Goal: Task Accomplishment & Management: Manage account settings

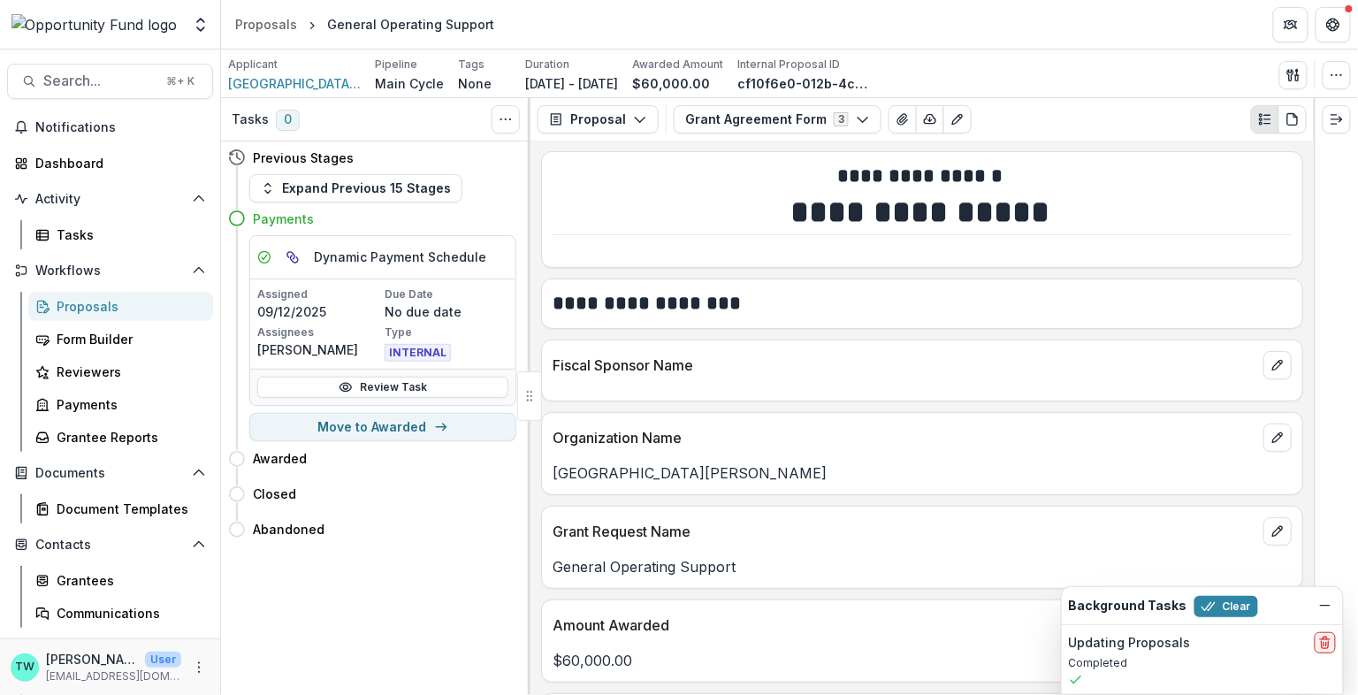
click at [97, 309] on div "Proposals" at bounding box center [128, 306] width 142 height 19
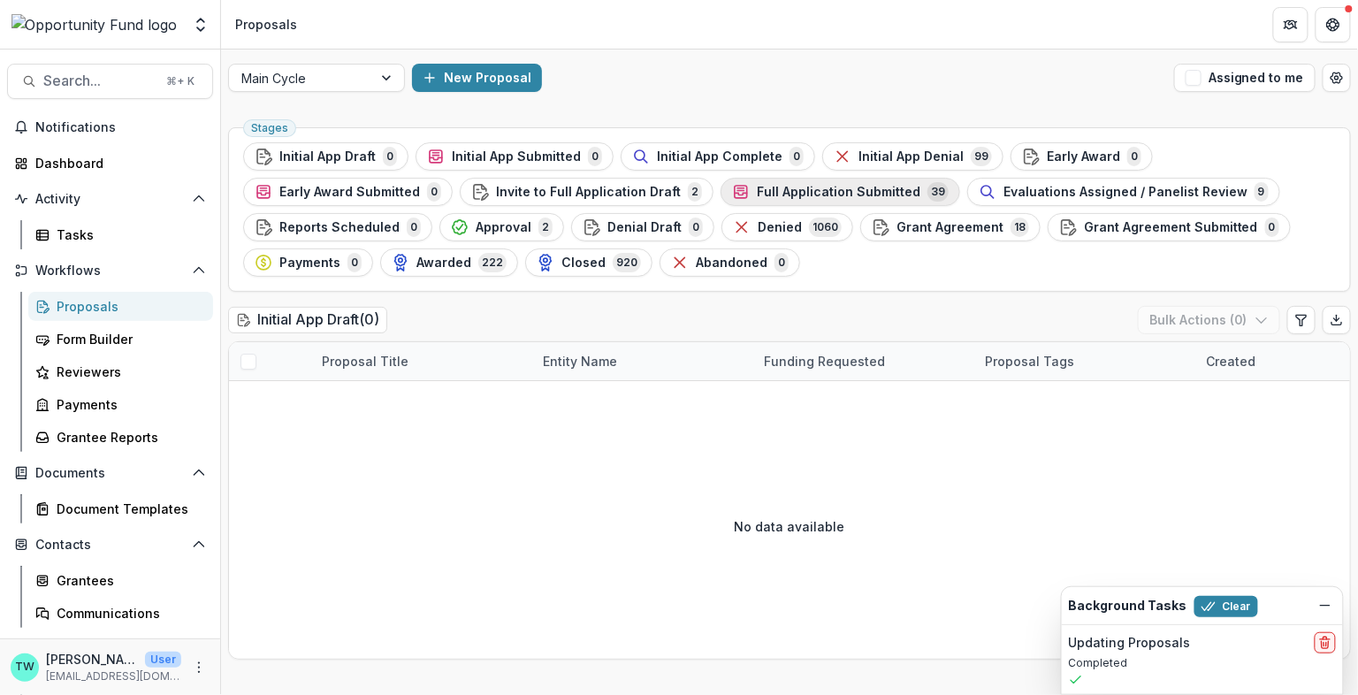
click at [845, 193] on span "Full Application Submitted" at bounding box center [839, 192] width 164 height 15
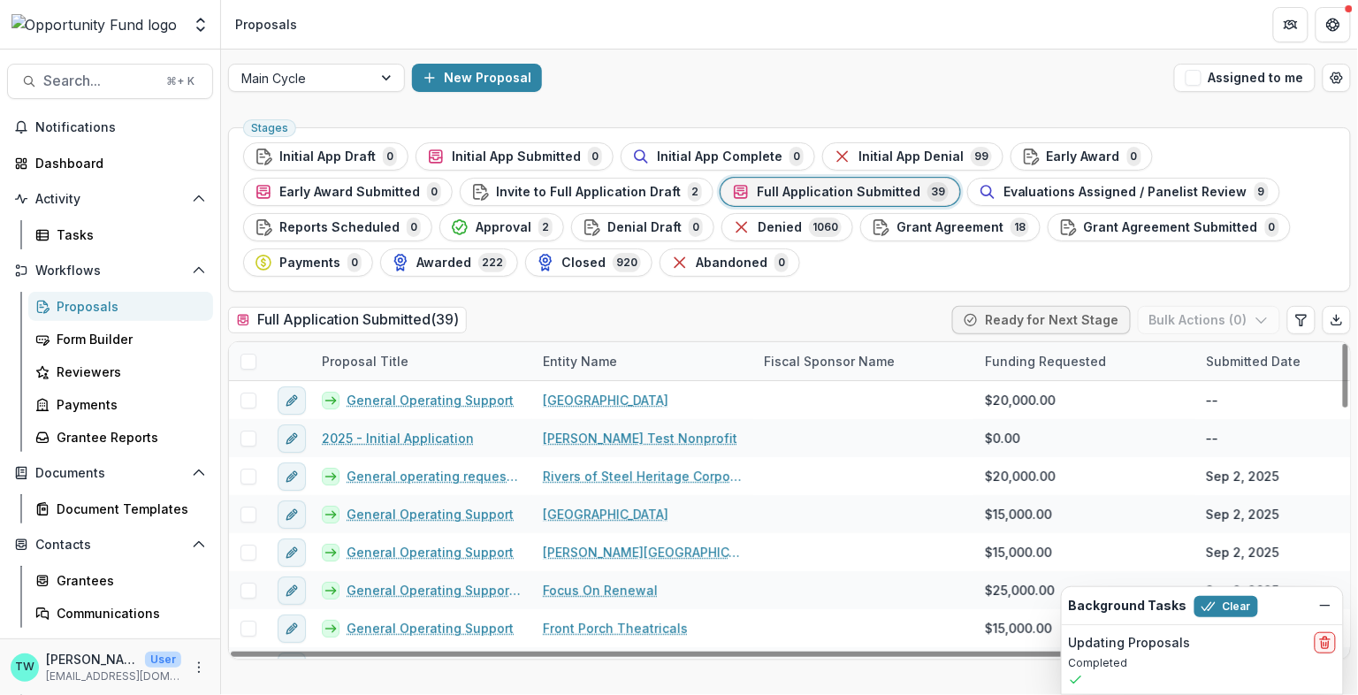
click at [248, 361] on span at bounding box center [248, 362] width 16 height 16
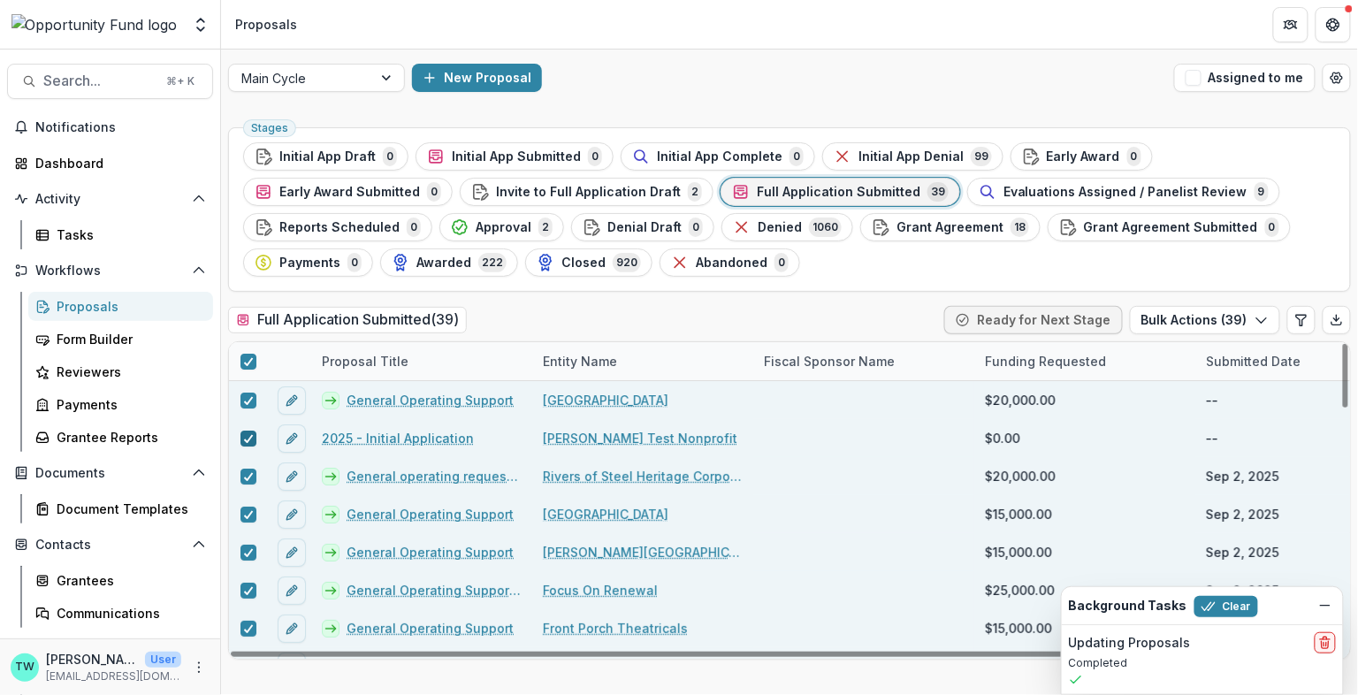
click at [248, 440] on div at bounding box center [248, 438] width 11 height 14
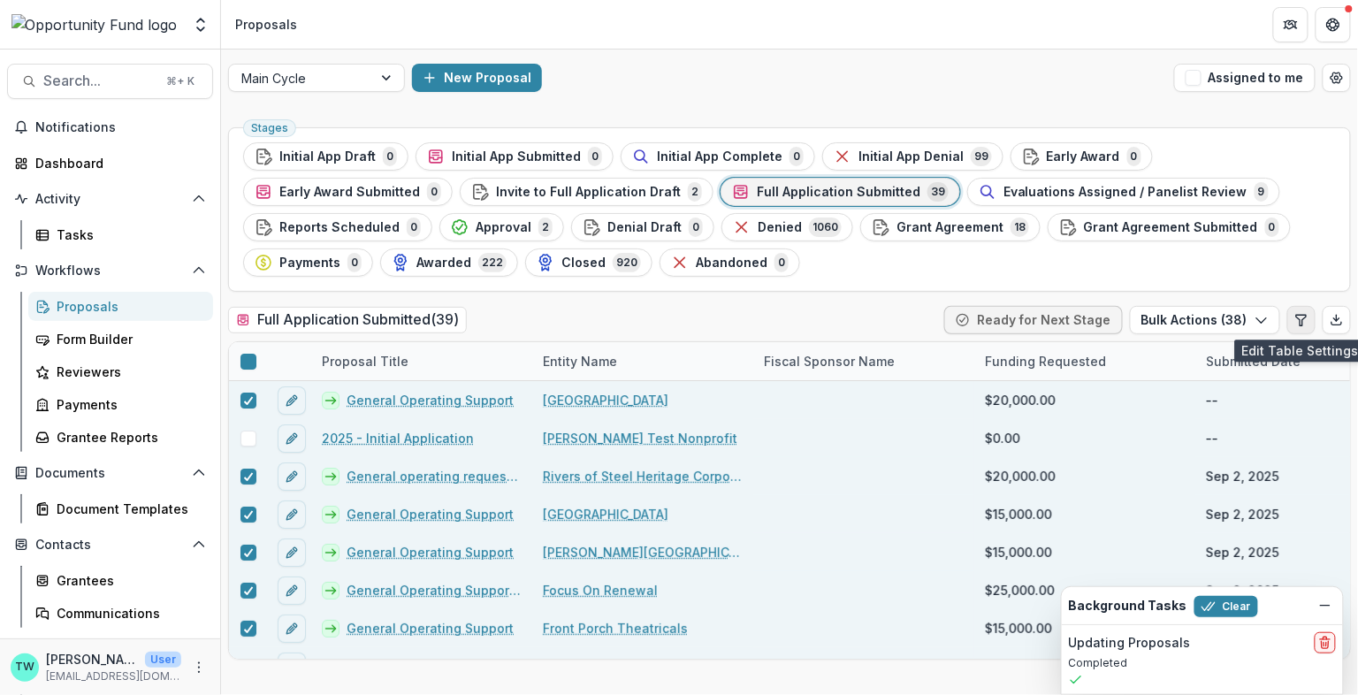
click at [1308, 328] on button "Edit table settings" at bounding box center [1301, 320] width 28 height 28
select select "******"
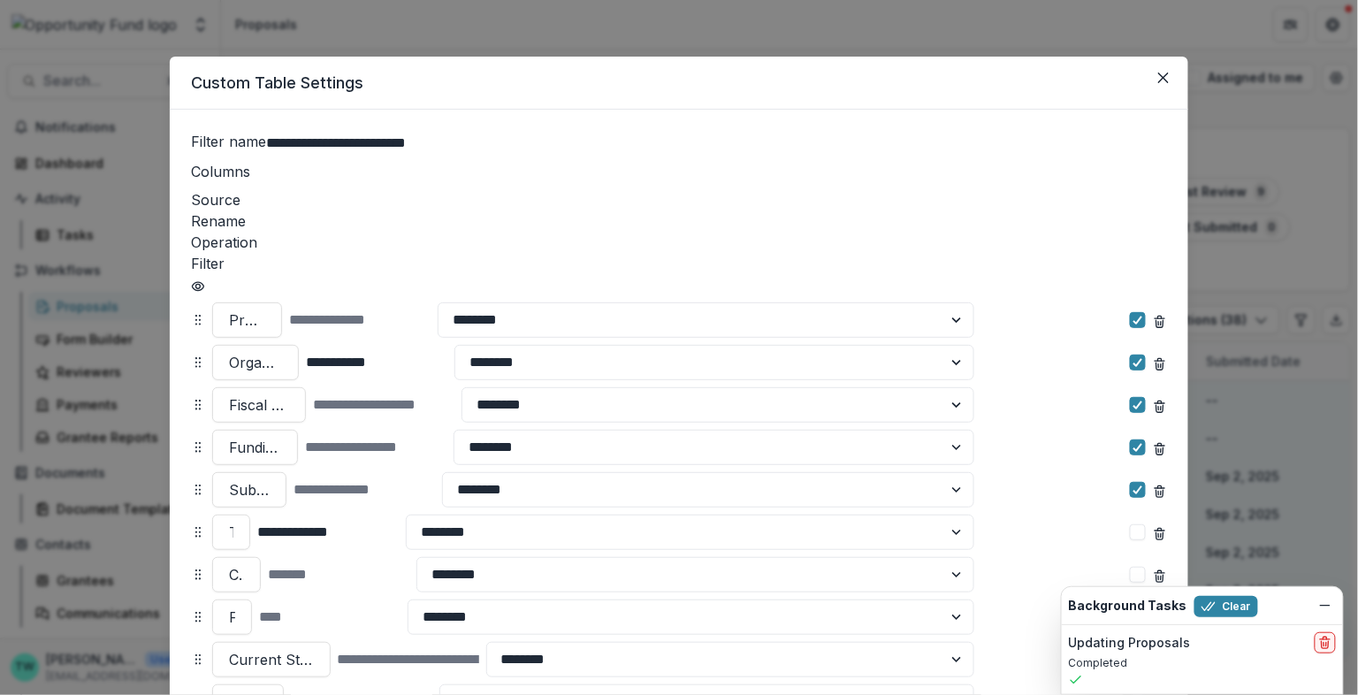
scroll to position [233, 0]
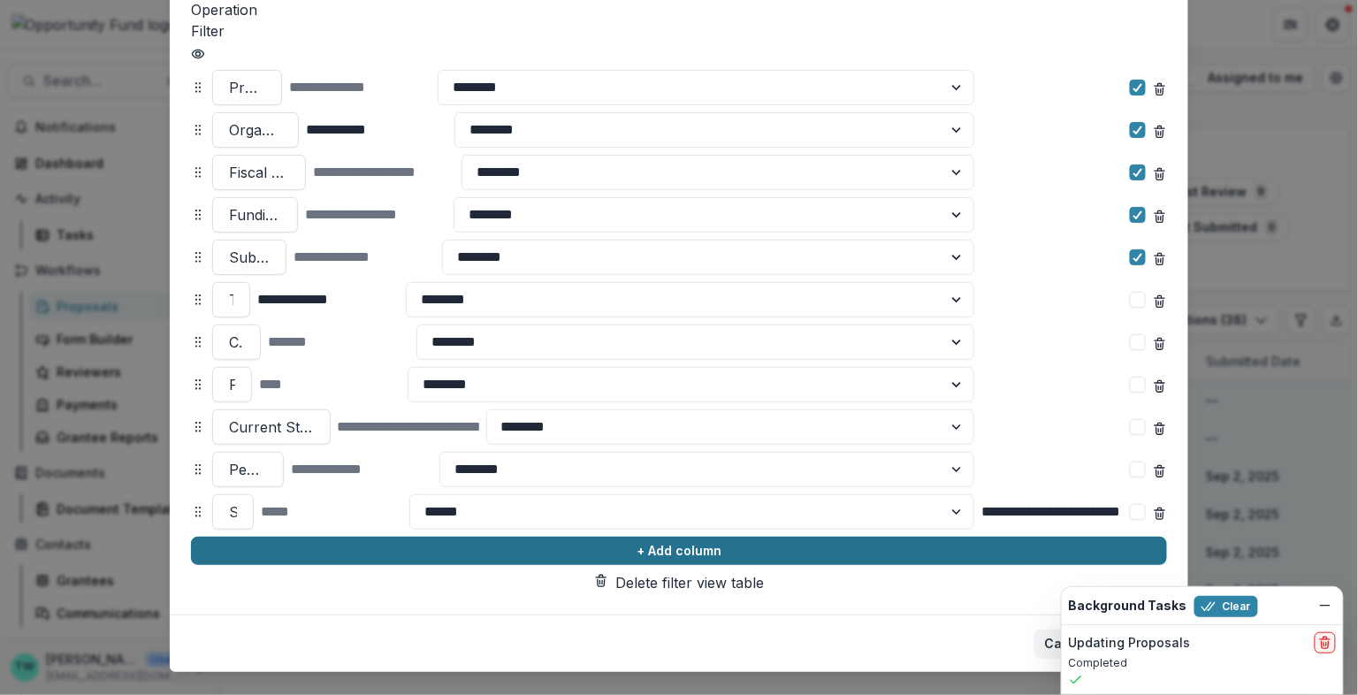
click at [362, 537] on button "+ Add column" at bounding box center [679, 551] width 976 height 28
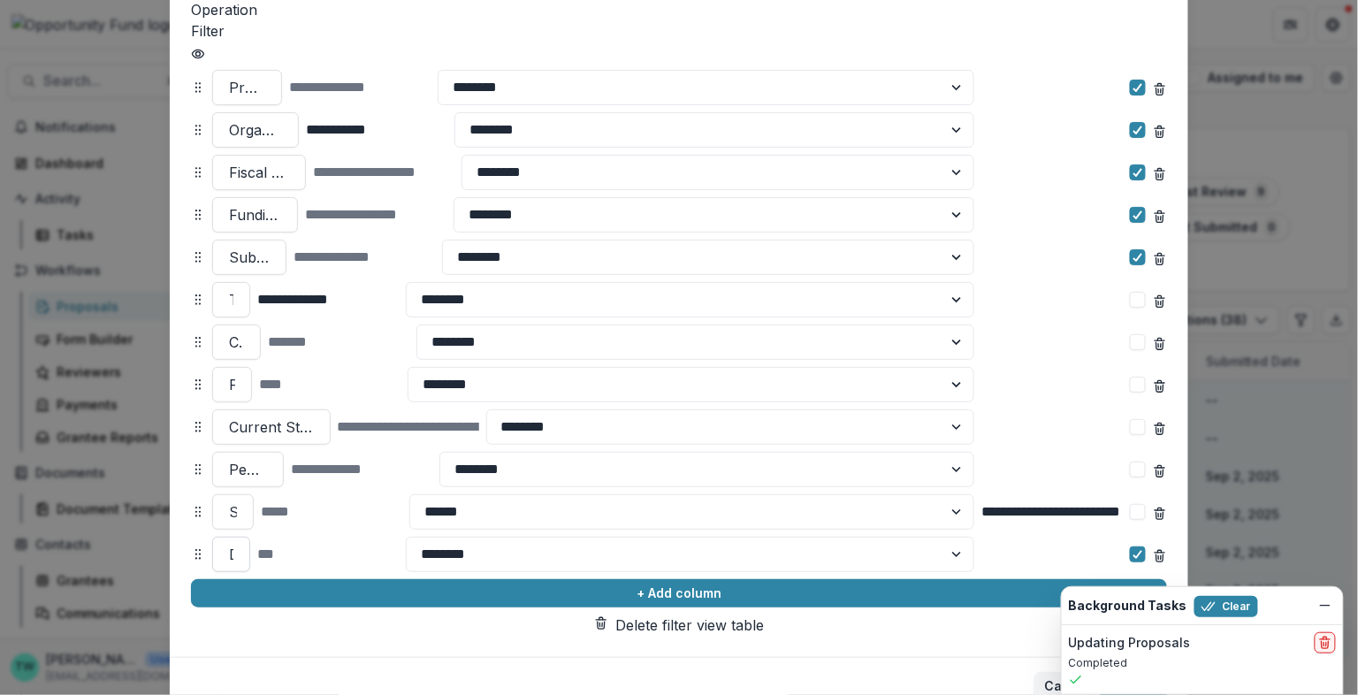
click at [233, 542] on div at bounding box center [231, 554] width 4 height 25
type input "*********"
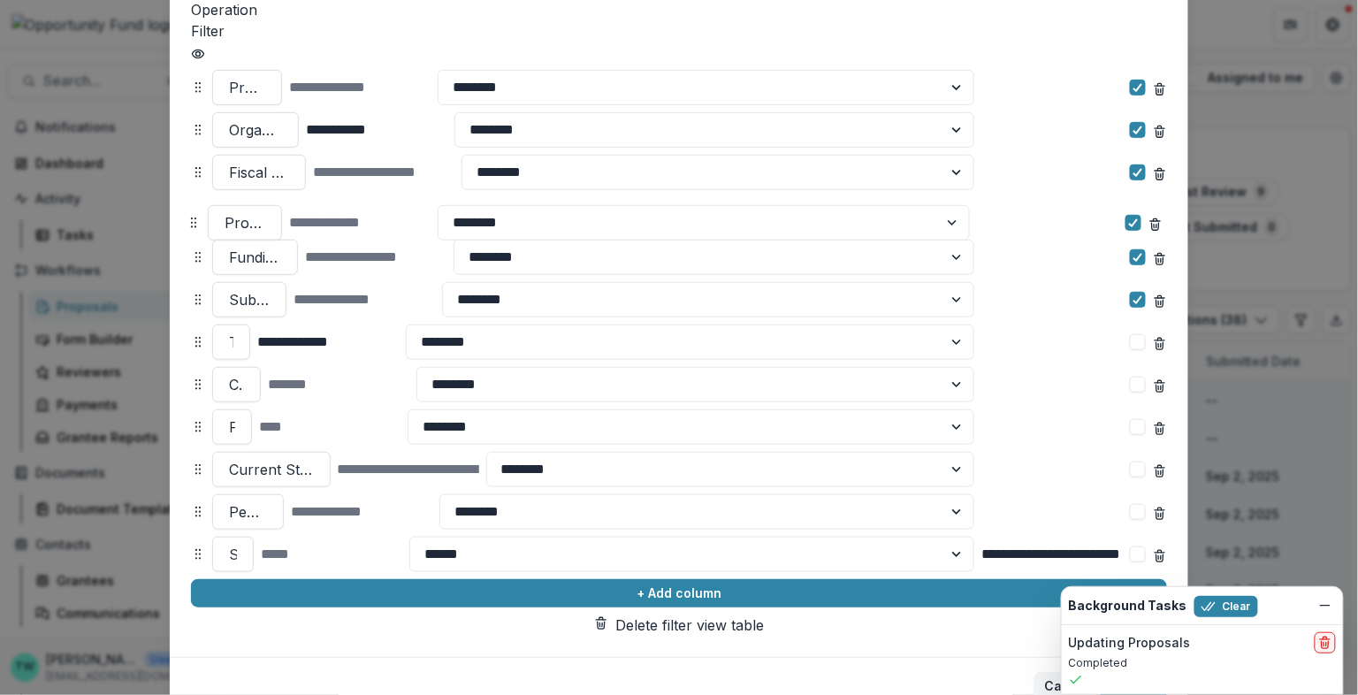
drag, startPoint x: 193, startPoint y: 515, endPoint x: 187, endPoint y: 185, distance: 330.7
click at [187, 216] on icon at bounding box center [194, 223] width 14 height 14
select select "******"
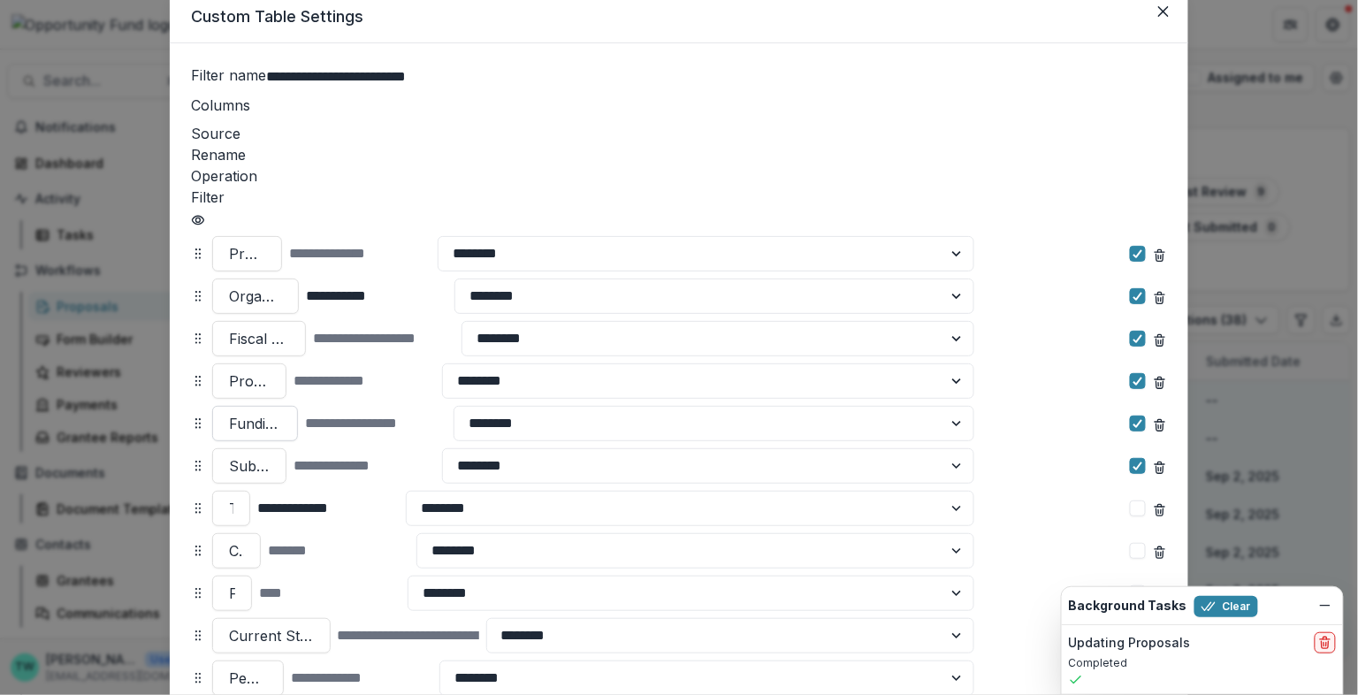
scroll to position [32, 0]
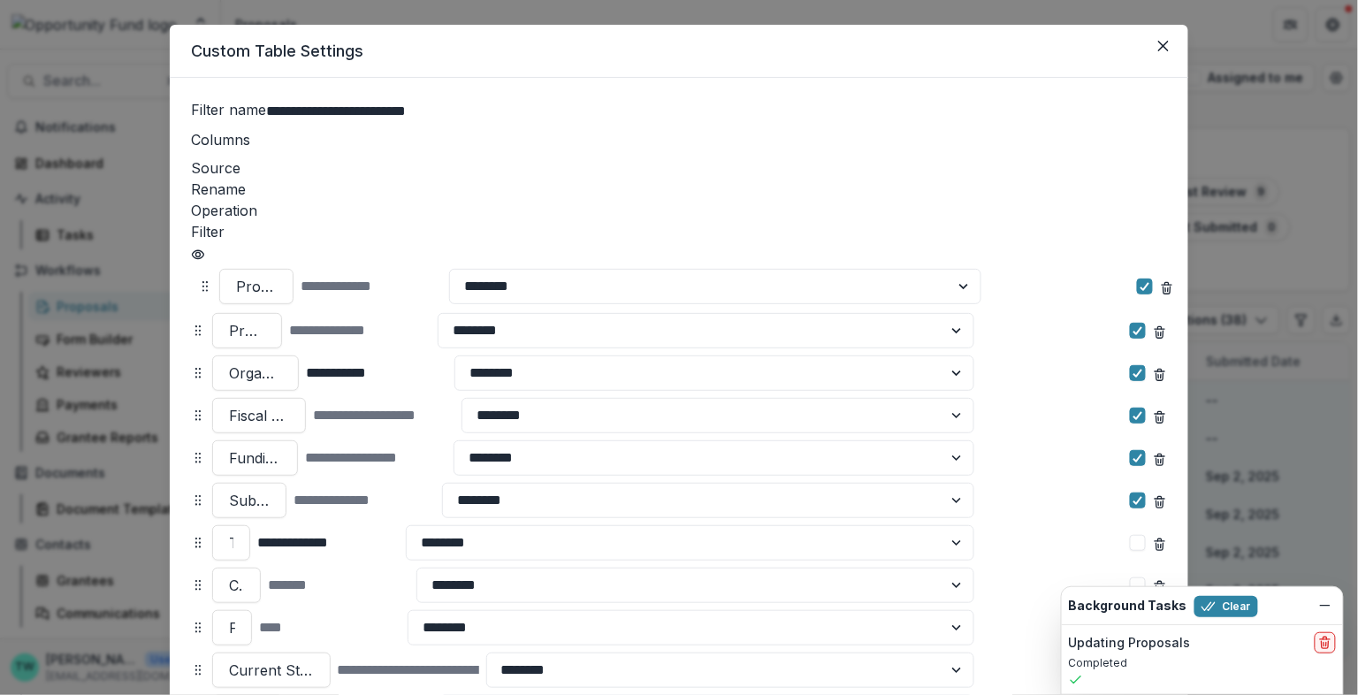
drag, startPoint x: 193, startPoint y: 376, endPoint x: 200, endPoint y: 248, distance: 128.4
click at [203, 286] on circle at bounding box center [203, 286] width 1 height 1
click at [1235, 606] on button "Clear" at bounding box center [1226, 606] width 64 height 21
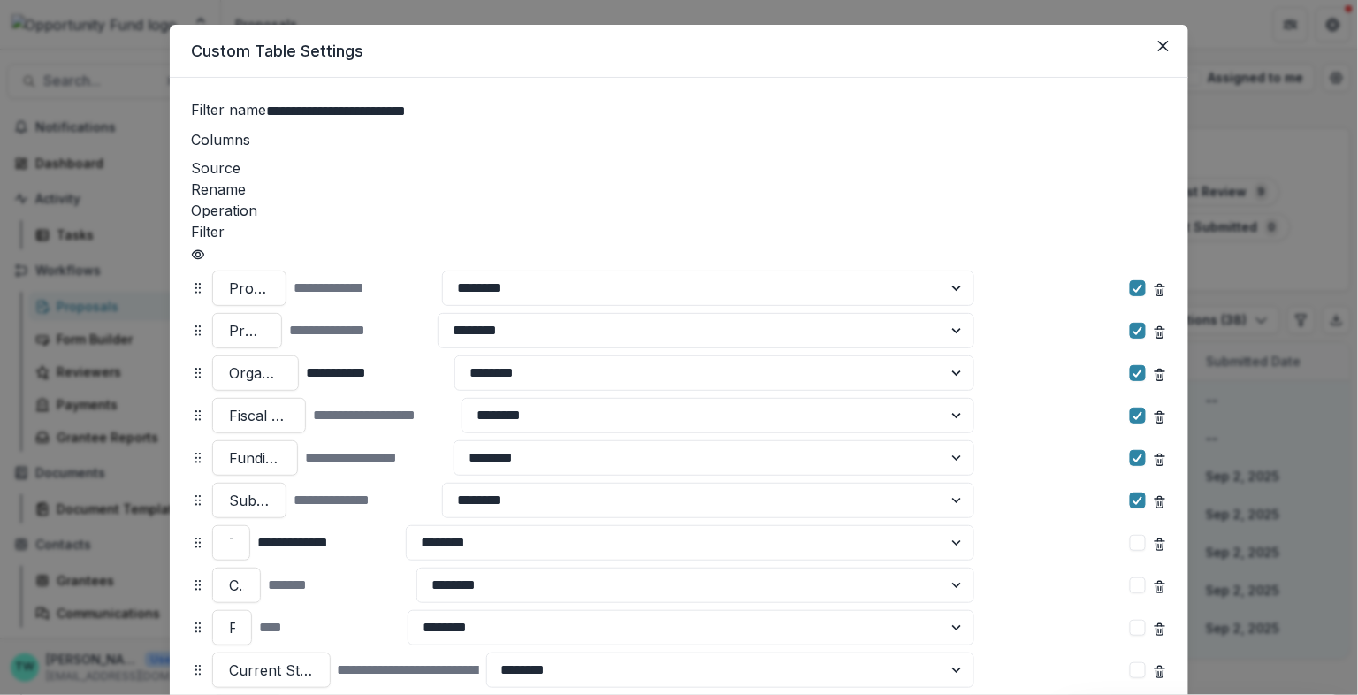
scroll to position [275, 0]
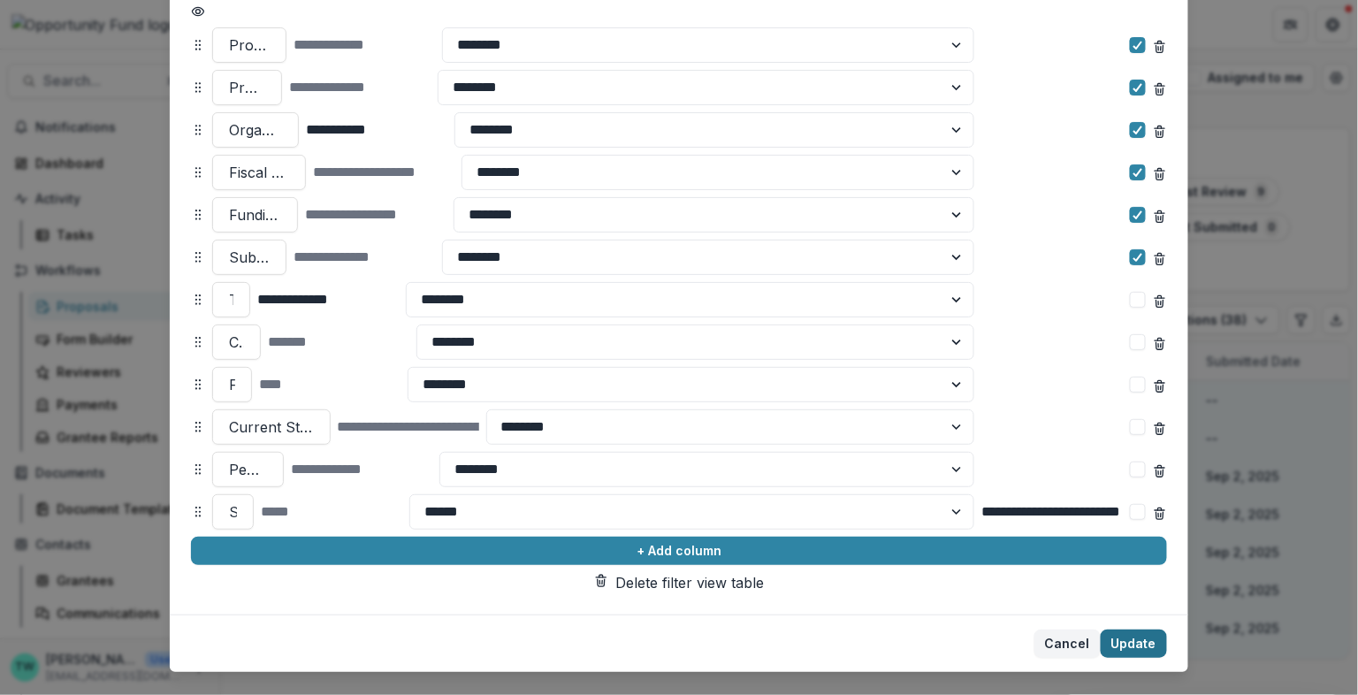
click at [1138, 629] on button "Update" at bounding box center [1134, 643] width 66 height 28
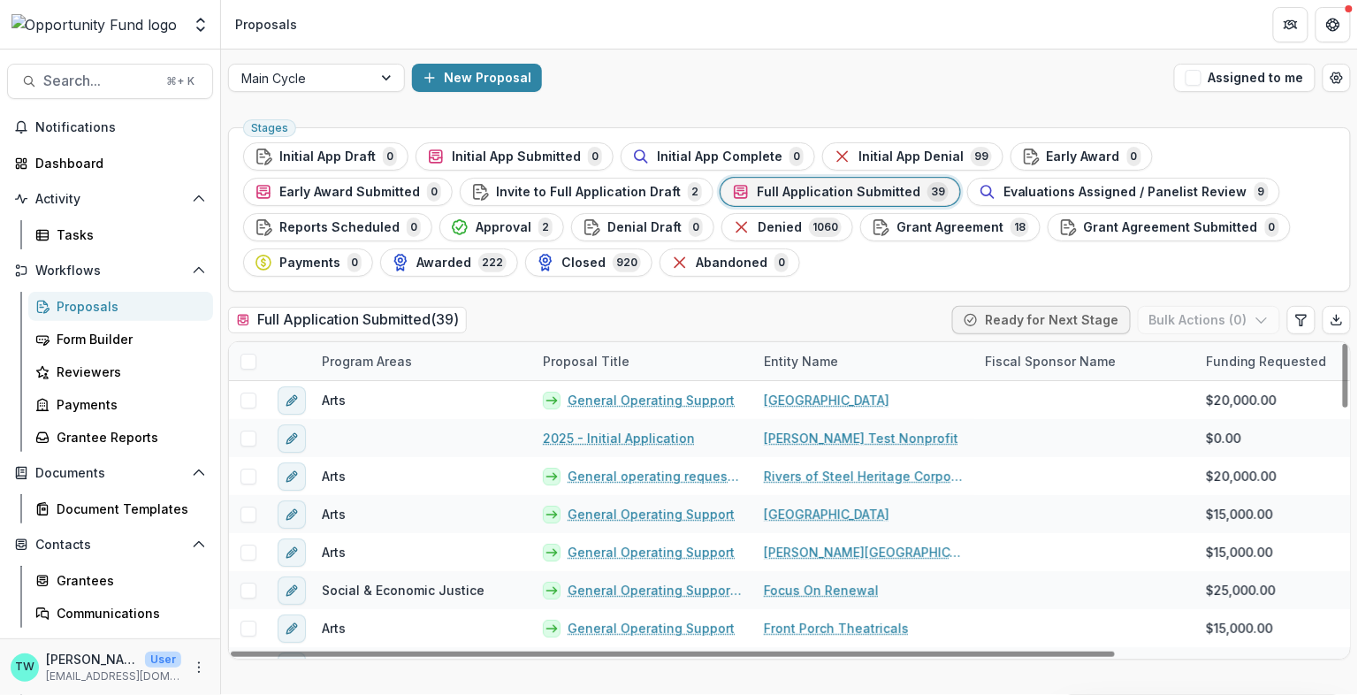
click at [401, 362] on div "Program Areas" at bounding box center [366, 361] width 111 height 19
click at [398, 439] on span "Sort Ascending" at bounding box center [394, 436] width 94 height 15
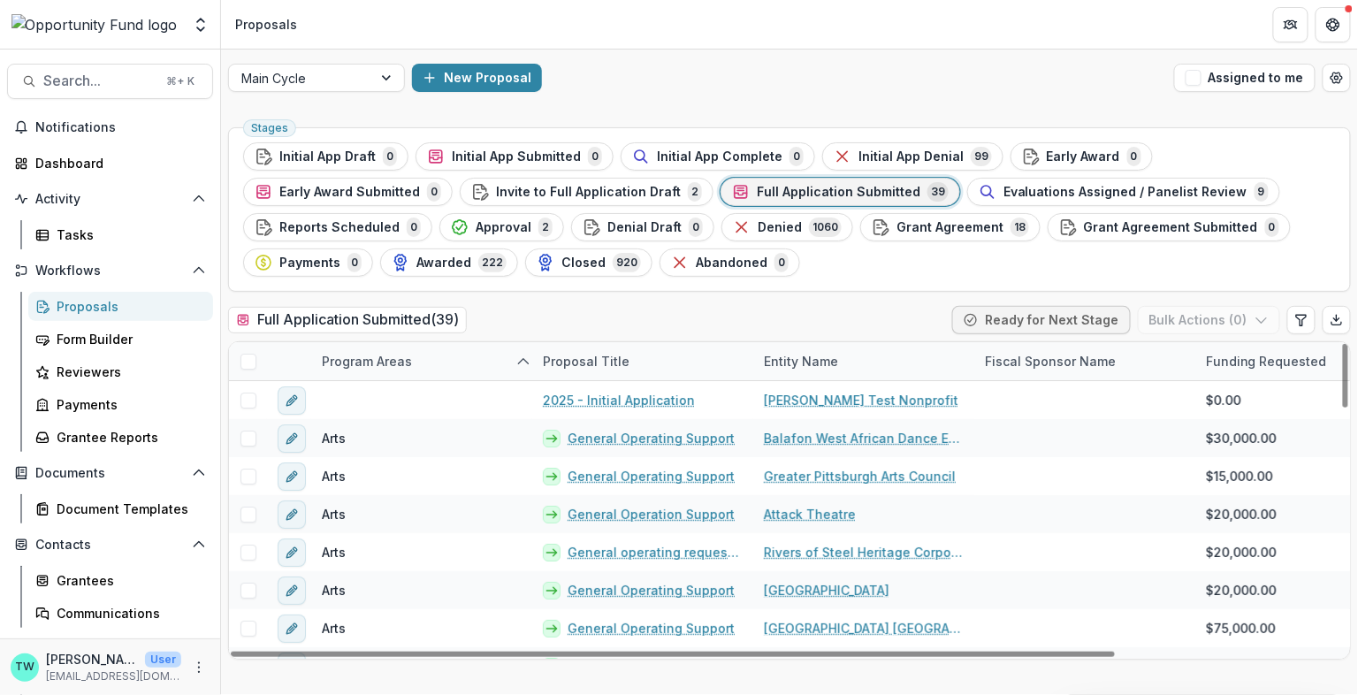
click at [708, 67] on div "New Proposal" at bounding box center [789, 78] width 755 height 28
click at [250, 362] on span at bounding box center [248, 362] width 16 height 16
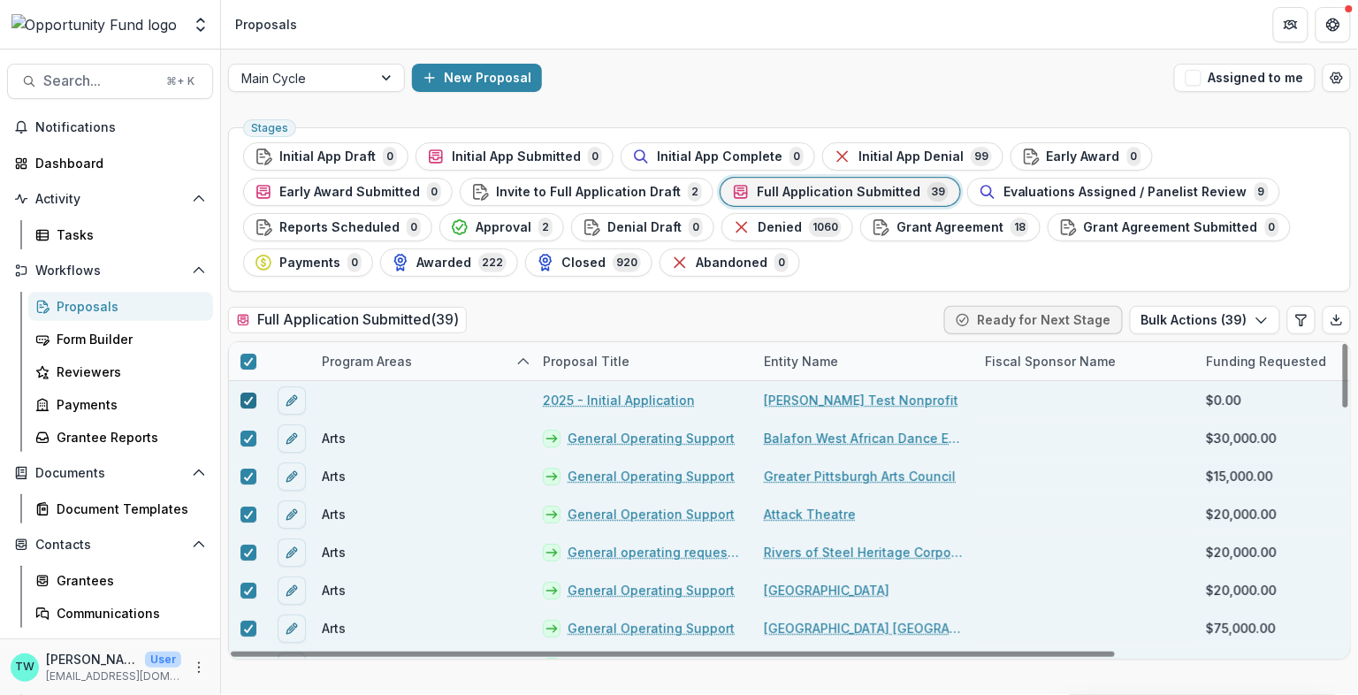
click at [243, 399] on icon at bounding box center [248, 400] width 11 height 9
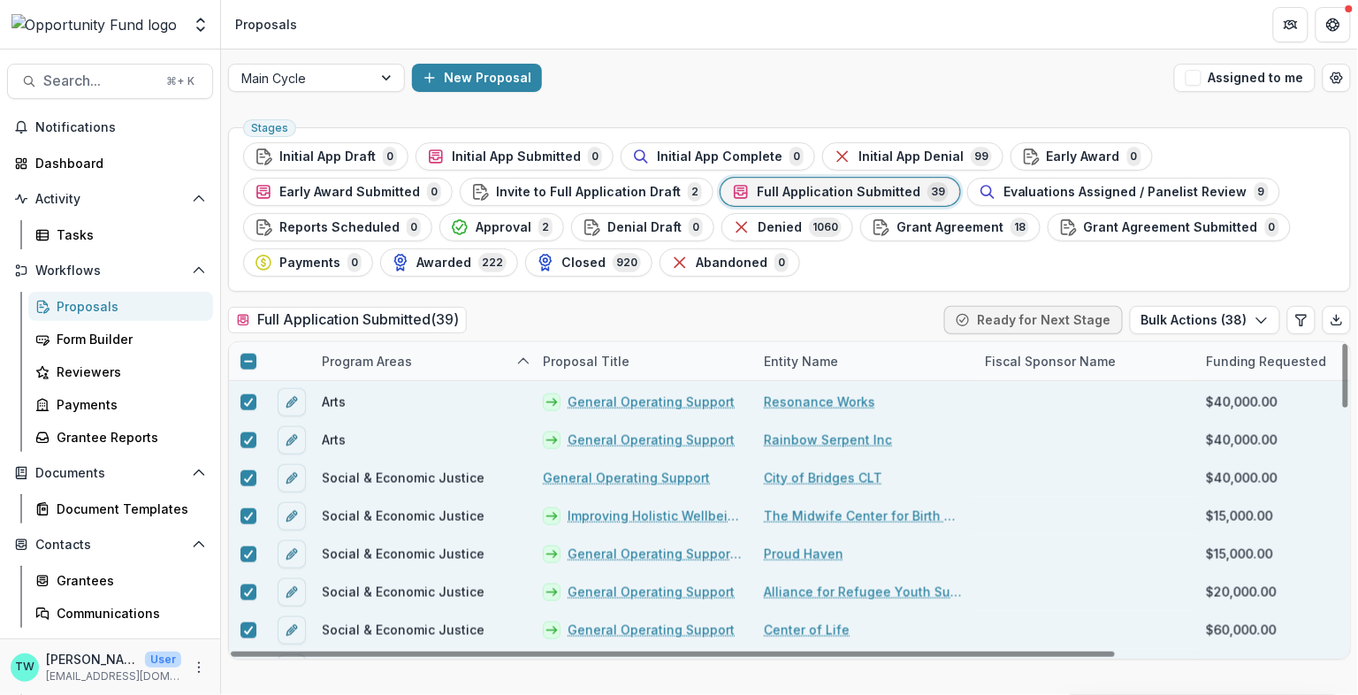
scroll to position [692, 0]
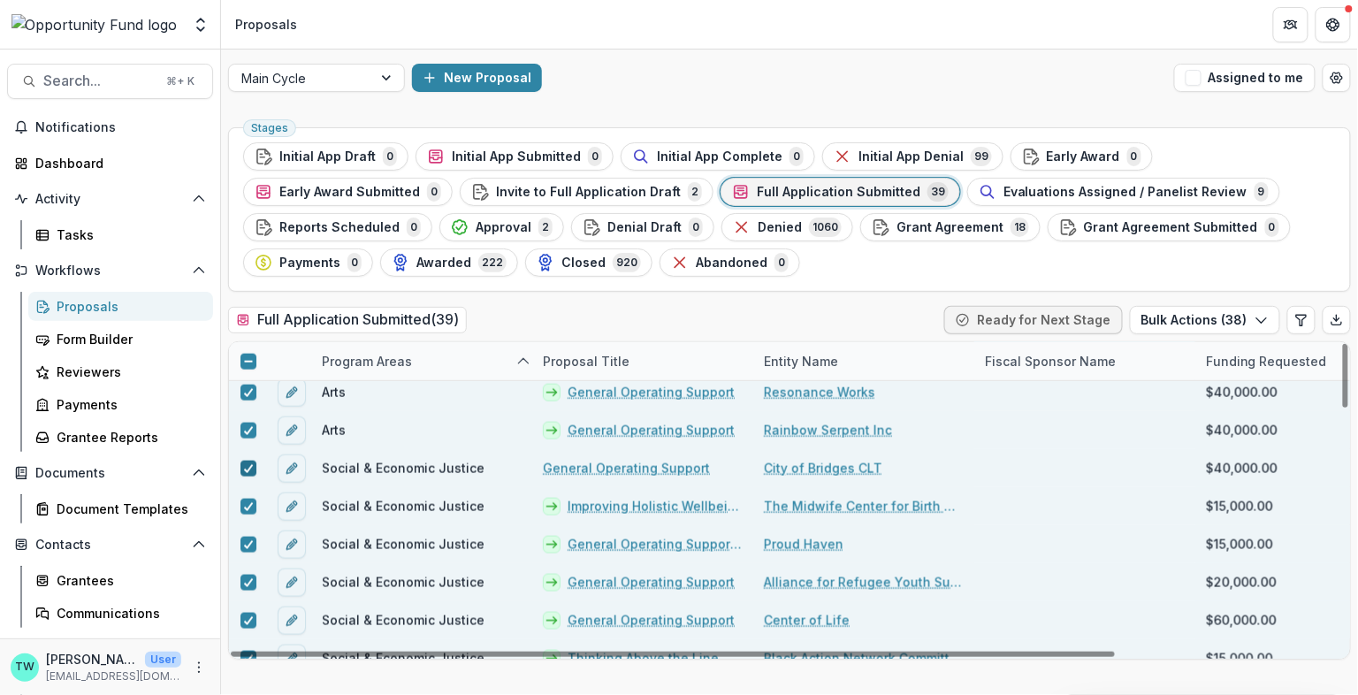
click at [250, 467] on icon at bounding box center [248, 468] width 11 height 9
click at [247, 504] on icon at bounding box center [248, 506] width 11 height 9
click at [249, 545] on icon at bounding box center [248, 544] width 11 height 9
click at [249, 584] on div at bounding box center [248, 583] width 11 height 14
click at [249, 614] on div at bounding box center [248, 621] width 11 height 14
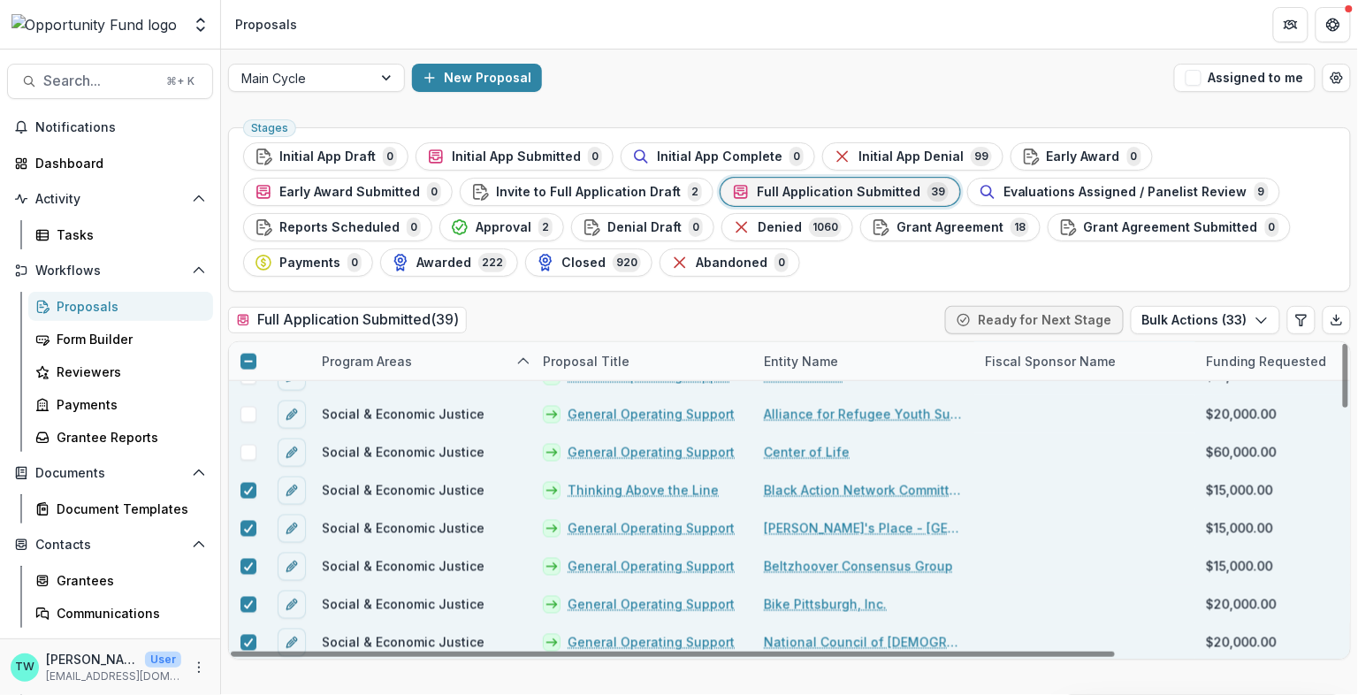
scroll to position [896, 0]
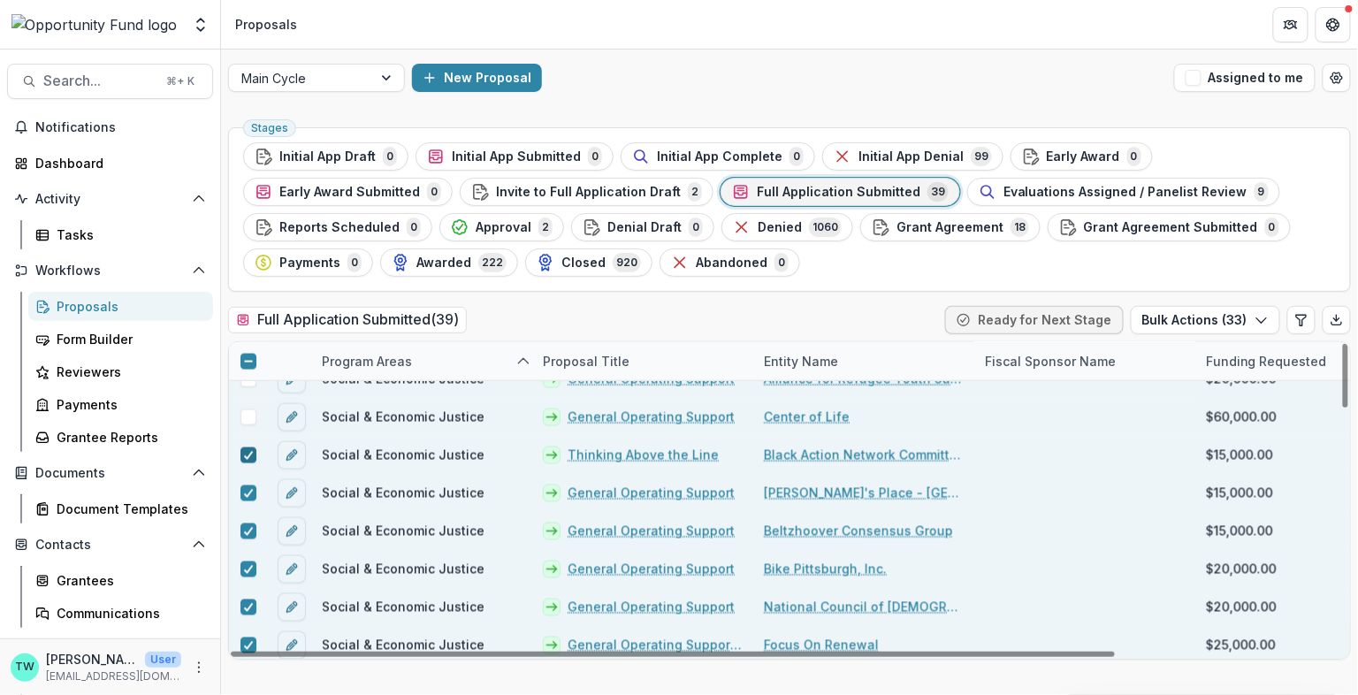
click at [246, 451] on icon at bounding box center [248, 455] width 11 height 9
click at [247, 494] on polyline at bounding box center [248, 493] width 8 height 7
click at [248, 529] on polyline at bounding box center [248, 531] width 8 height 7
click at [248, 567] on polyline at bounding box center [248, 569] width 8 height 7
click at [247, 606] on polyline at bounding box center [248, 607] width 8 height 7
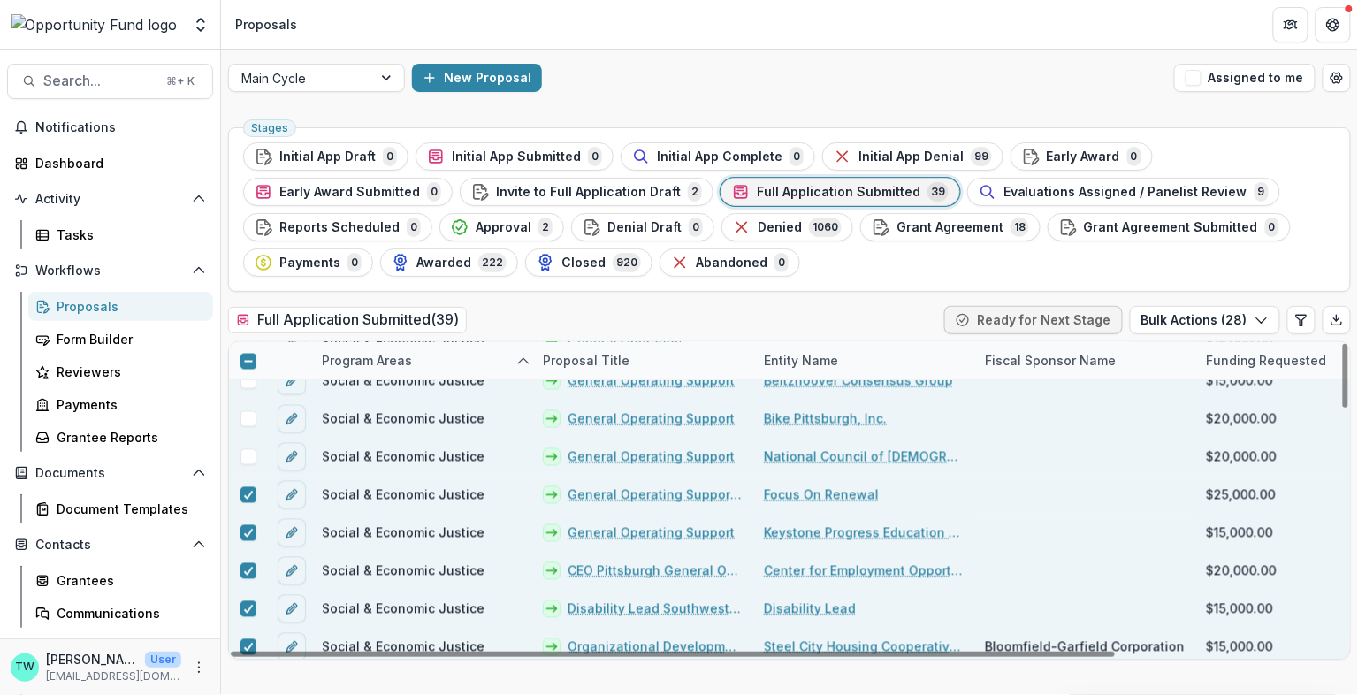
scroll to position [1062, 0]
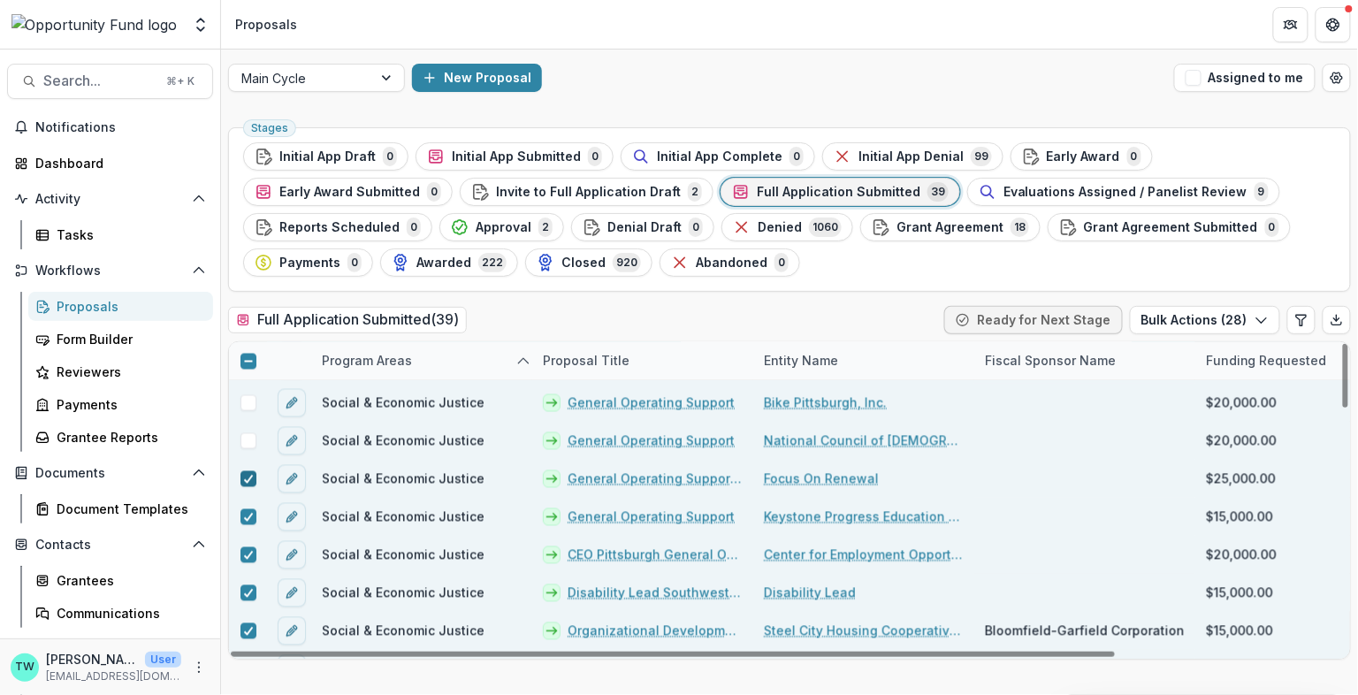
click at [248, 477] on polyline at bounding box center [248, 479] width 8 height 7
click at [248, 516] on icon at bounding box center [248, 517] width 11 height 9
click at [249, 557] on div at bounding box center [248, 555] width 11 height 14
click at [250, 595] on div at bounding box center [248, 593] width 11 height 14
click at [248, 638] on div at bounding box center [248, 631] width 38 height 38
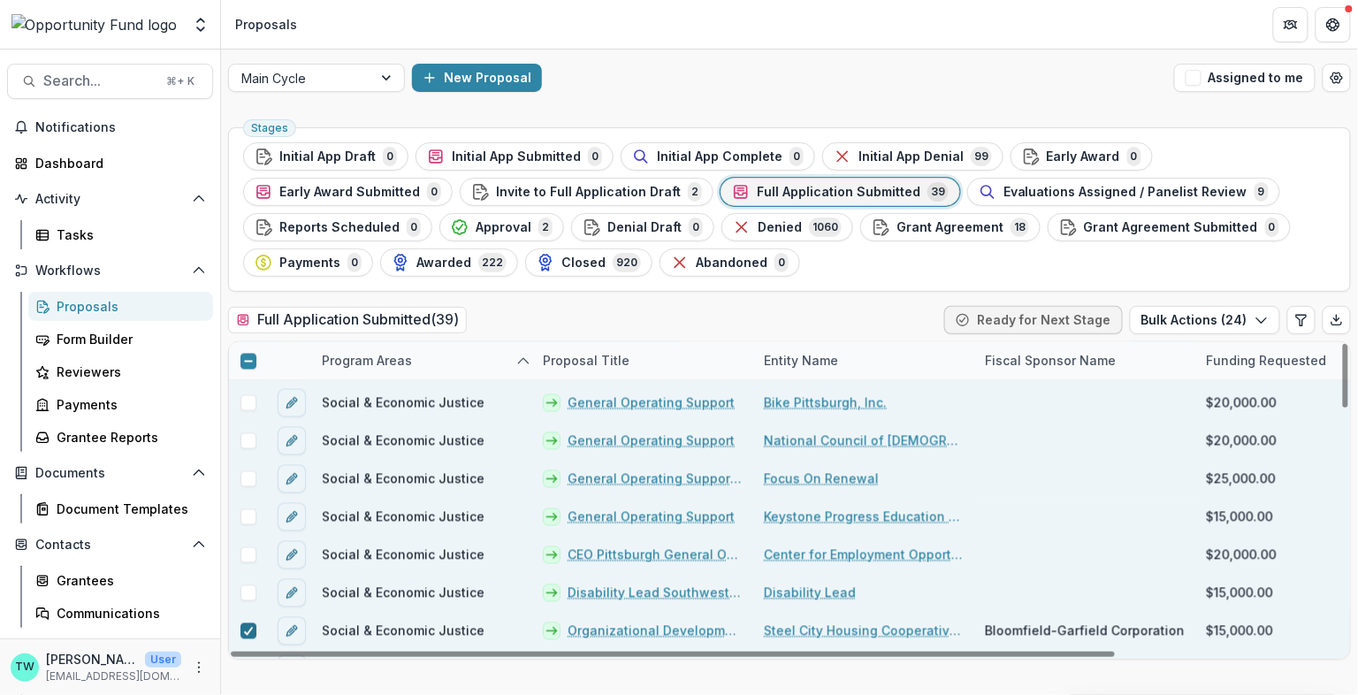
click at [248, 630] on polyline at bounding box center [248, 631] width 8 height 7
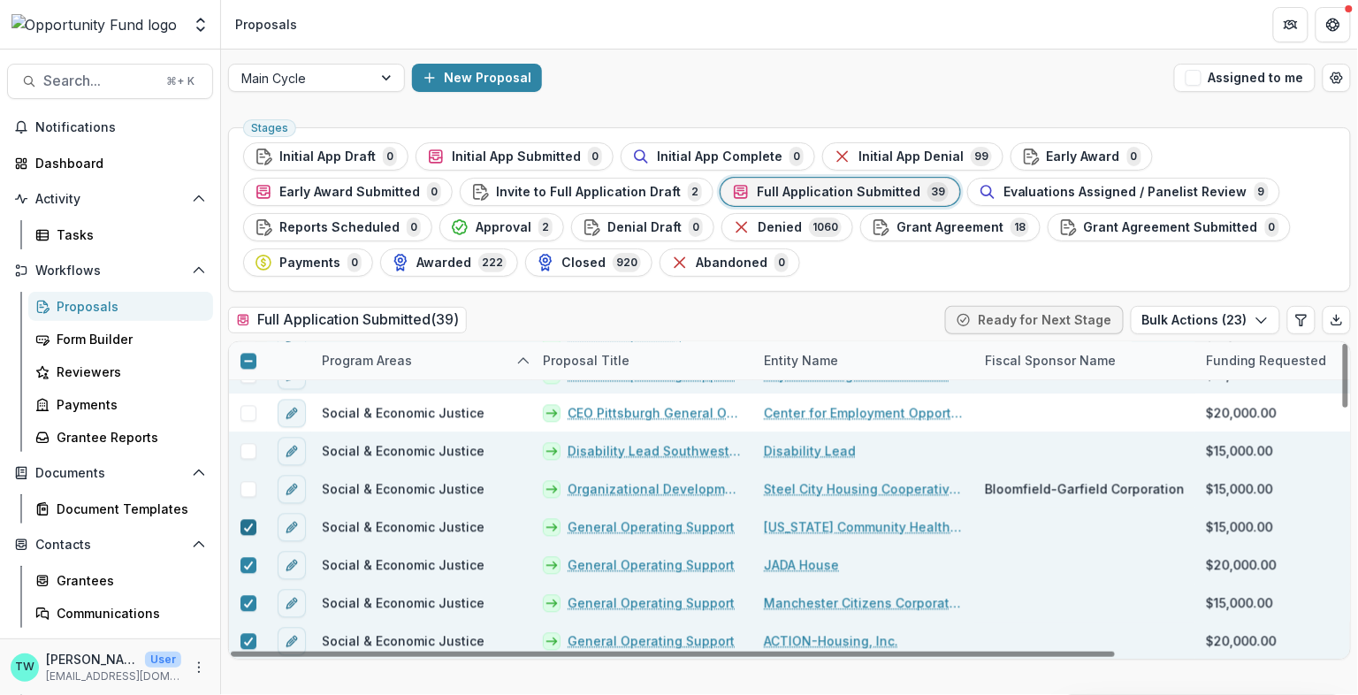
click at [244, 525] on polyline at bounding box center [248, 527] width 8 height 7
click at [245, 571] on div at bounding box center [248, 565] width 38 height 38
click at [245, 559] on div at bounding box center [248, 566] width 11 height 14
click at [247, 603] on polyline at bounding box center [248, 603] width 8 height 7
click at [248, 652] on div at bounding box center [673, 654] width 884 height 5
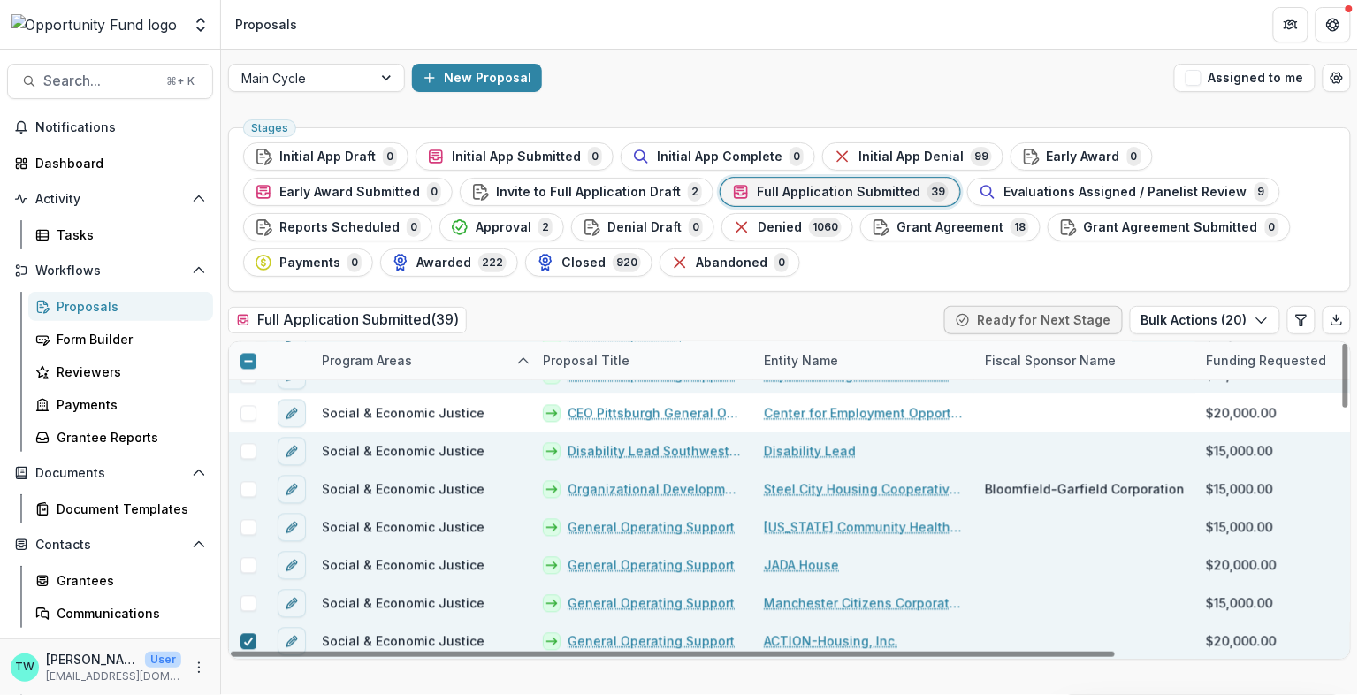
click at [248, 639] on polyline at bounding box center [248, 641] width 8 height 7
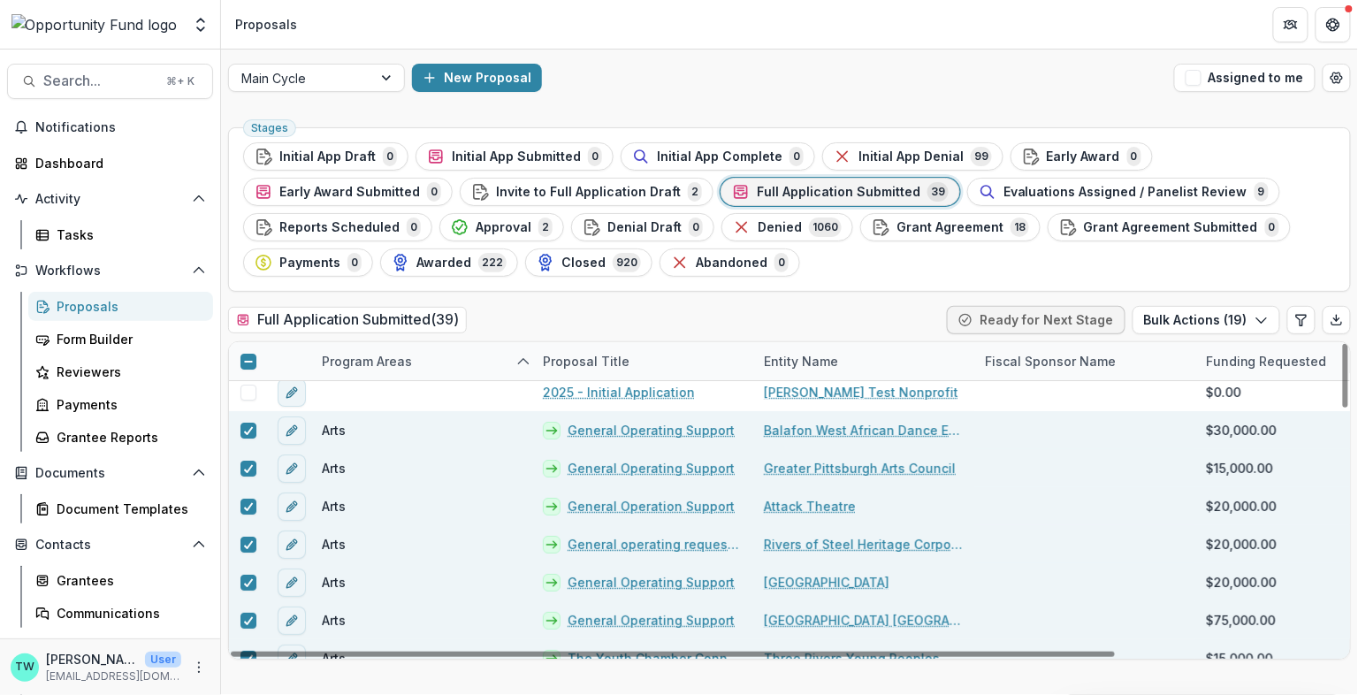
scroll to position [0, 0]
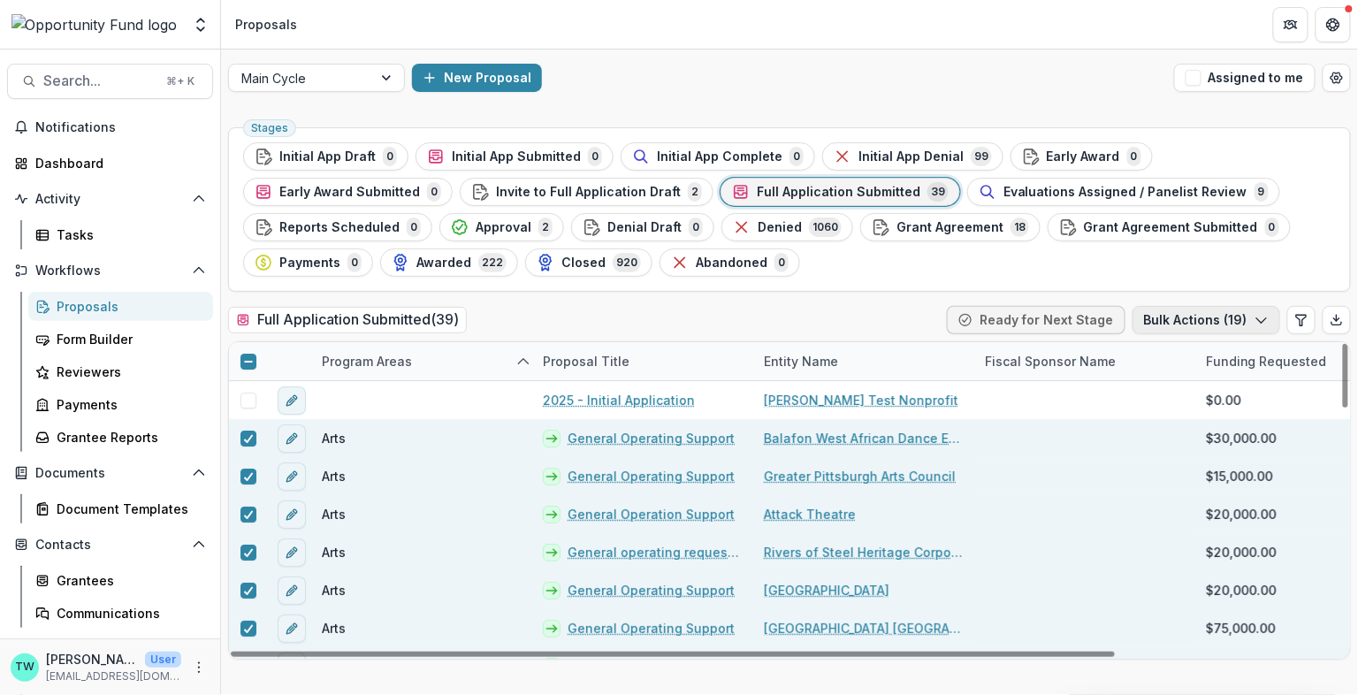
click at [1241, 318] on button "Bulk Actions ( 19 )" at bounding box center [1206, 320] width 148 height 28
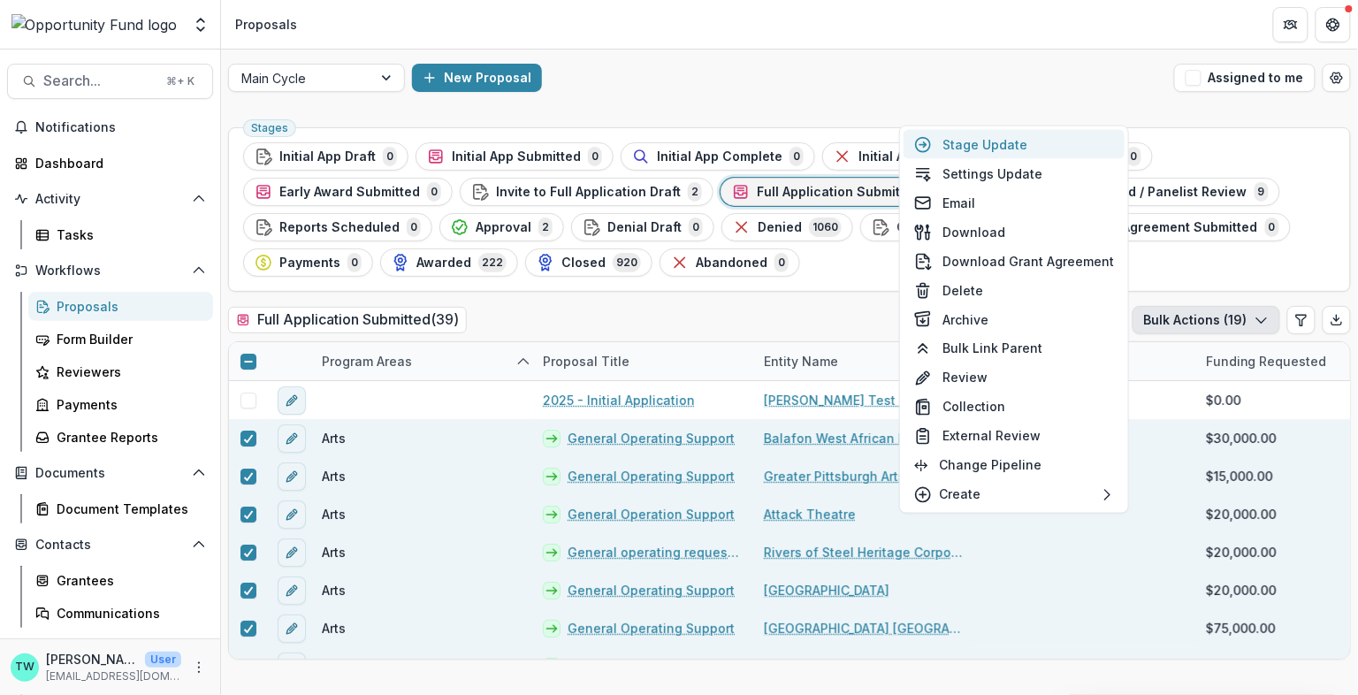
click at [1013, 144] on button "Stage Update" at bounding box center [1014, 144] width 221 height 29
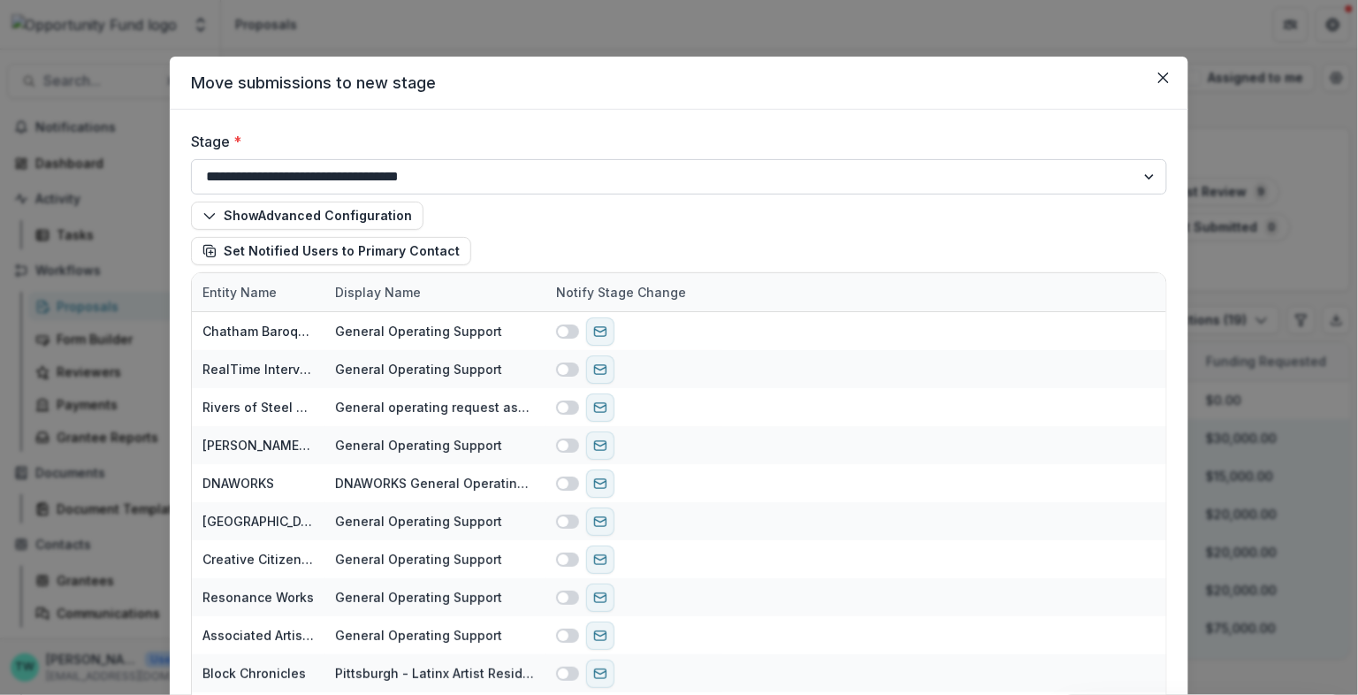
click at [462, 172] on select "**********" at bounding box center [679, 176] width 976 height 35
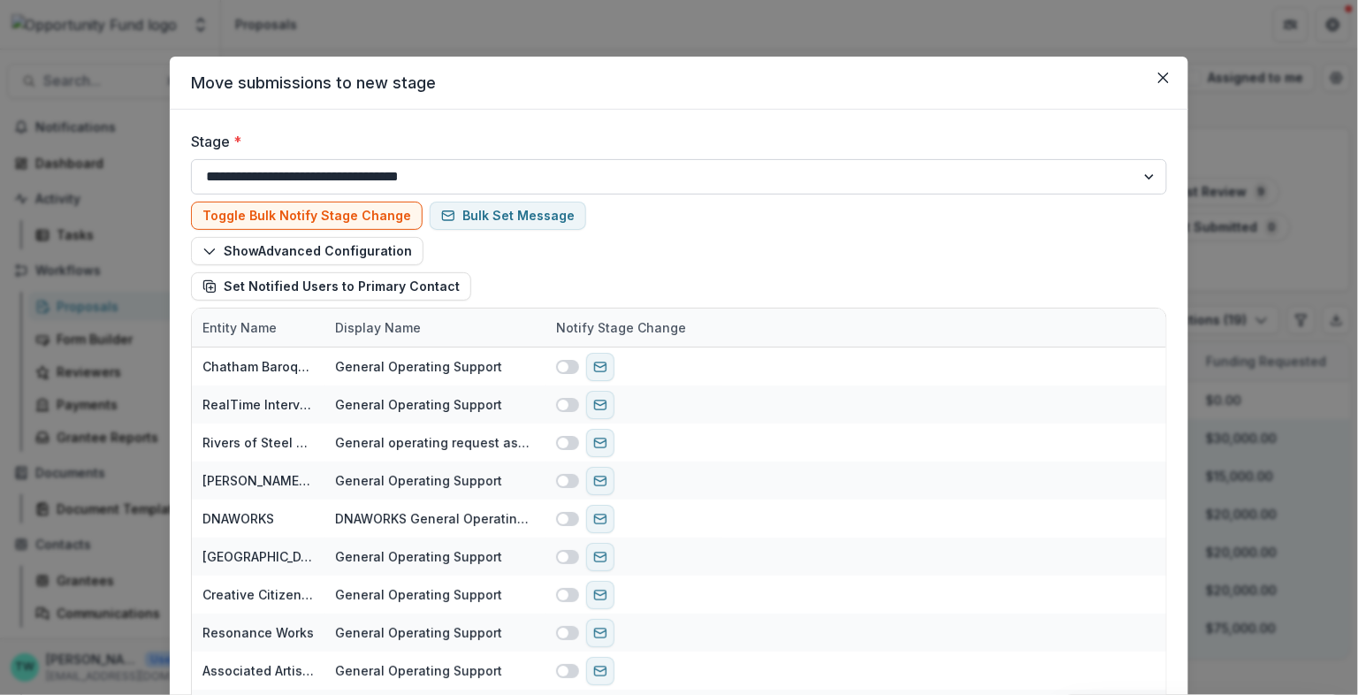
select select "**********"
click at [191, 159] on select "**********" at bounding box center [679, 176] width 976 height 35
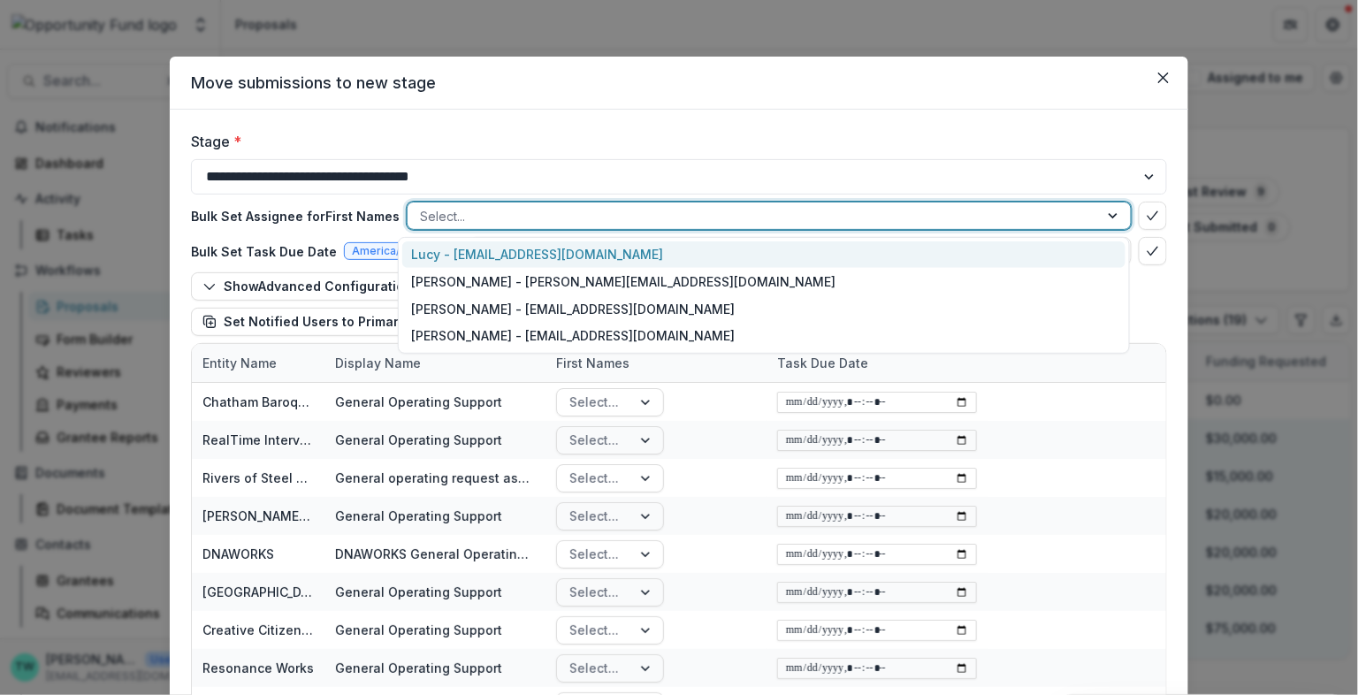
click at [483, 213] on div at bounding box center [753, 216] width 667 height 22
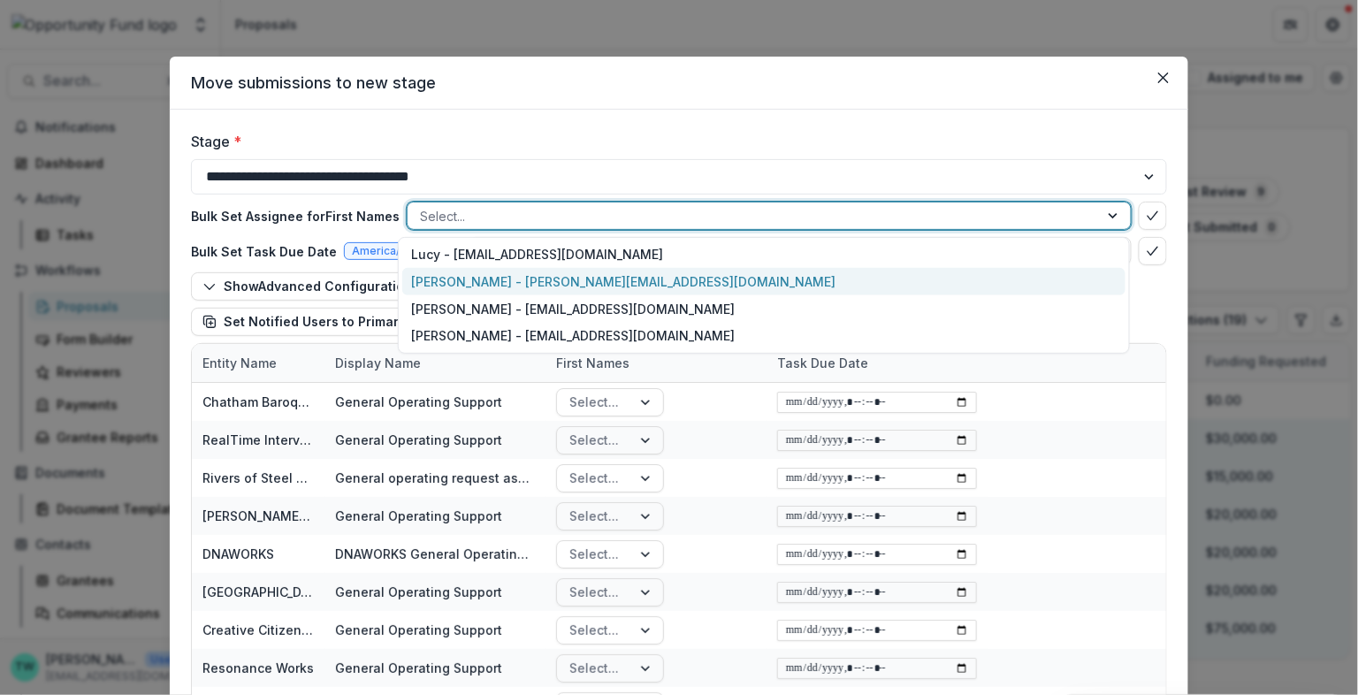
click at [492, 285] on div "Ti Wilhelm - twilhelm@theopportunityfund.org" at bounding box center [763, 281] width 722 height 27
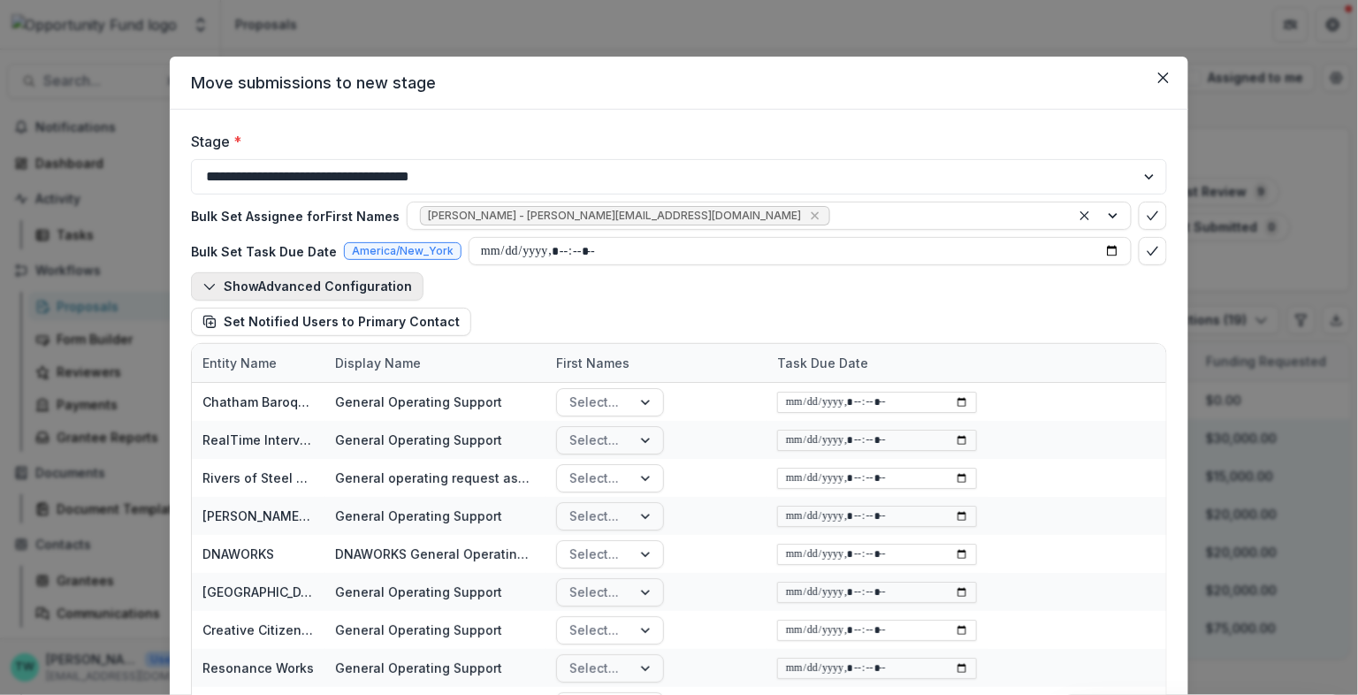
click at [293, 287] on button "Show Advanced Configuration" at bounding box center [307, 286] width 233 height 28
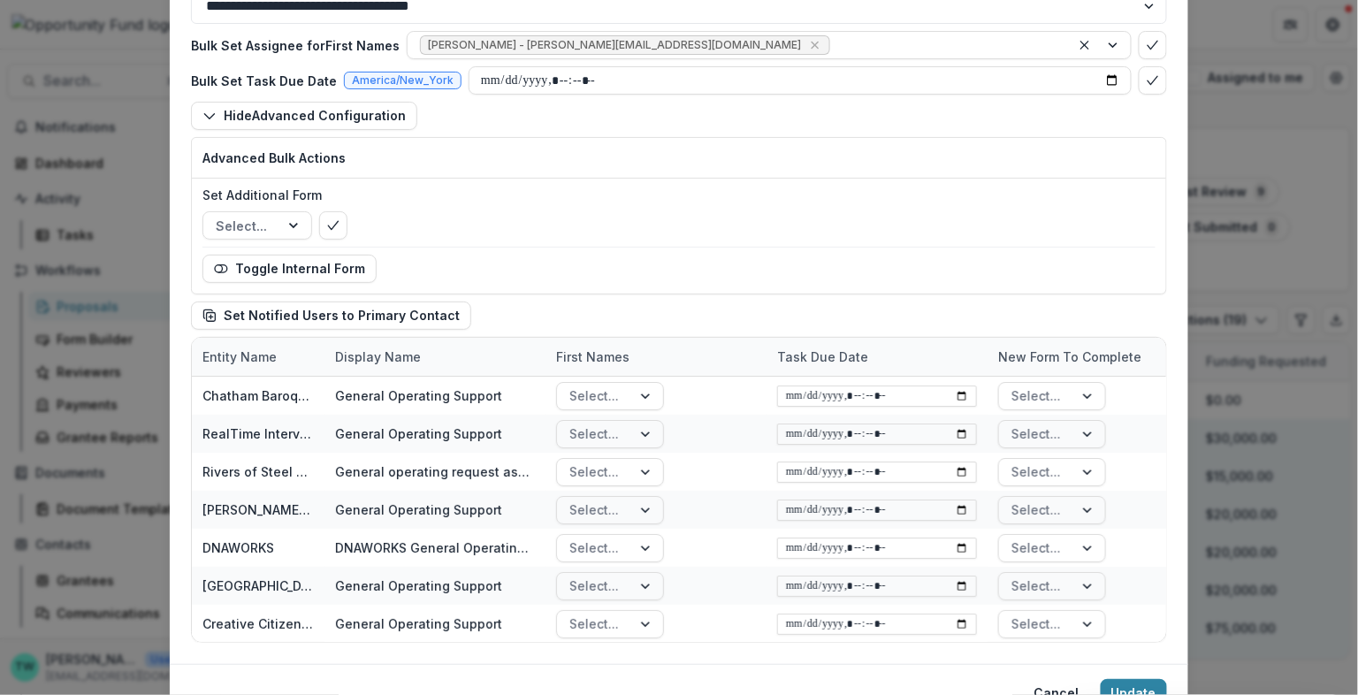
scroll to position [252, 0]
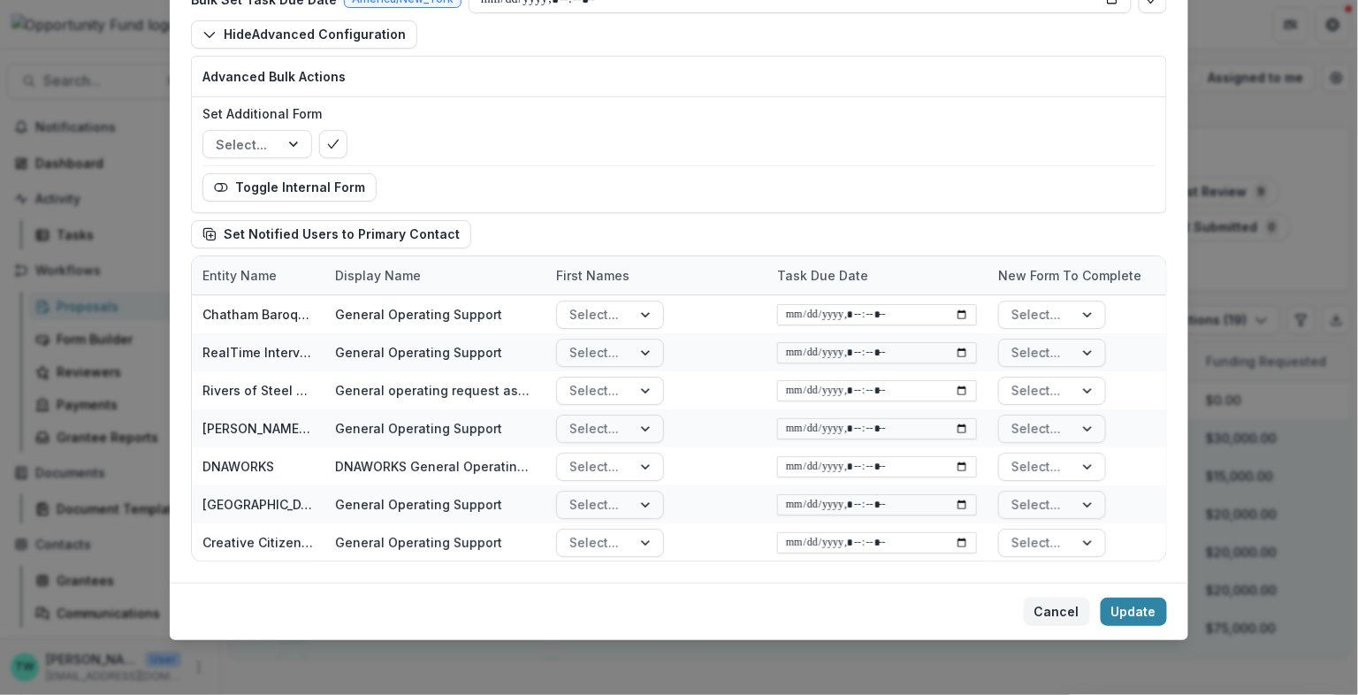
click at [1056, 614] on button "Cancel" at bounding box center [1057, 612] width 66 height 28
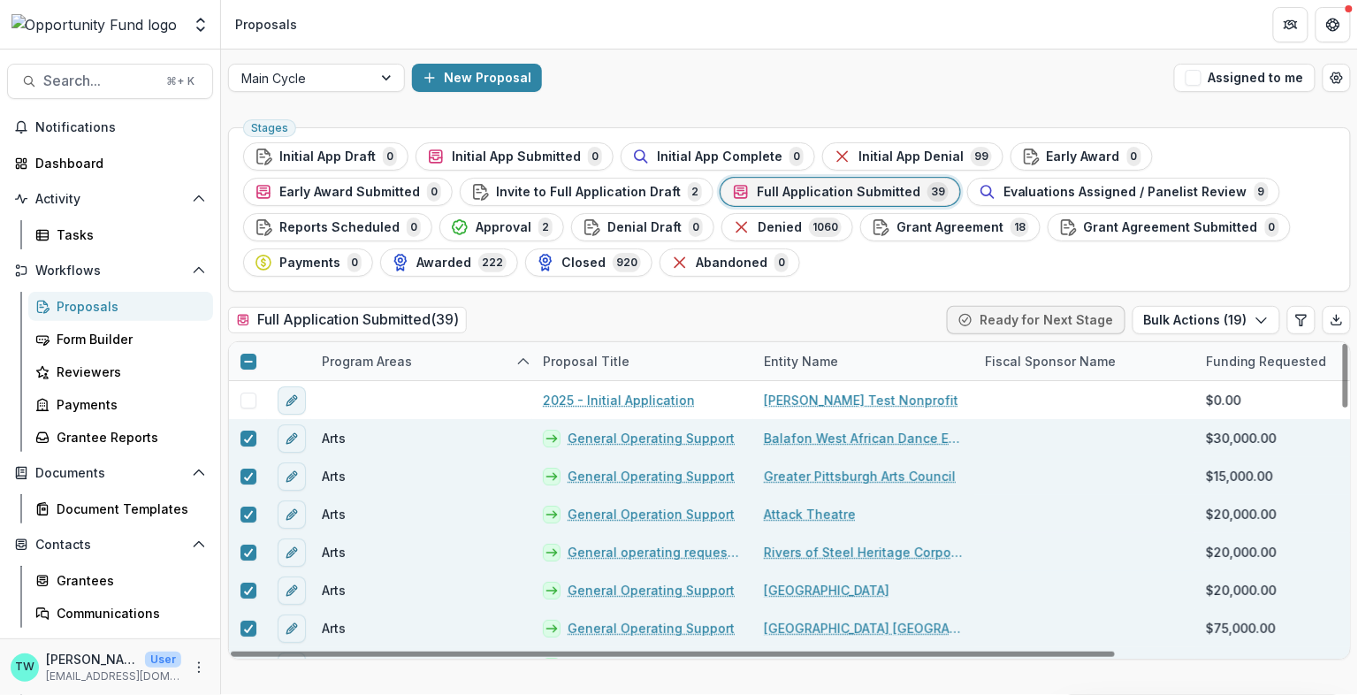
click at [248, 360] on icon at bounding box center [248, 361] width 11 height 11
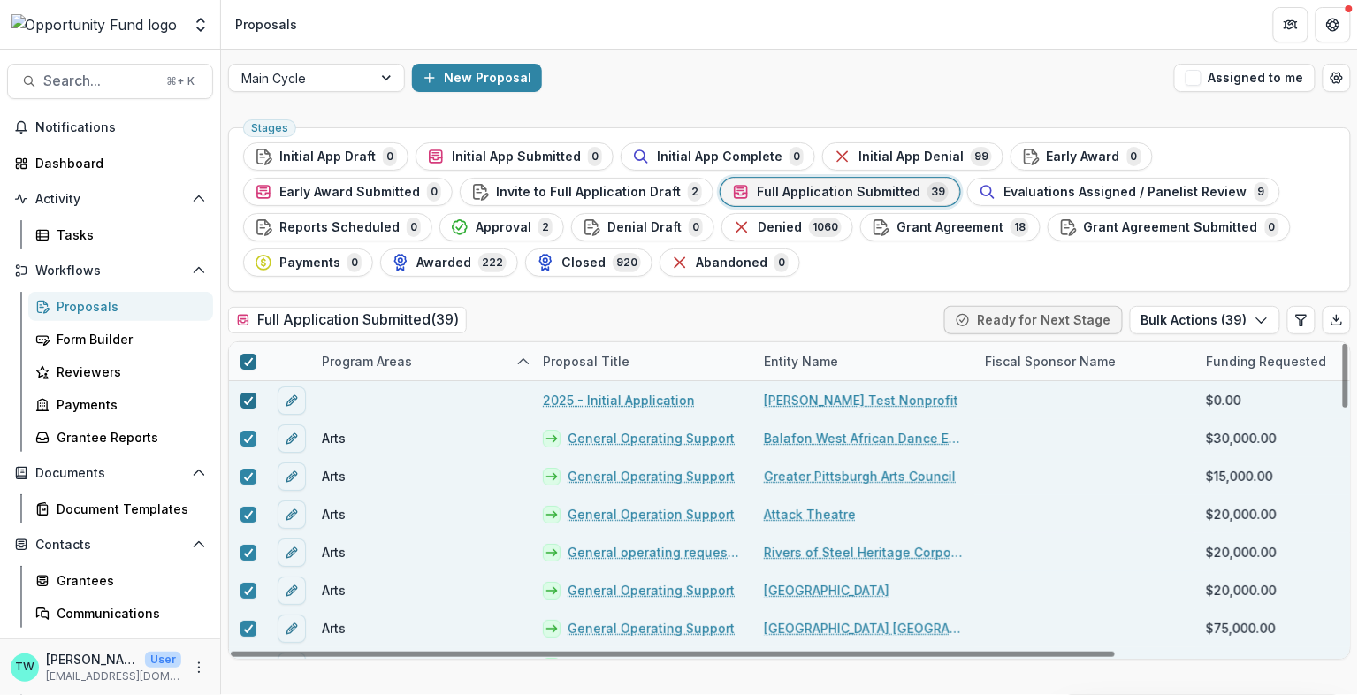
click at [240, 400] on span at bounding box center [248, 401] width 16 height 16
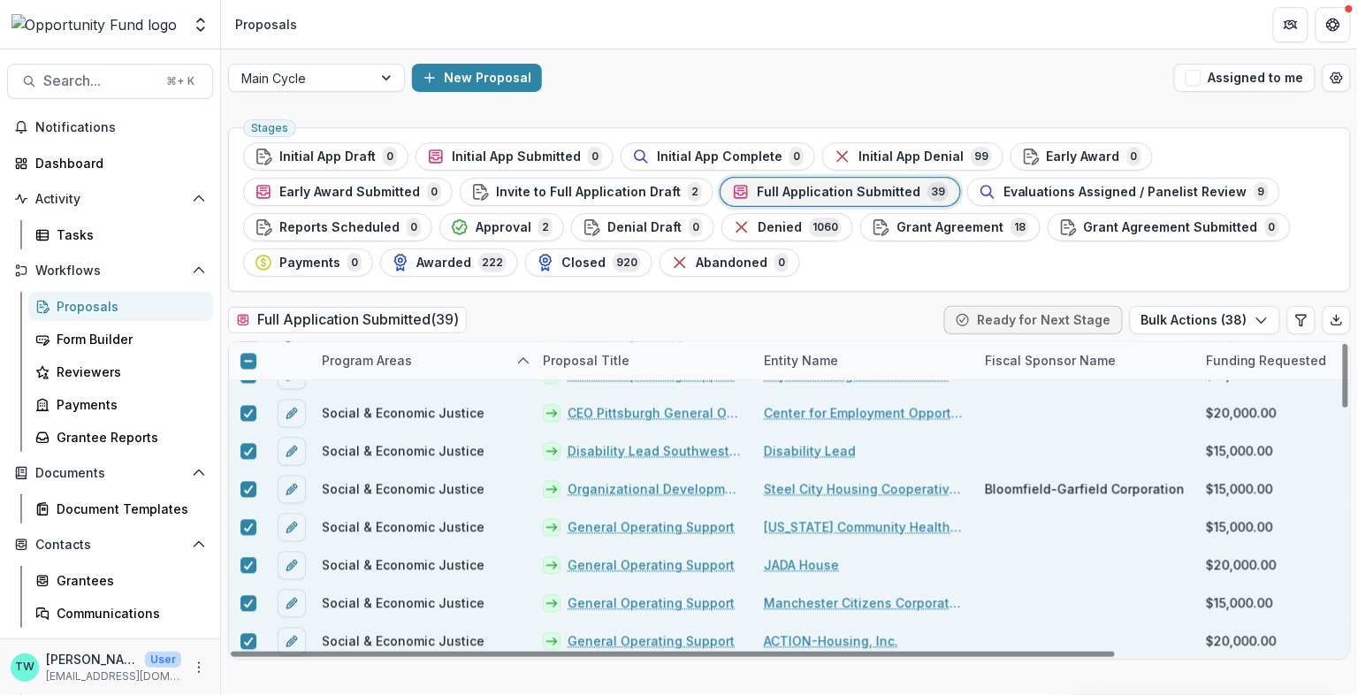
scroll to position [0, 0]
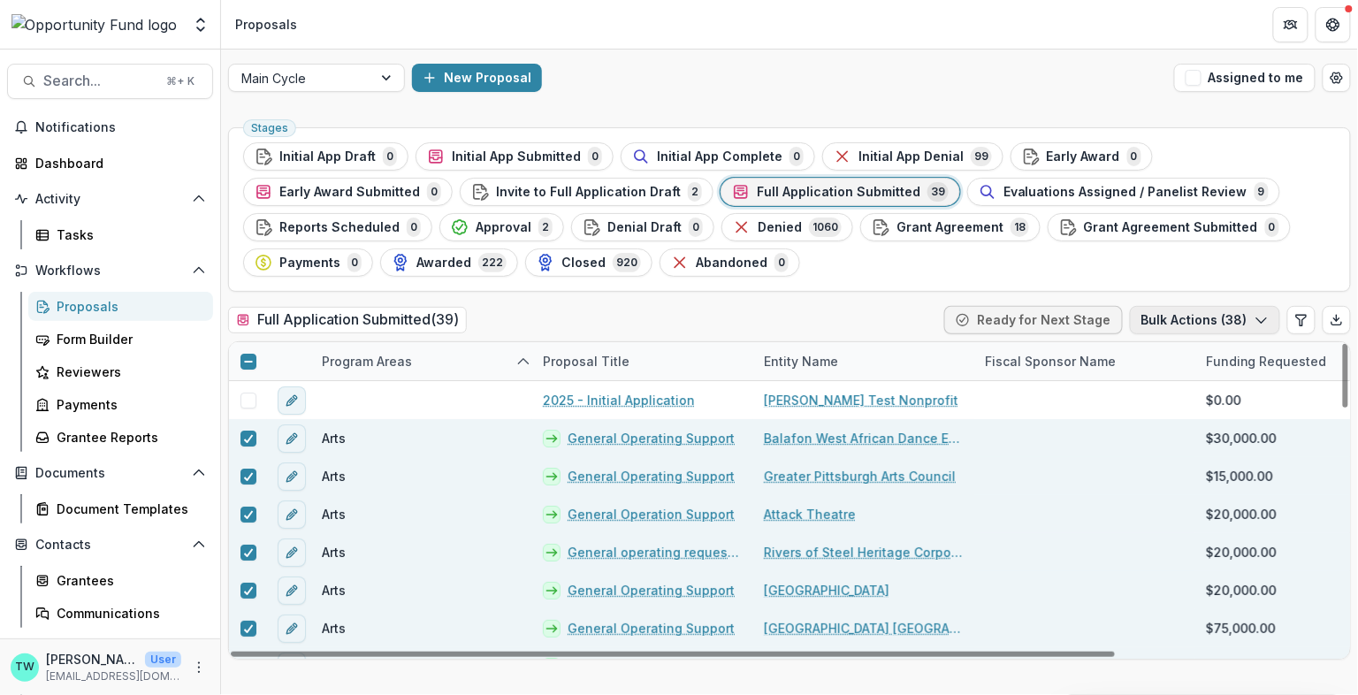
click at [1252, 318] on button "Bulk Actions ( 38 )" at bounding box center [1205, 320] width 150 height 28
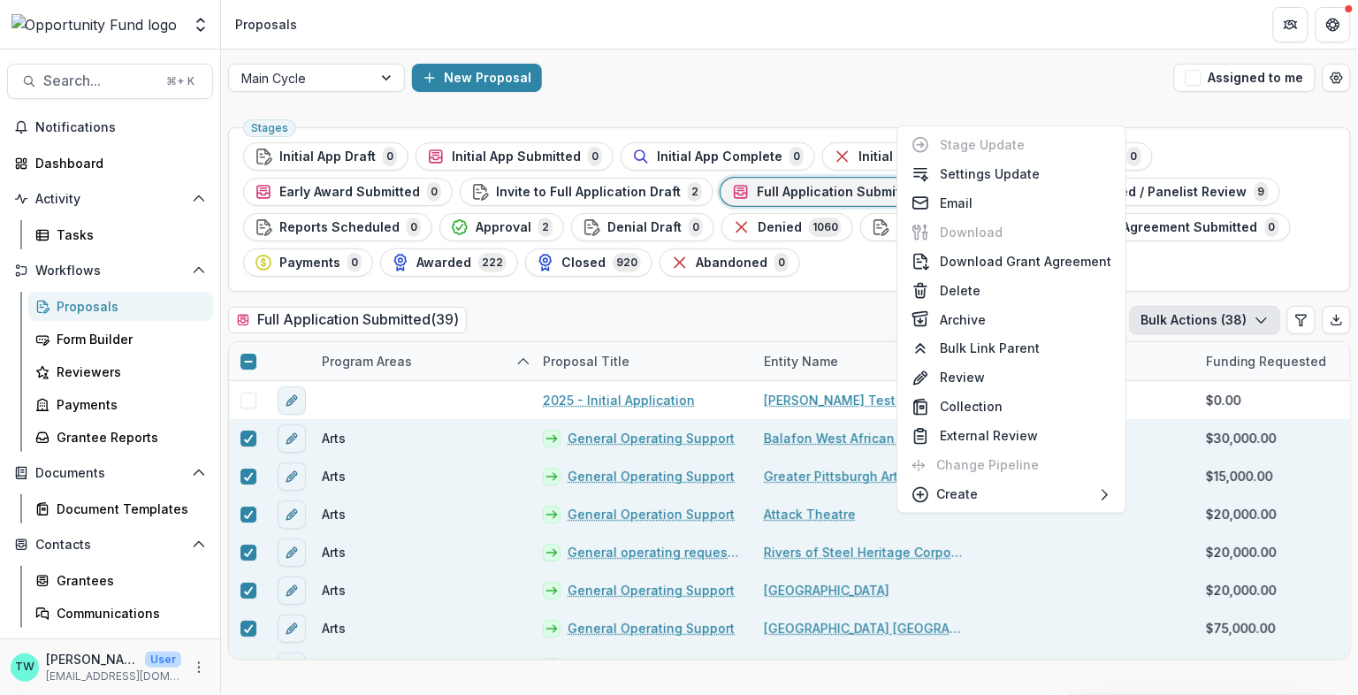
click at [1023, 61] on div "Main Cycle New Proposal Assigned to me" at bounding box center [789, 78] width 1137 height 57
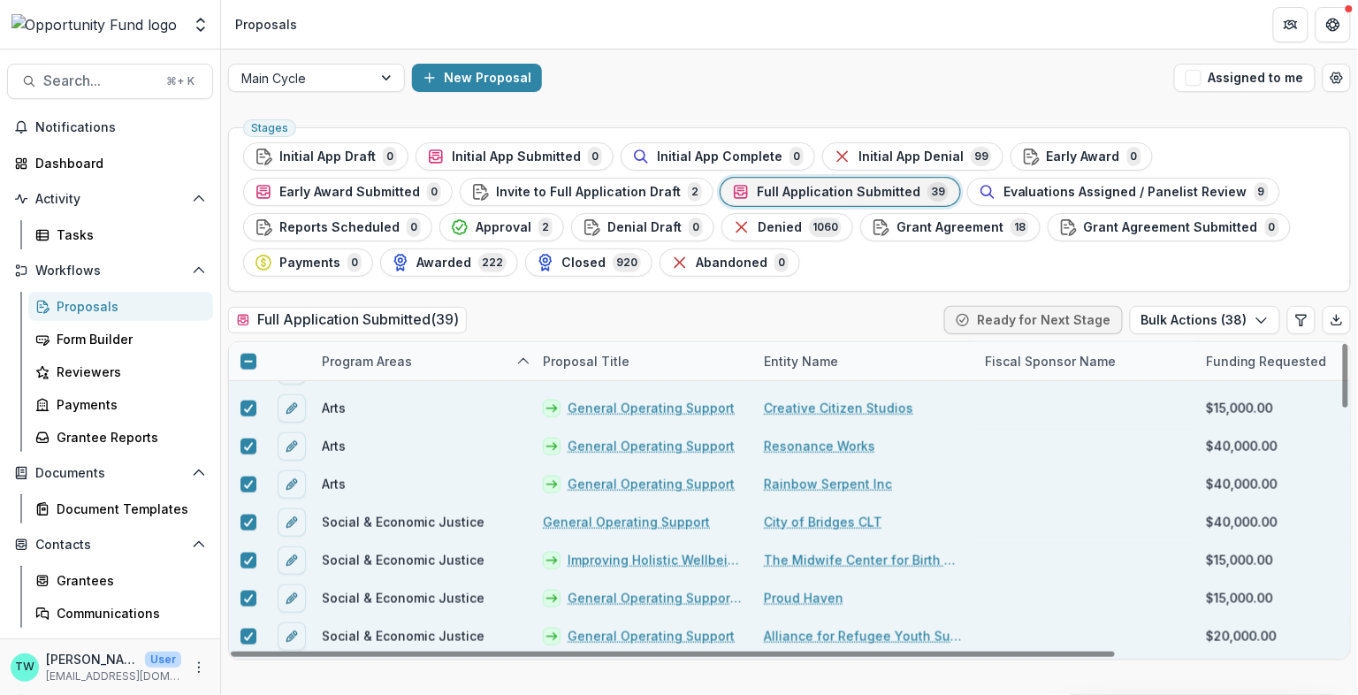
scroll to position [650, 0]
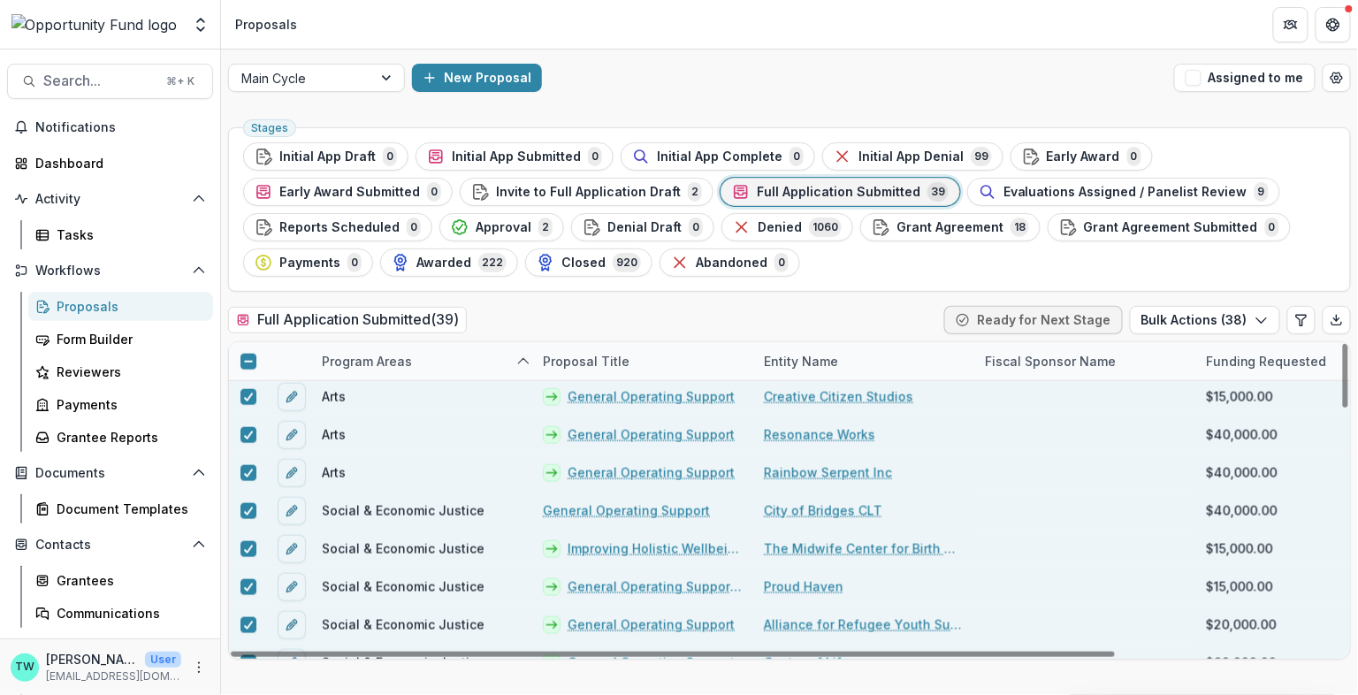
click at [602, 507] on link "General Operating Support" at bounding box center [626, 510] width 167 height 19
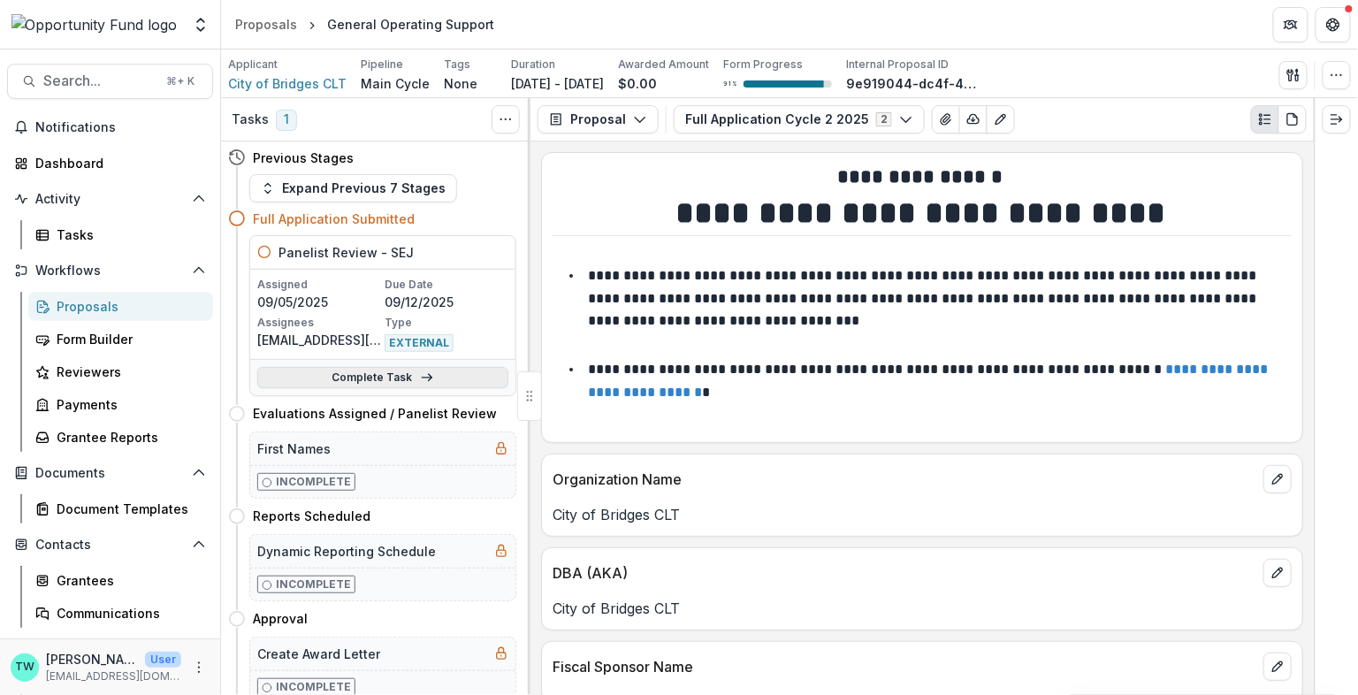
click at [378, 377] on link "Complete Task" at bounding box center [382, 377] width 251 height 21
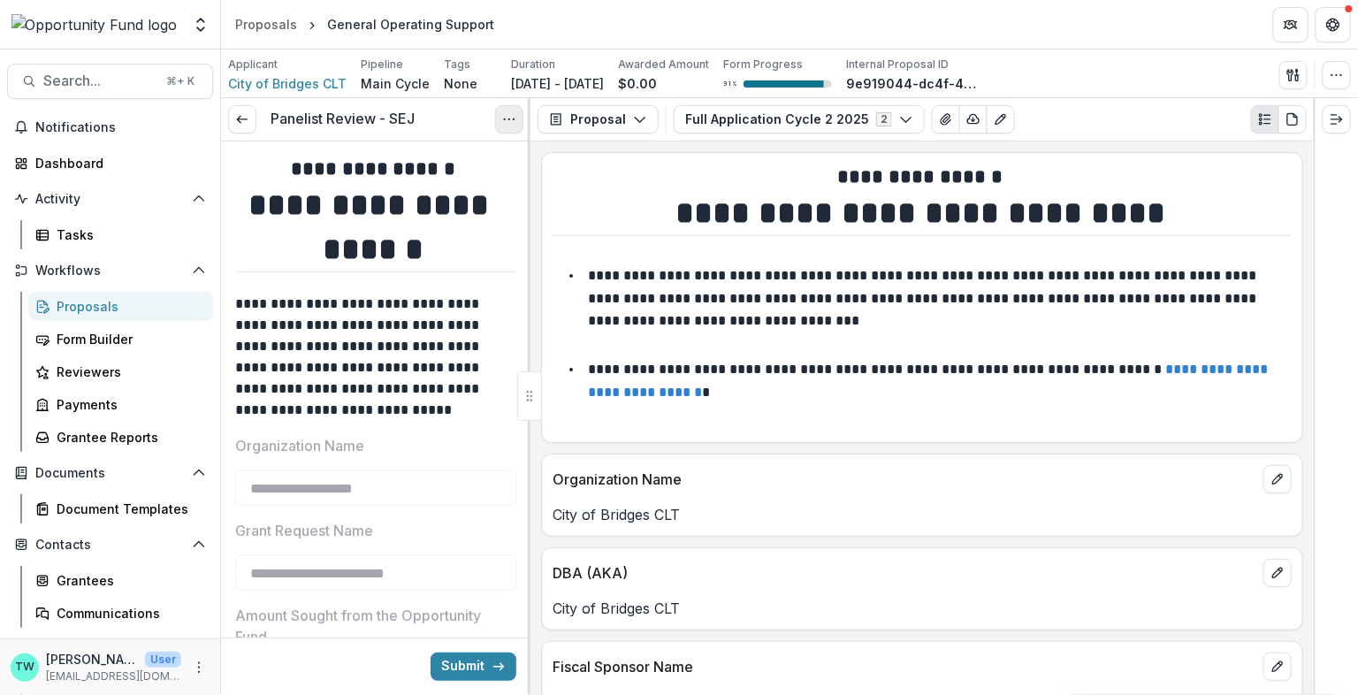
click at [508, 127] on button "Options" at bounding box center [509, 119] width 28 height 28
click at [446, 201] on button "Cancel Task" at bounding box center [424, 196] width 189 height 29
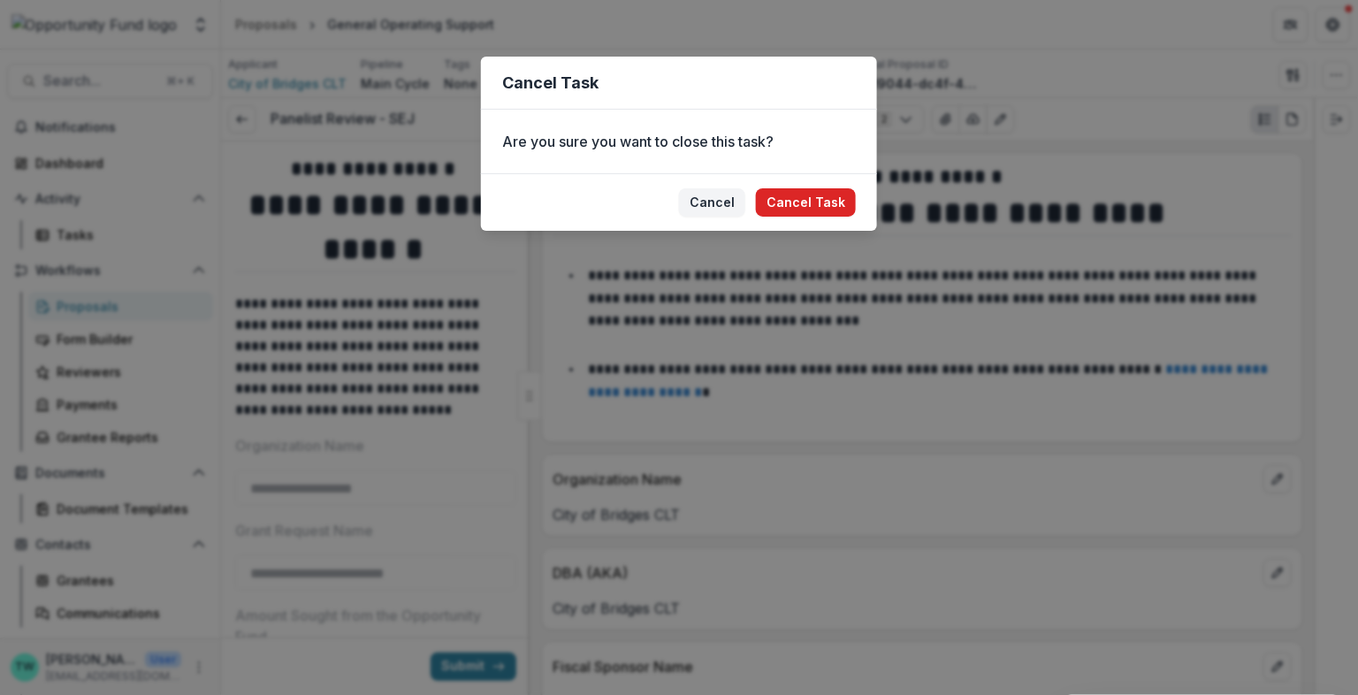
click at [848, 197] on button "Cancel Task" at bounding box center [806, 202] width 100 height 28
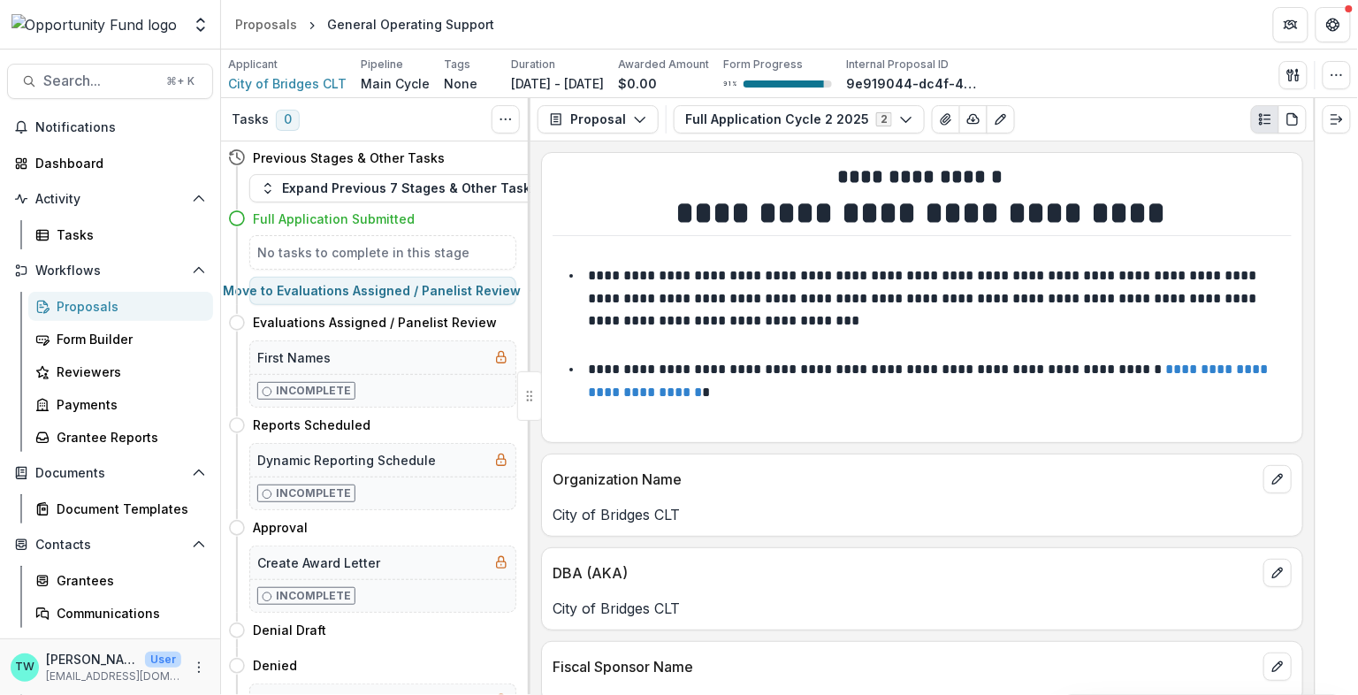
click at [95, 304] on div "Proposals" at bounding box center [128, 306] width 142 height 19
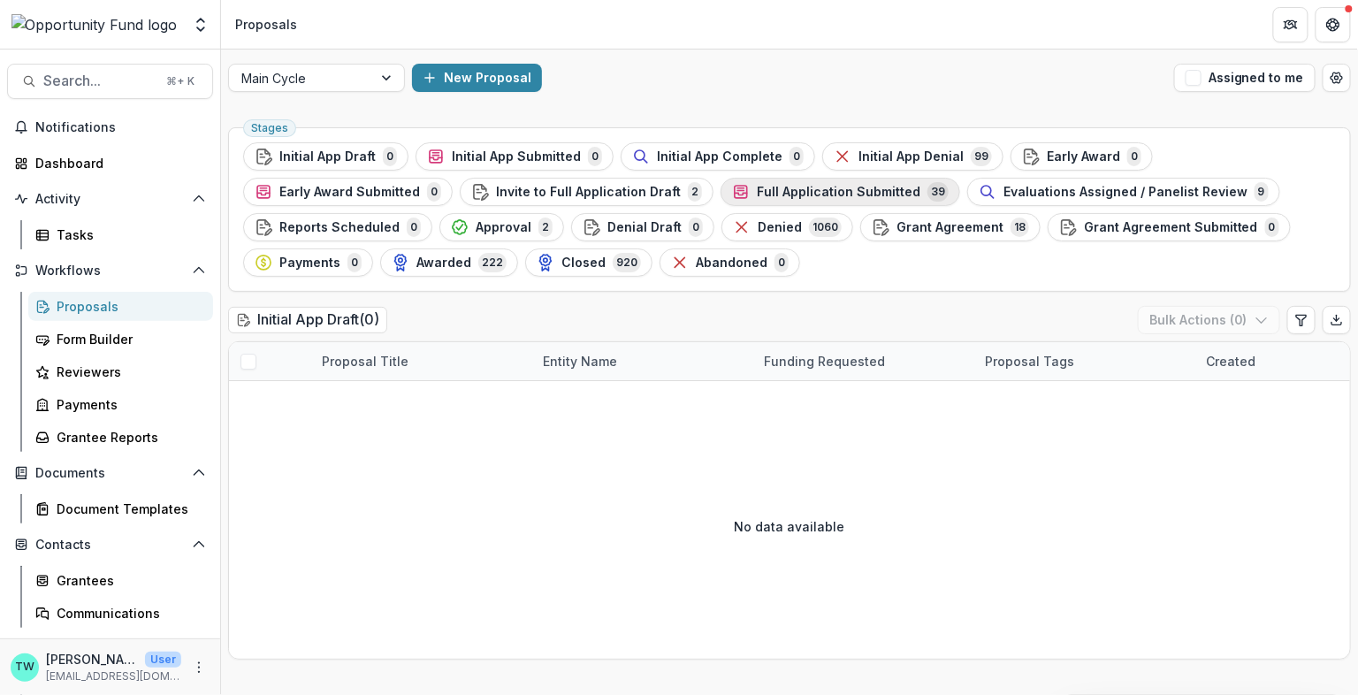
click at [865, 191] on span "Full Application Submitted" at bounding box center [839, 192] width 164 height 15
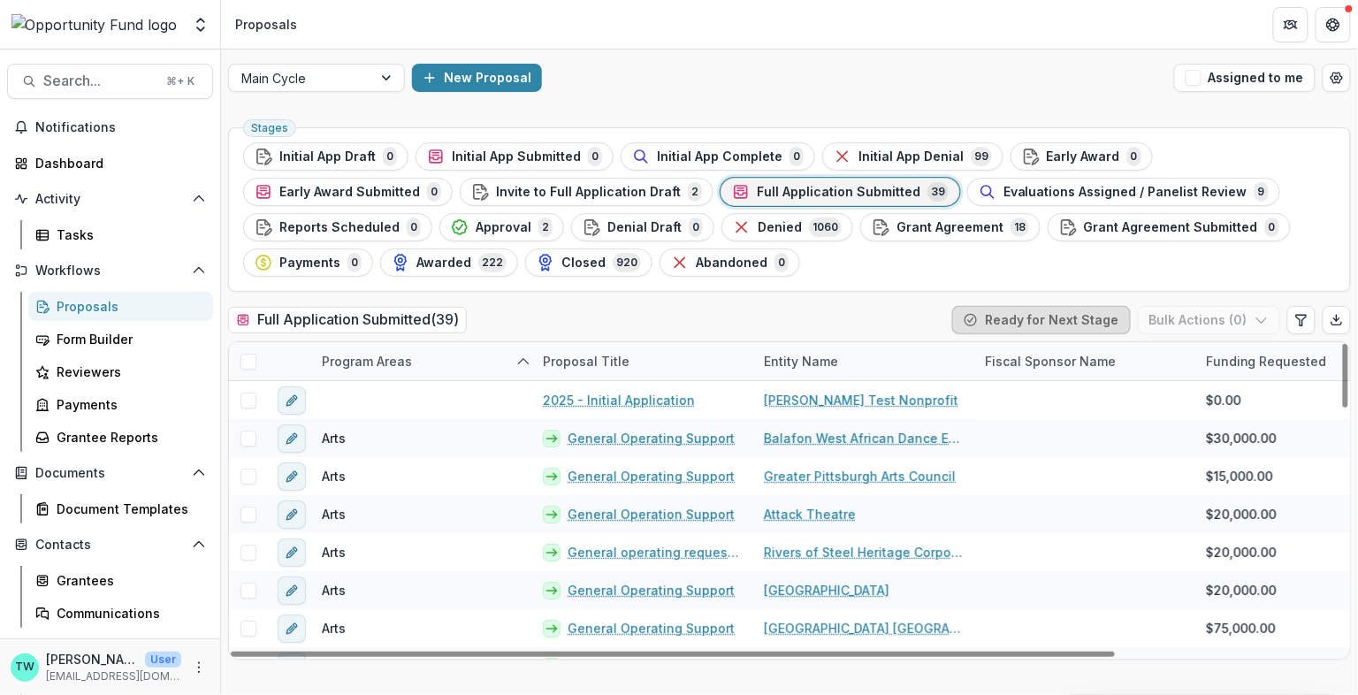
click at [1033, 323] on button "Ready for Next Stage" at bounding box center [1041, 320] width 179 height 28
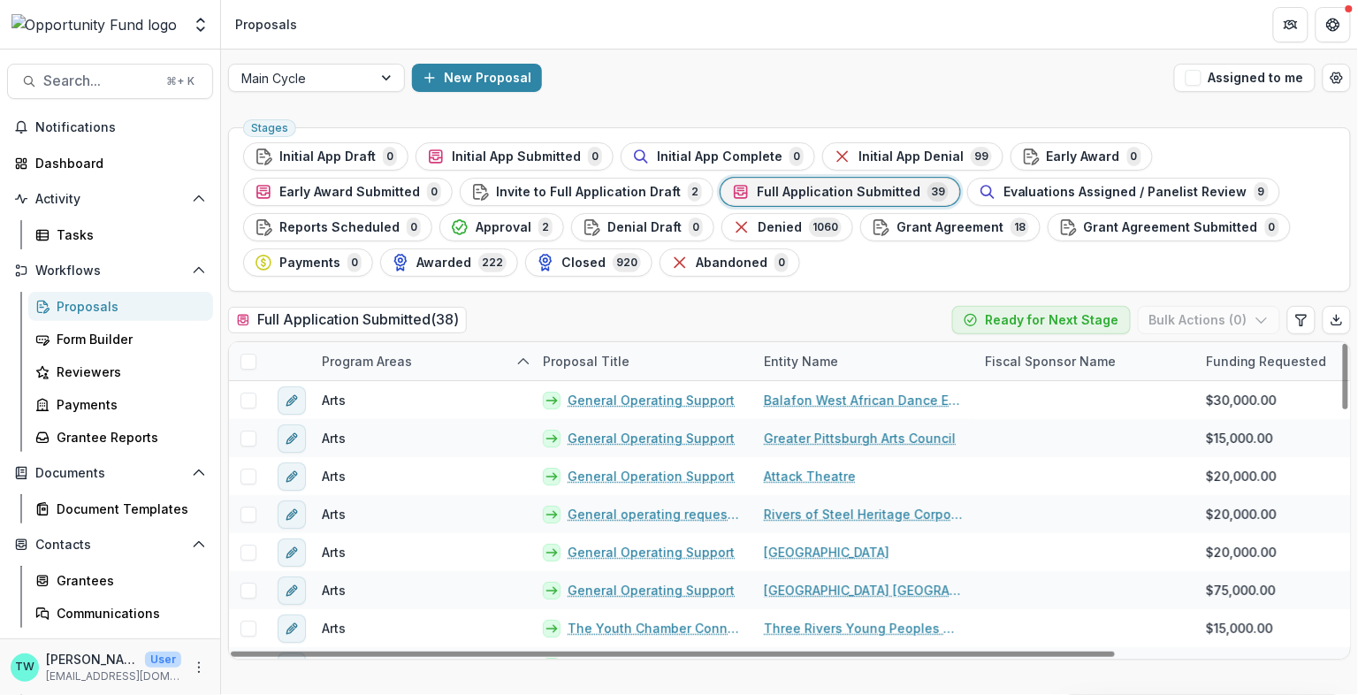
click at [249, 362] on span at bounding box center [248, 362] width 16 height 16
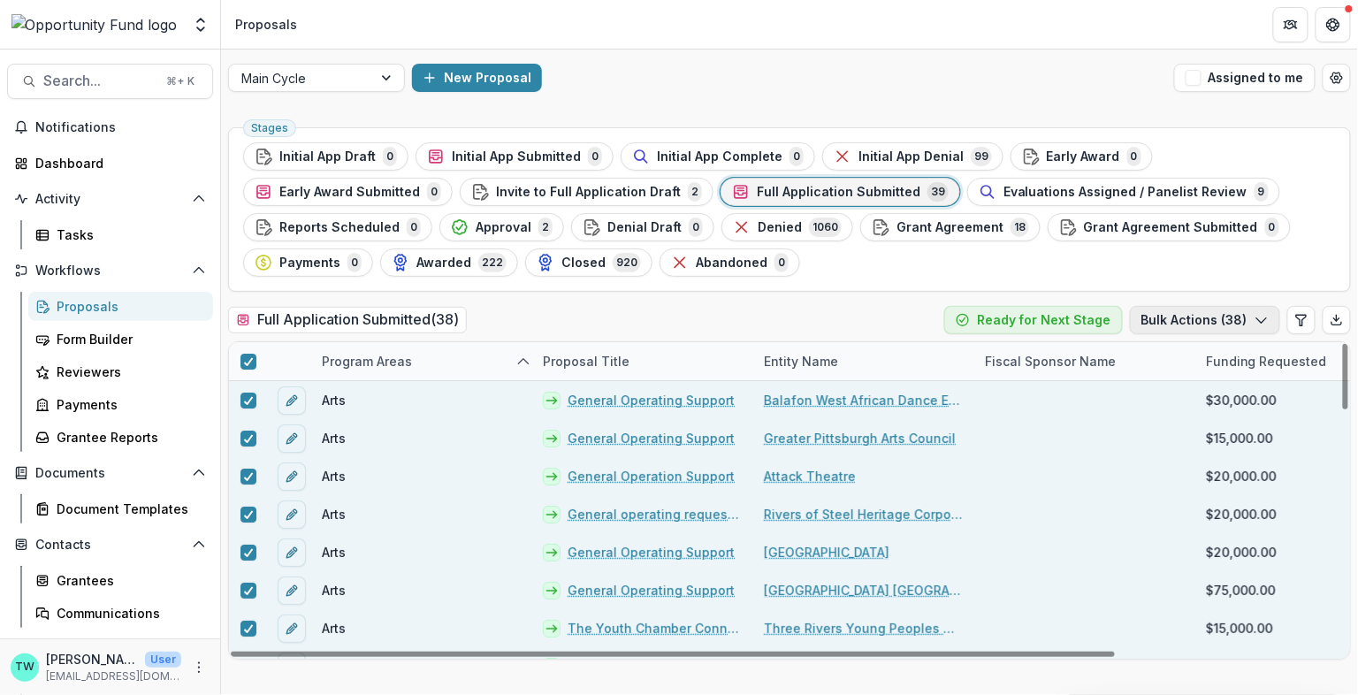
click at [1219, 316] on button "Bulk Actions ( 38 )" at bounding box center [1205, 320] width 150 height 28
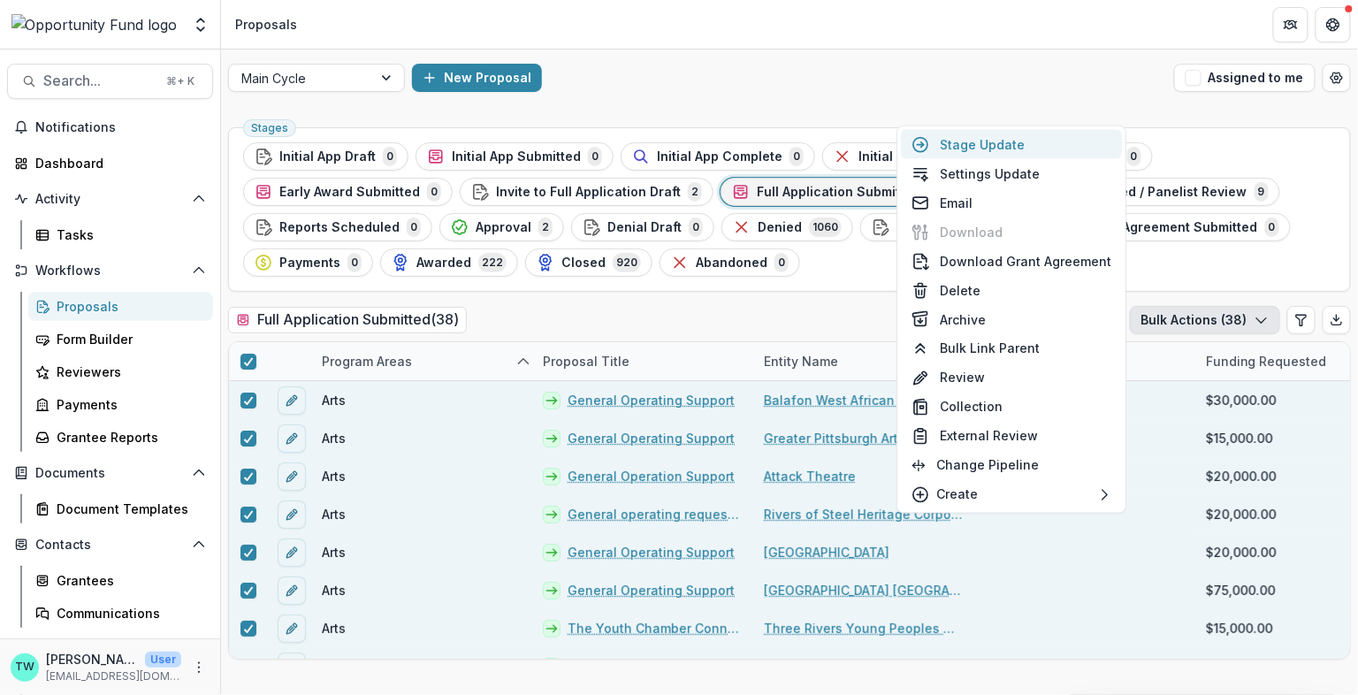
click at [983, 149] on button "Stage Update" at bounding box center [1011, 144] width 221 height 29
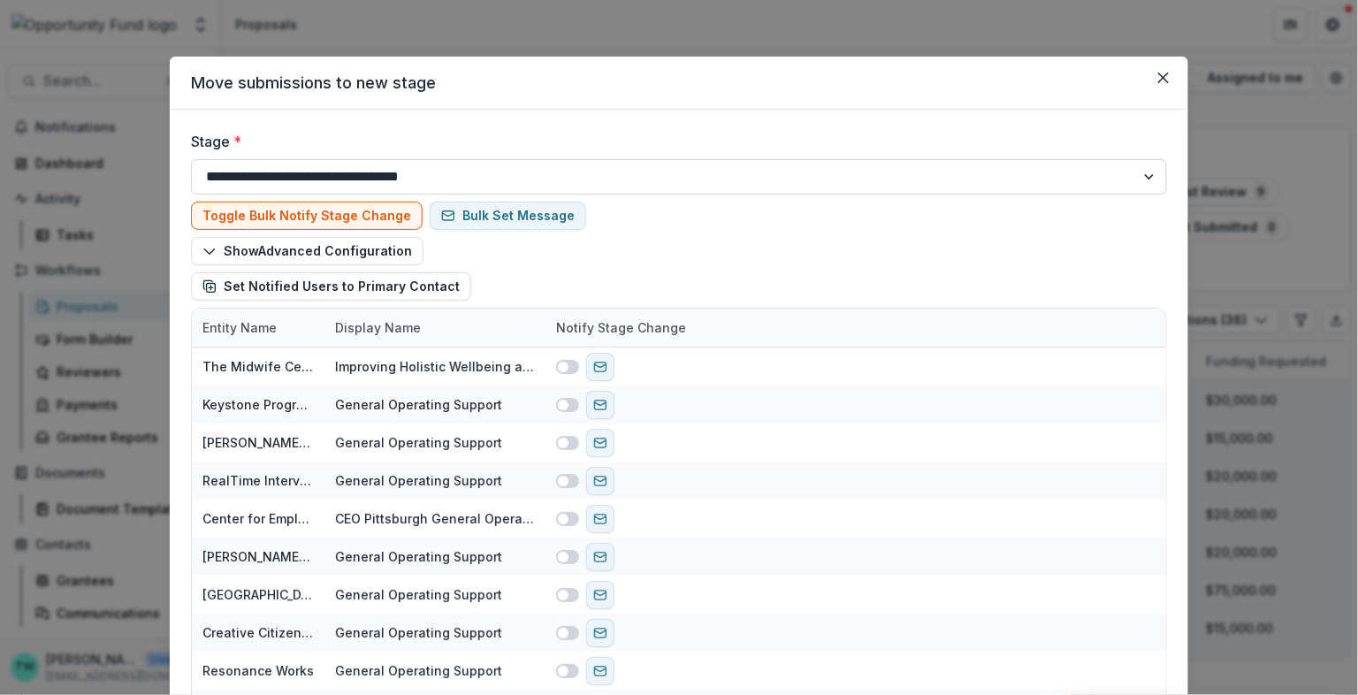
click at [604, 174] on select "**********" at bounding box center [679, 176] width 976 height 35
select select "**********"
click at [191, 159] on select "**********" at bounding box center [679, 176] width 976 height 35
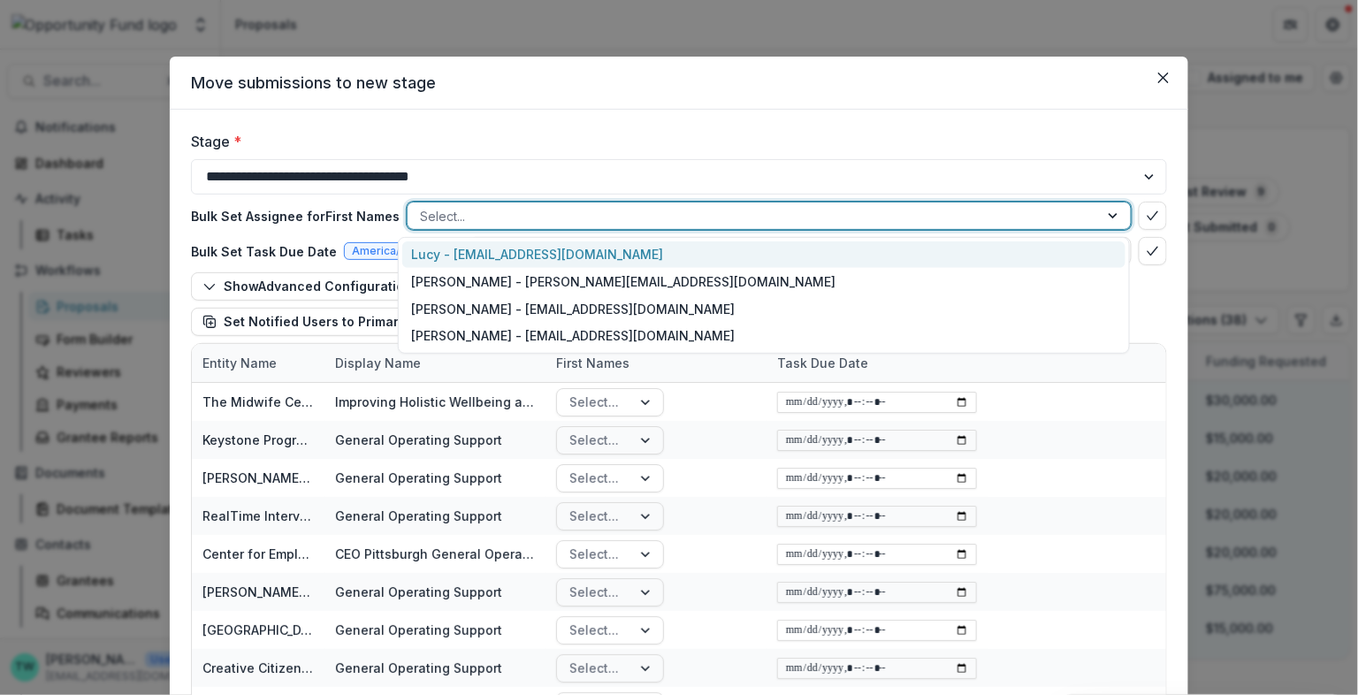
click at [561, 217] on div at bounding box center [753, 216] width 667 height 22
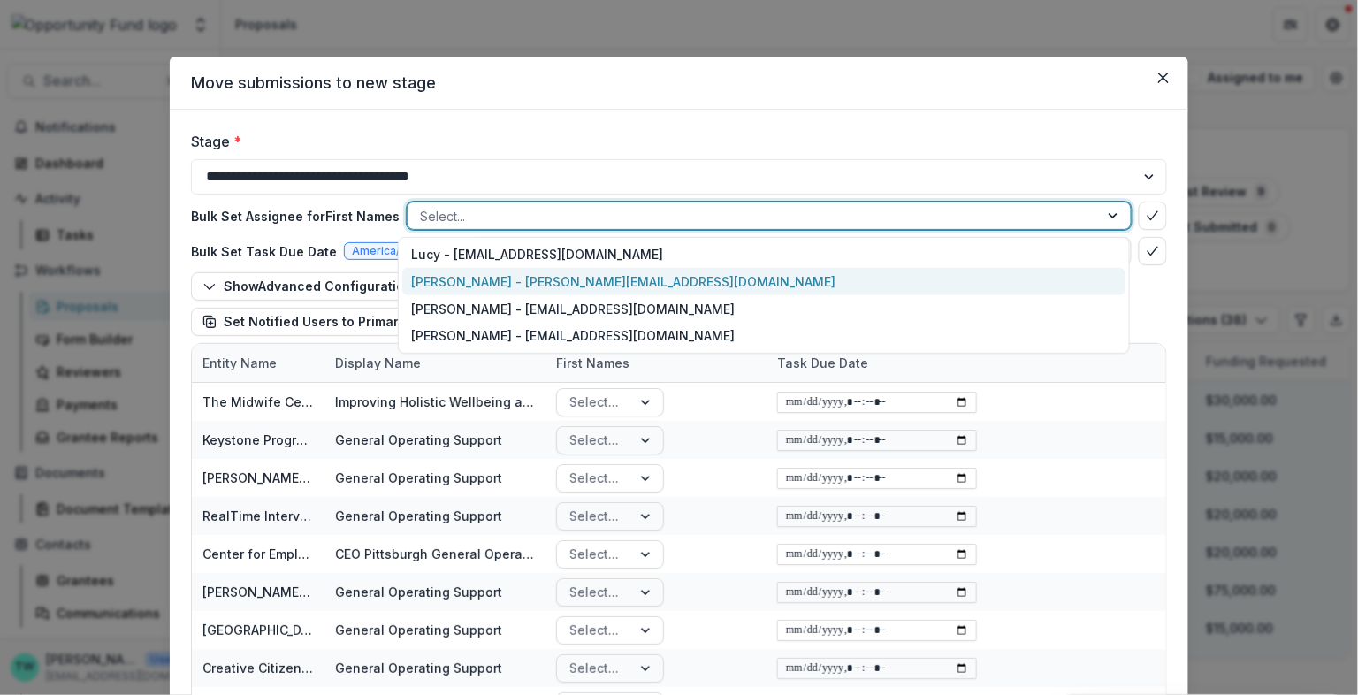
click at [553, 279] on div "Ti Wilhelm - twilhelm@theopportunityfund.org" at bounding box center [763, 281] width 722 height 27
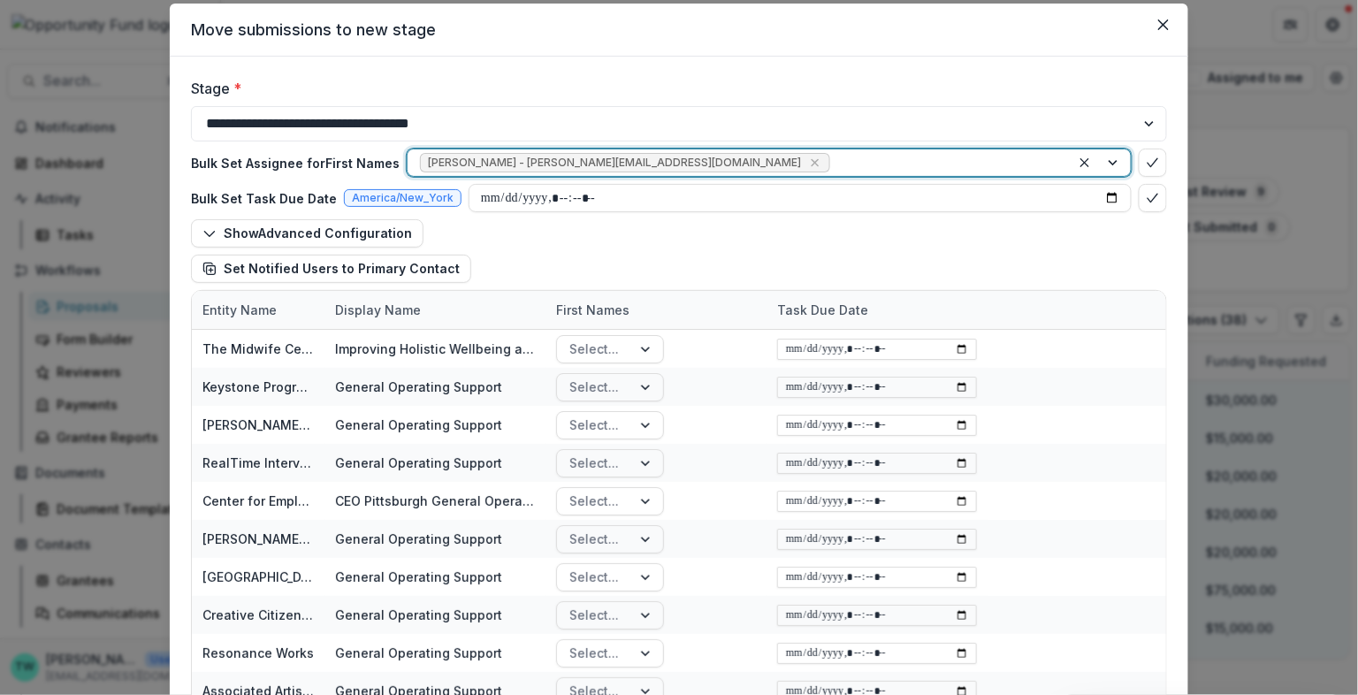
scroll to position [71, 0]
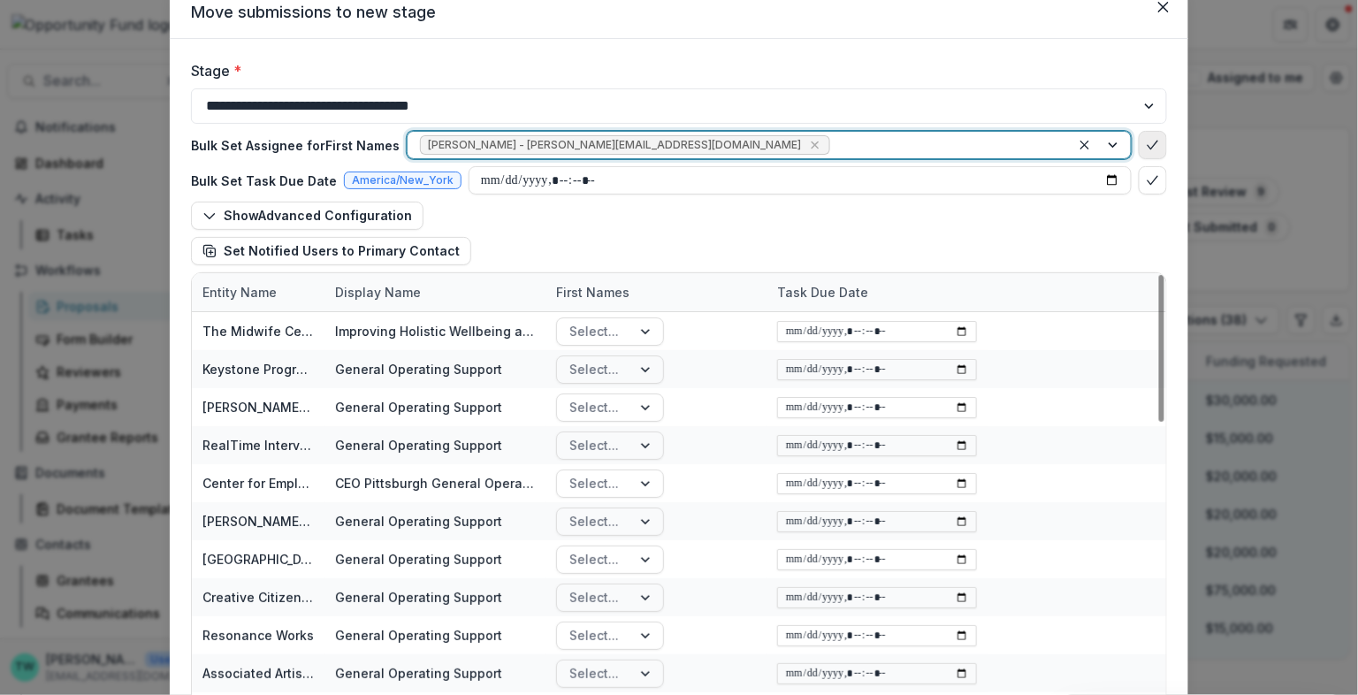
click at [1152, 147] on icon "bulk-confirm-option" at bounding box center [1153, 145] width 14 height 14
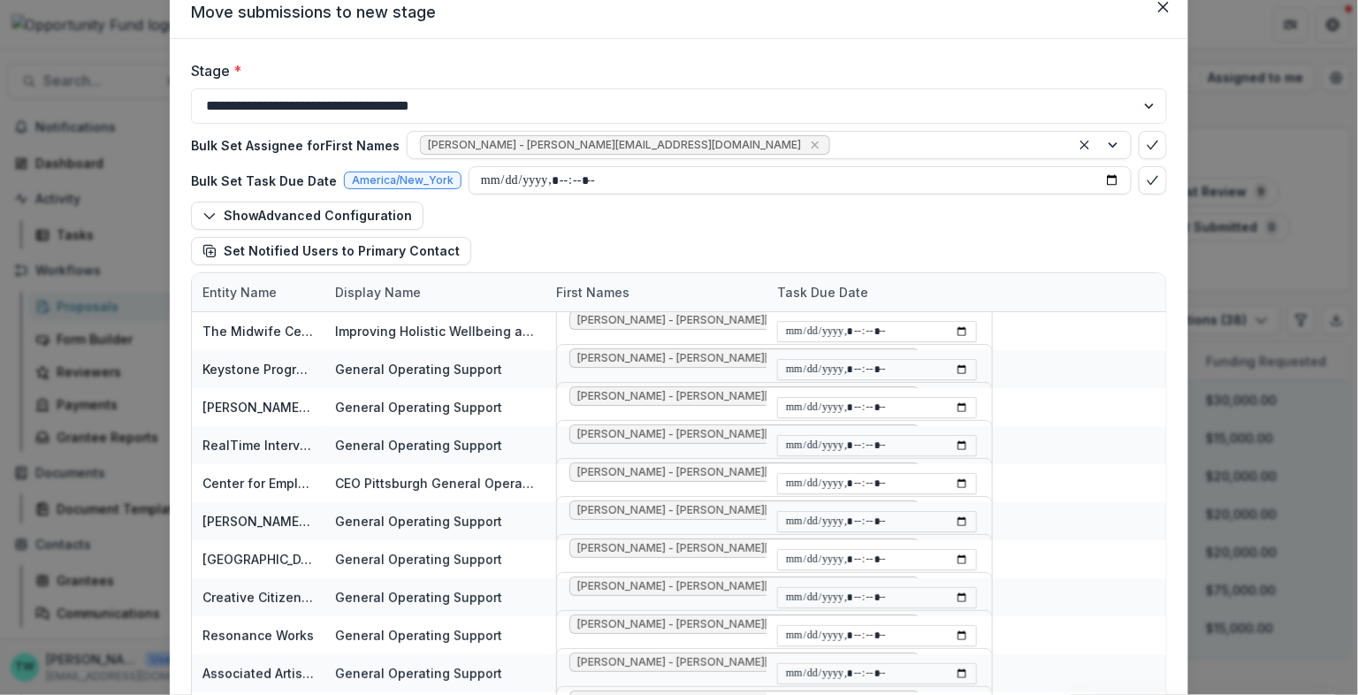
scroll to position [252, 0]
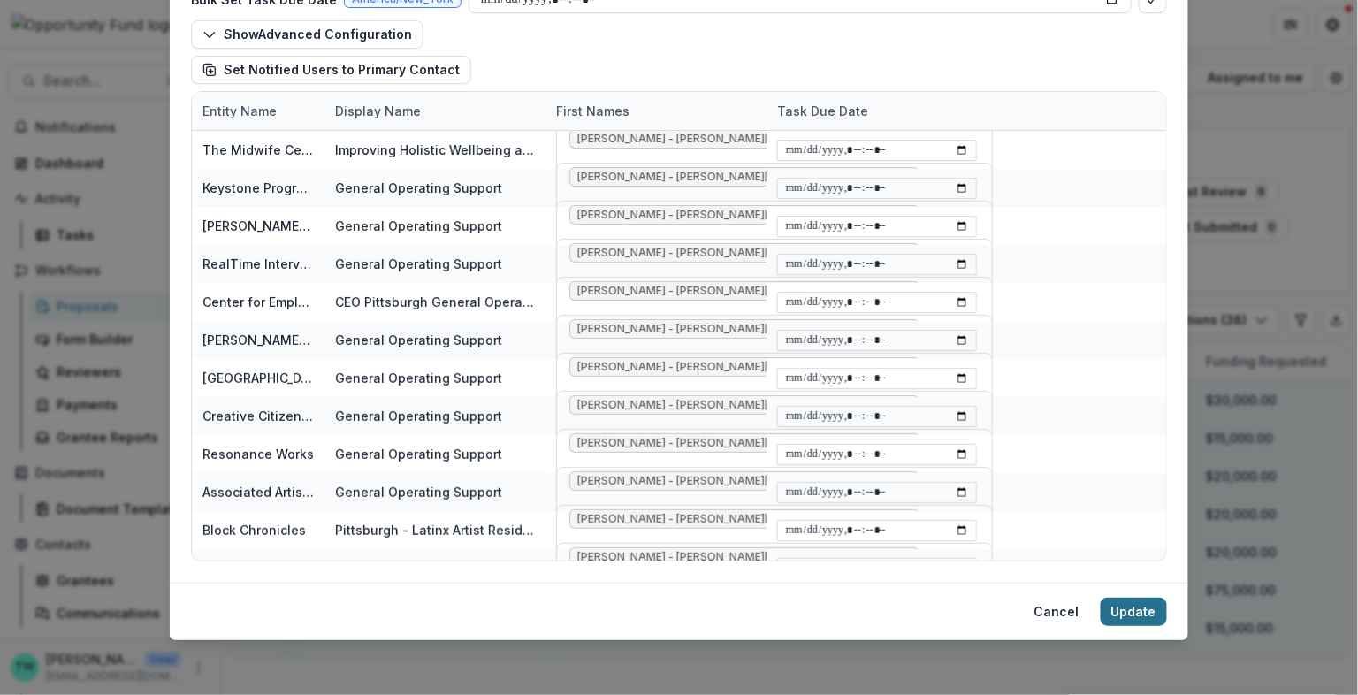
click at [1124, 610] on button "Update" at bounding box center [1134, 612] width 66 height 28
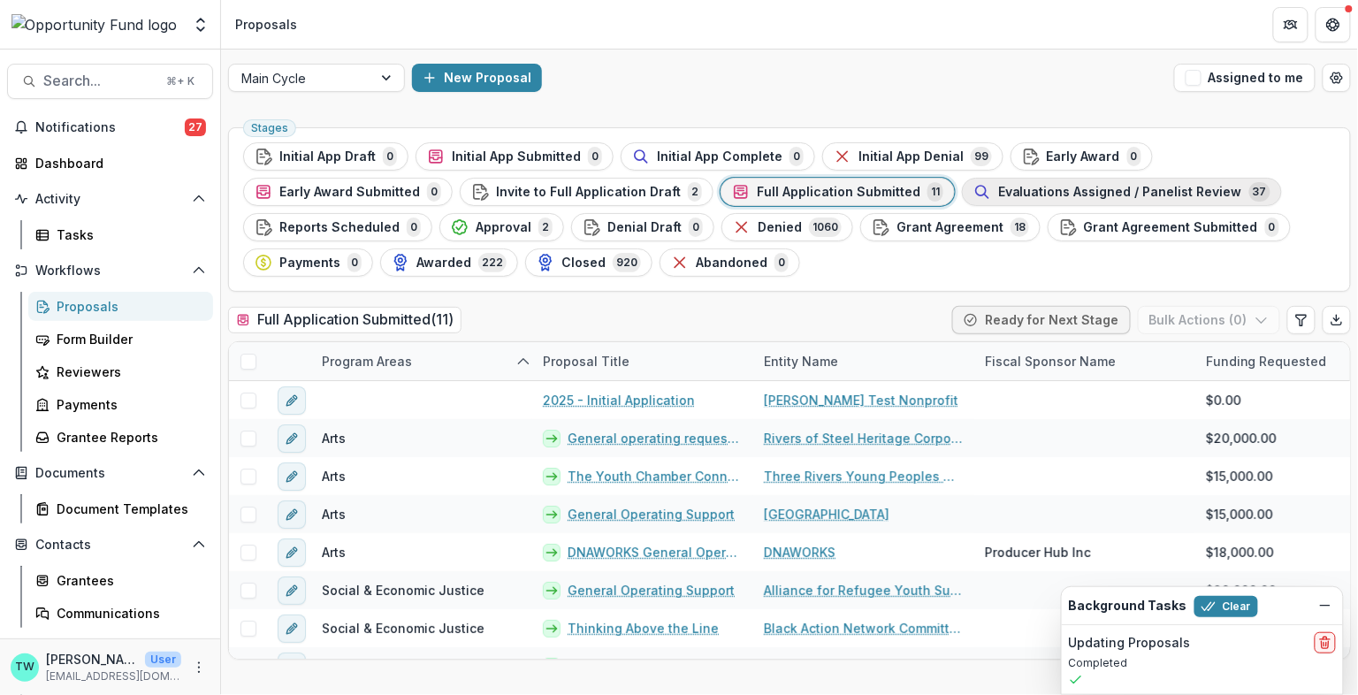
click at [1066, 193] on span "Evaluations Assigned / Panelist Review" at bounding box center [1120, 192] width 244 height 15
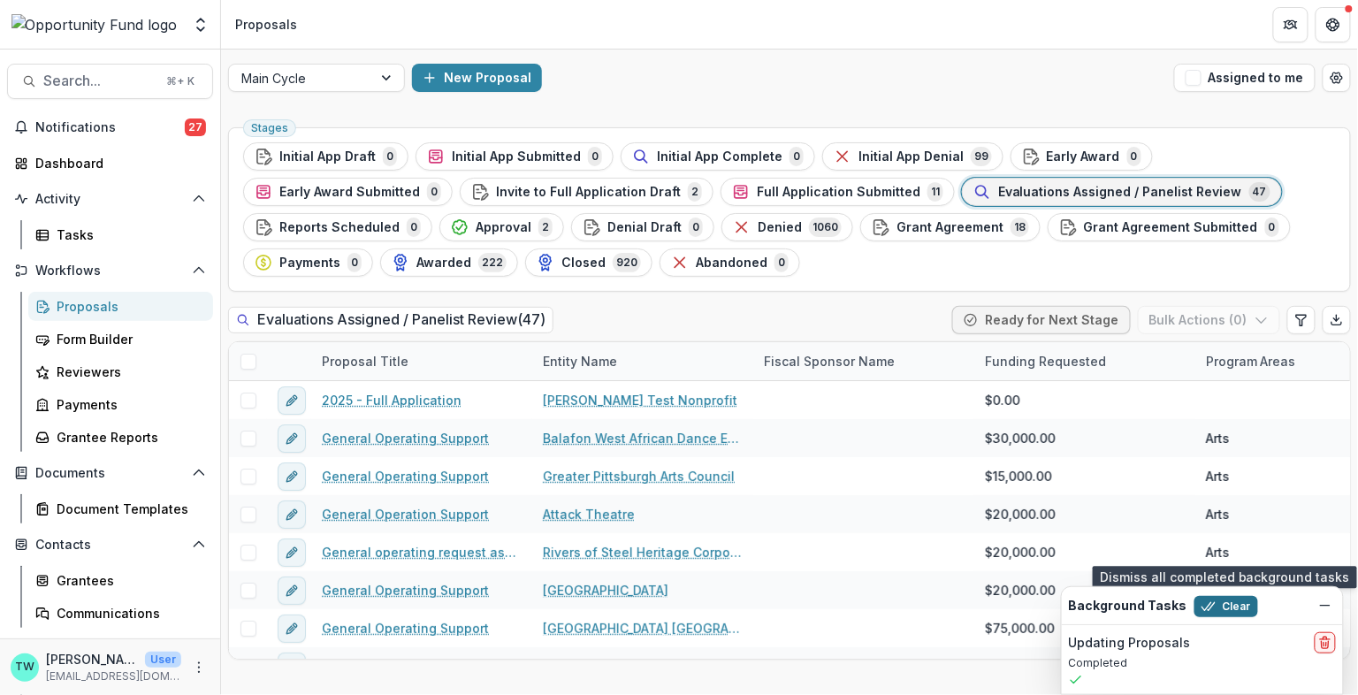
click at [1218, 609] on button "Clear" at bounding box center [1226, 606] width 64 height 21
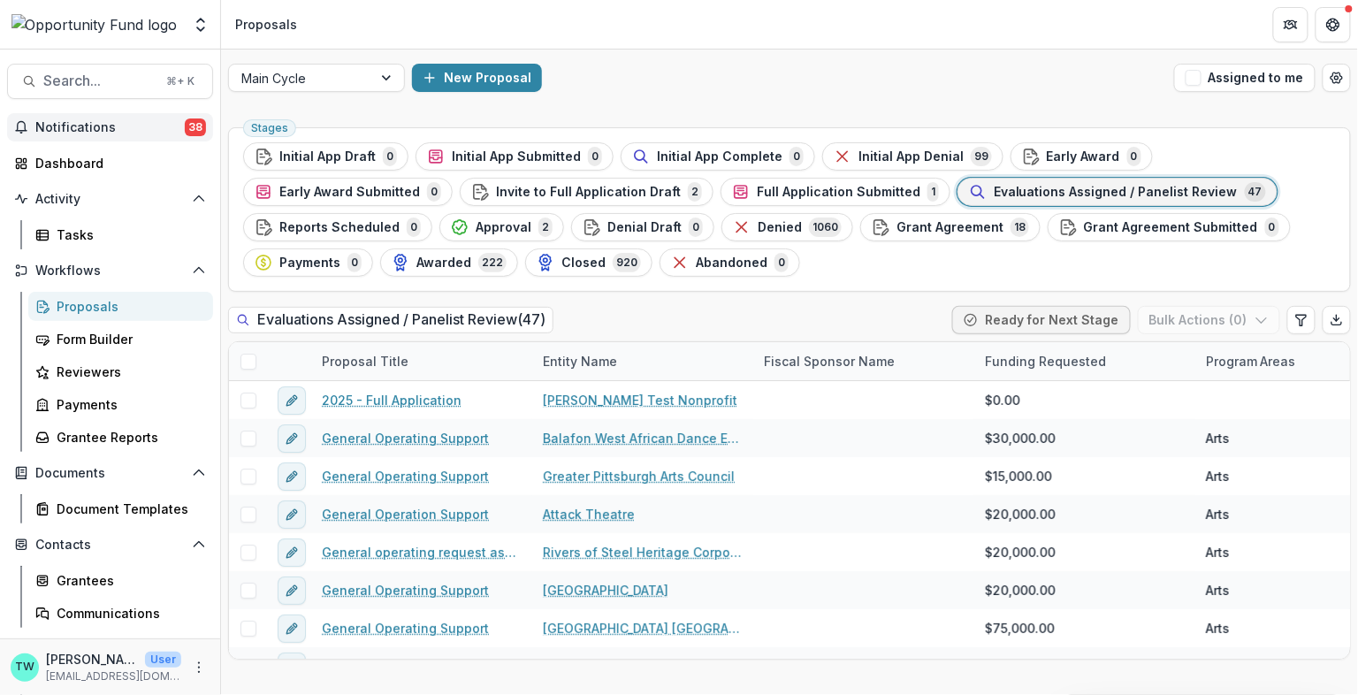
click at [59, 126] on span "Notifications" at bounding box center [109, 127] width 149 height 15
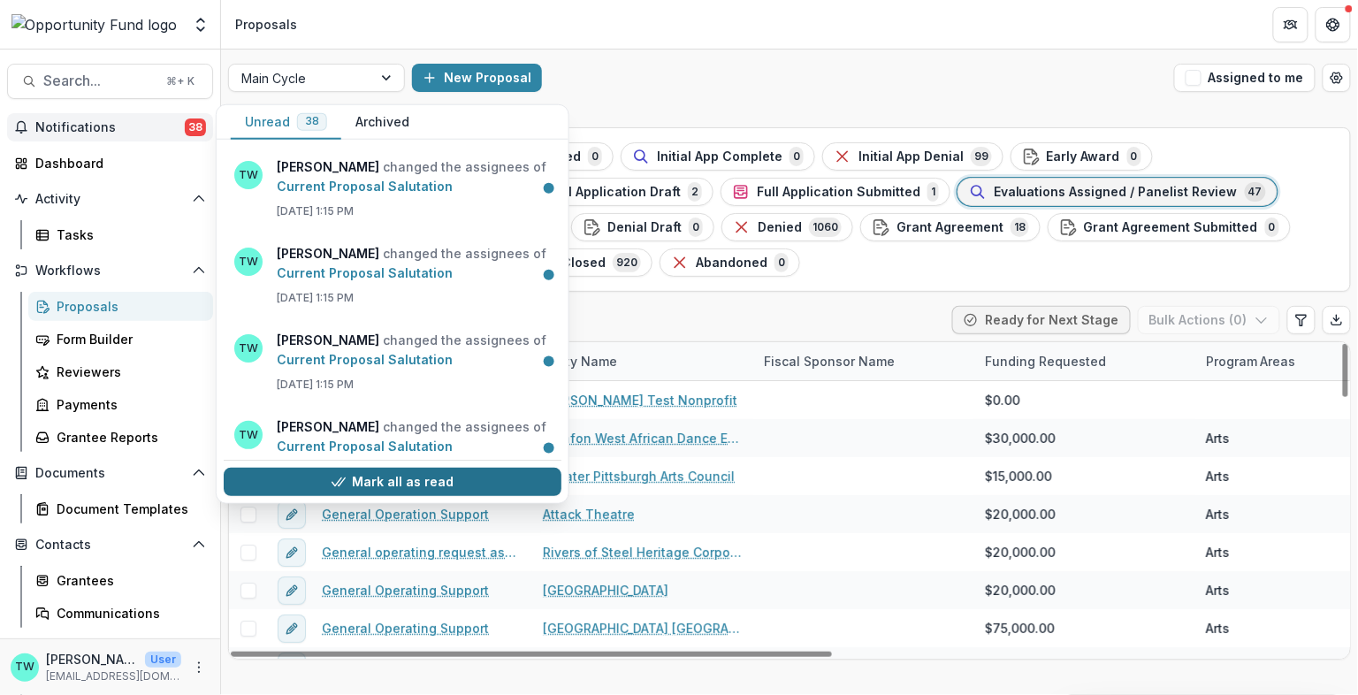
click at [399, 482] on button "Mark all as read" at bounding box center [393, 482] width 338 height 28
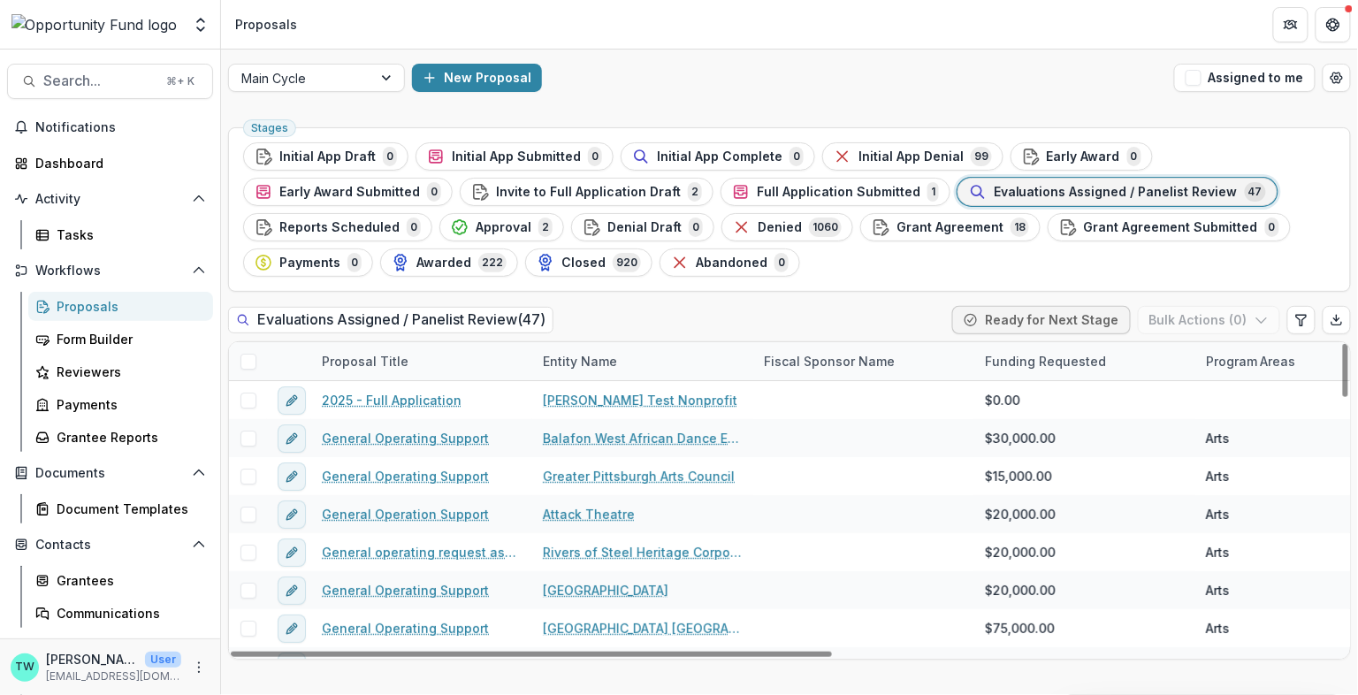
click at [694, 57] on div "Main Cycle New Proposal Assigned to me" at bounding box center [789, 78] width 1137 height 57
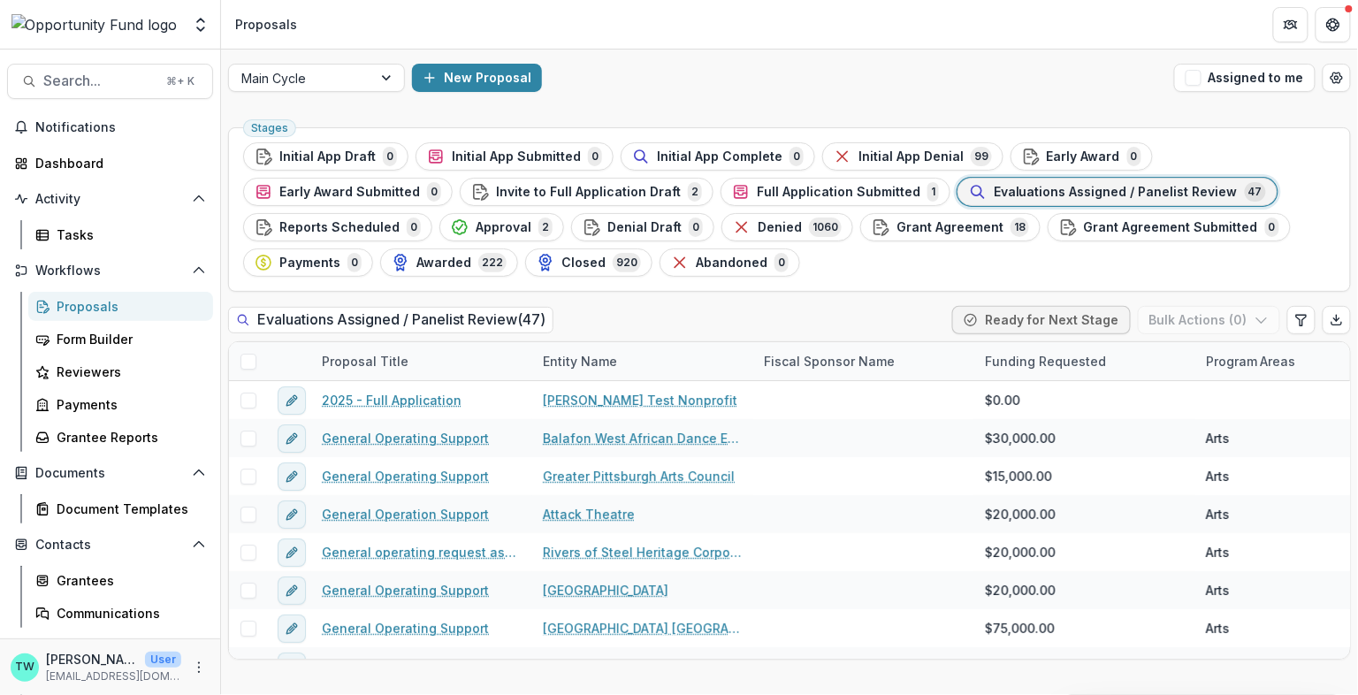
click at [1046, 188] on span "Evaluations Assigned / Panelist Review" at bounding box center [1116, 192] width 244 height 15
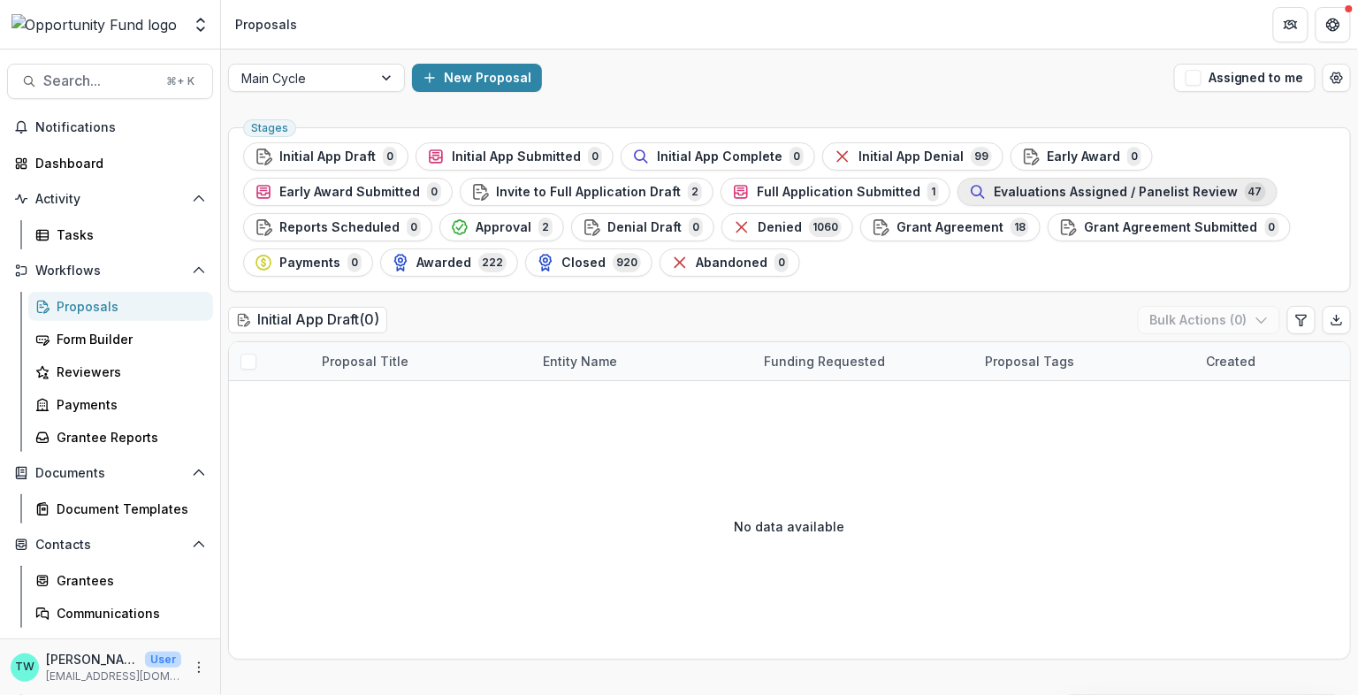
click at [998, 194] on span "Evaluations Assigned / Panelist Review" at bounding box center [1116, 192] width 244 height 15
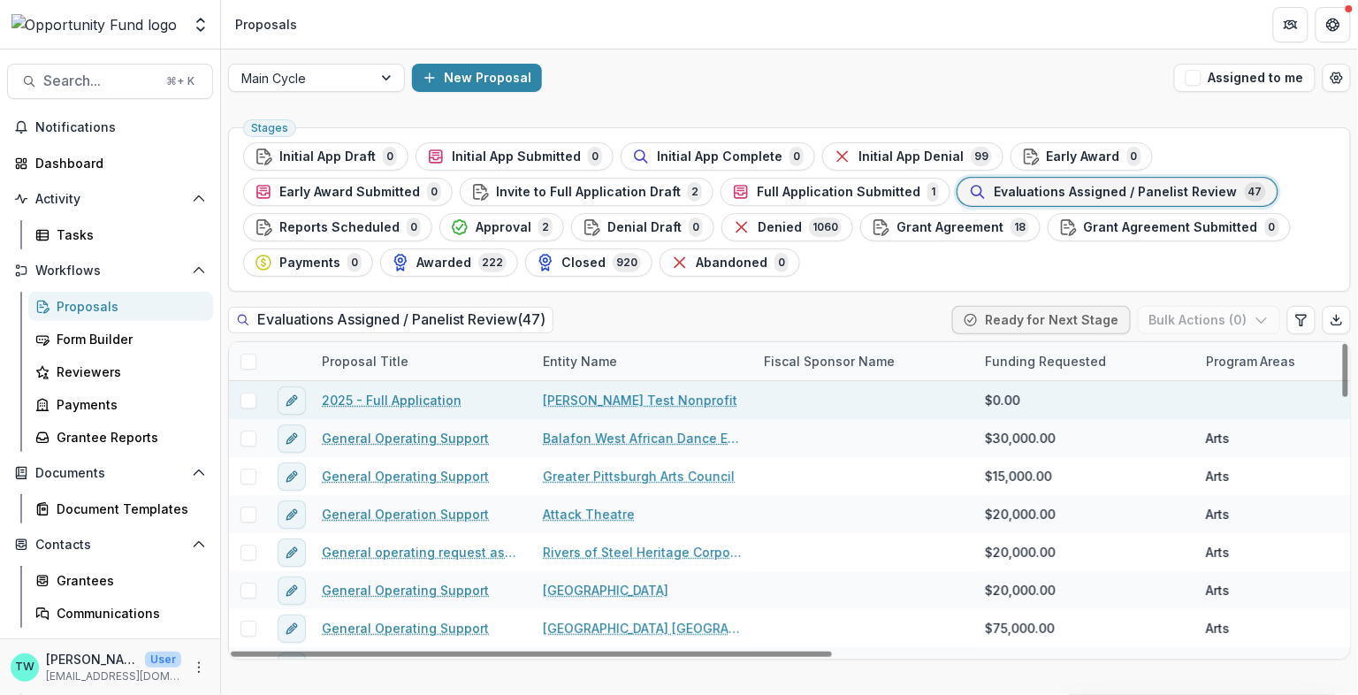
click at [413, 397] on link "2025 - Full Application" at bounding box center [392, 400] width 140 height 19
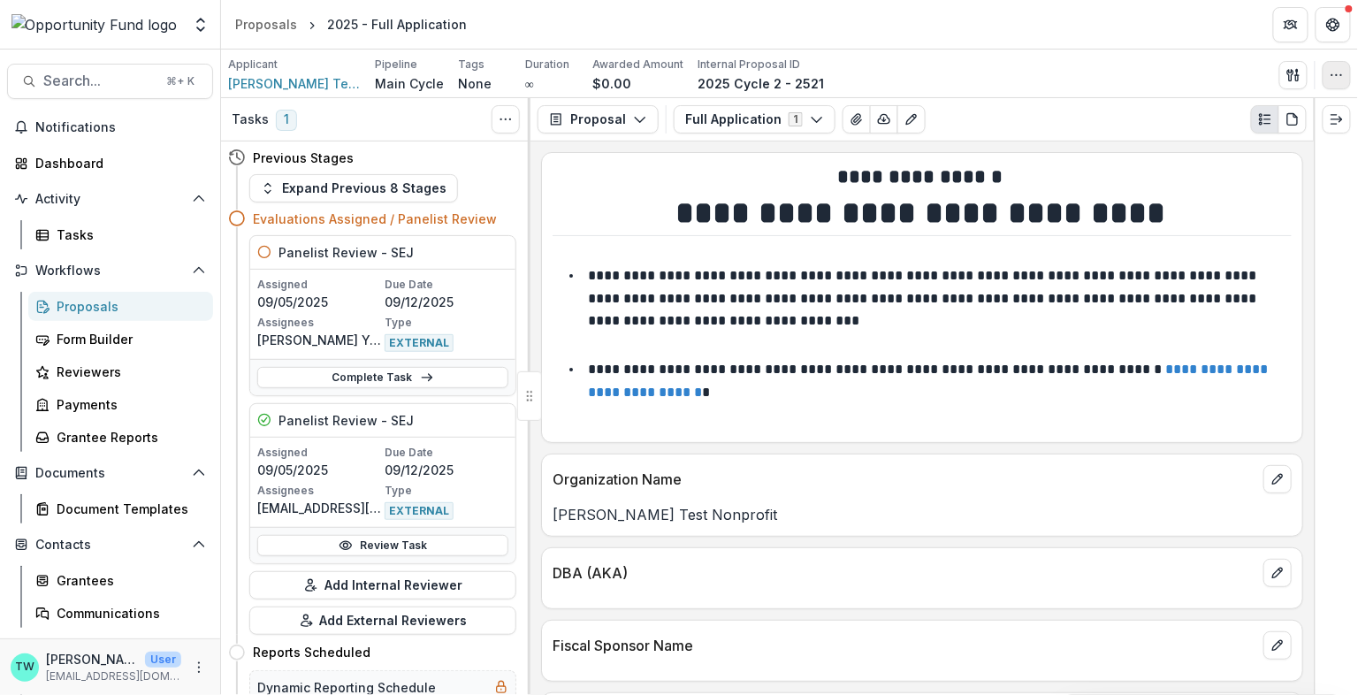
click at [1340, 77] on icon "button" at bounding box center [1337, 75] width 14 height 14
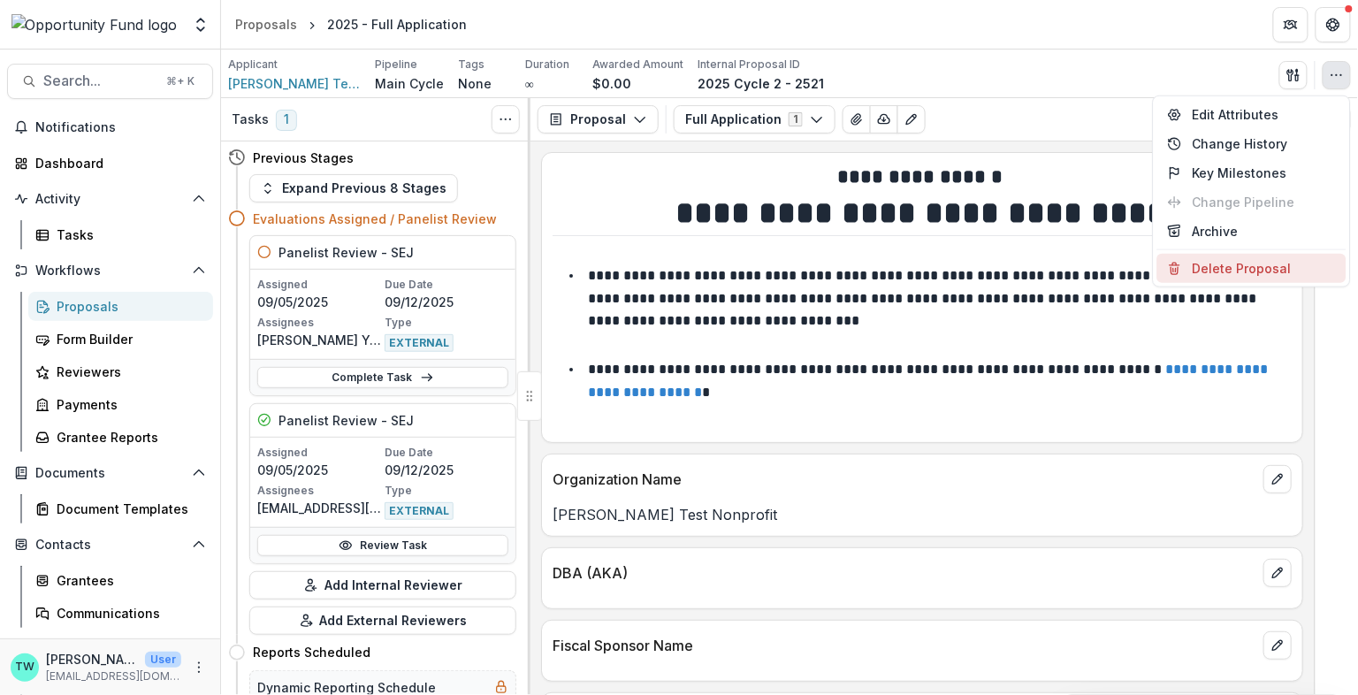
click at [1264, 271] on button "Delete Proposal" at bounding box center [1251, 268] width 189 height 29
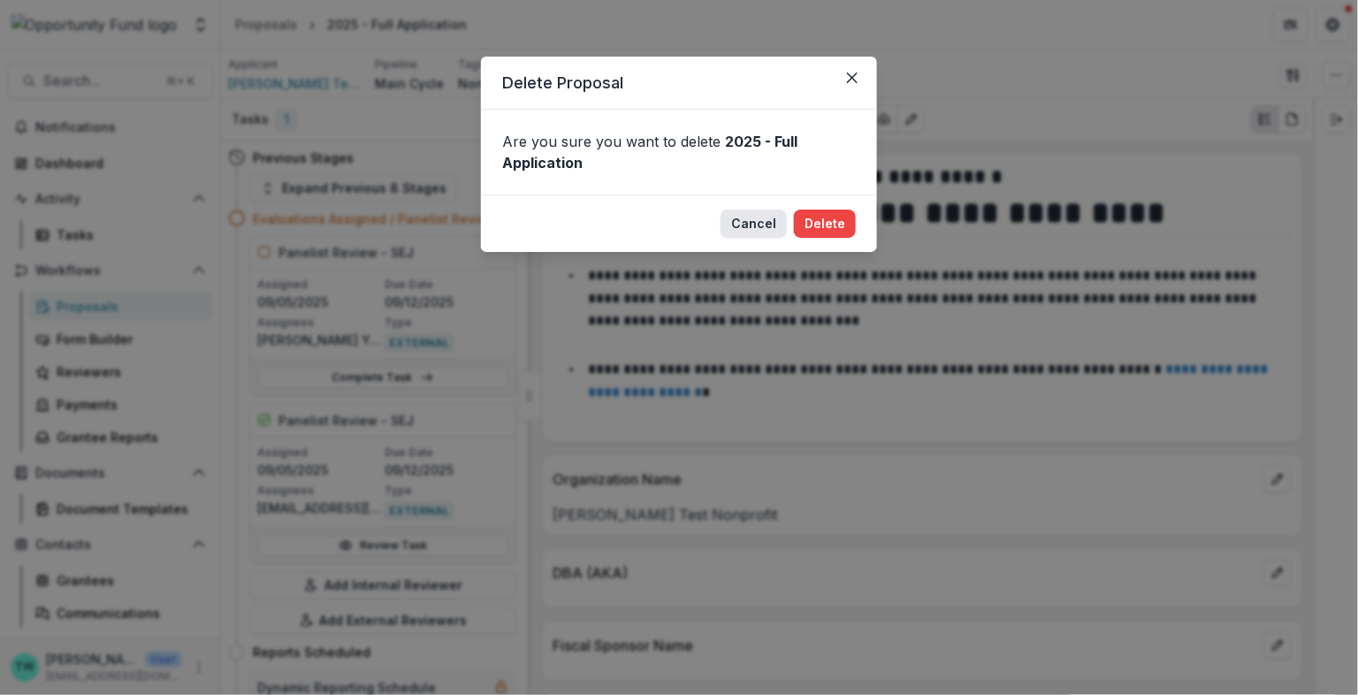
click at [756, 225] on button "Cancel" at bounding box center [754, 224] width 66 height 28
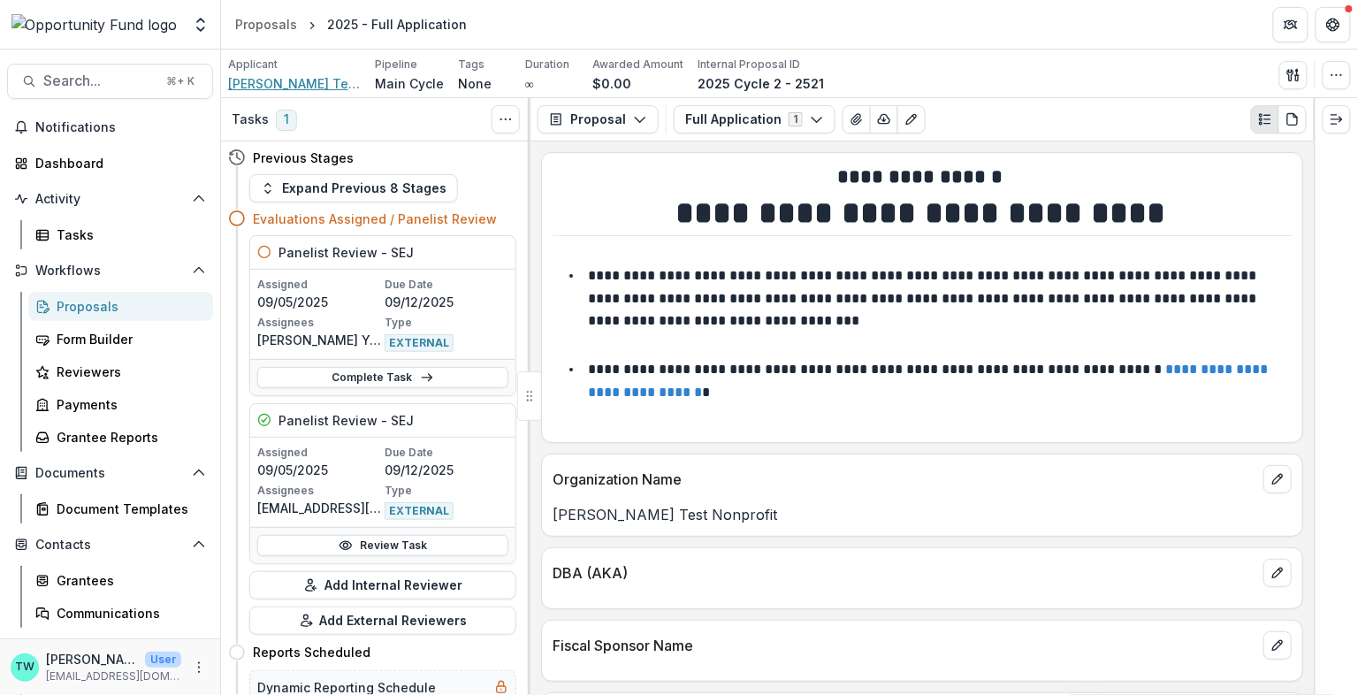
click at [318, 87] on span "[PERSON_NAME] Test Nonprofit" at bounding box center [294, 83] width 133 height 19
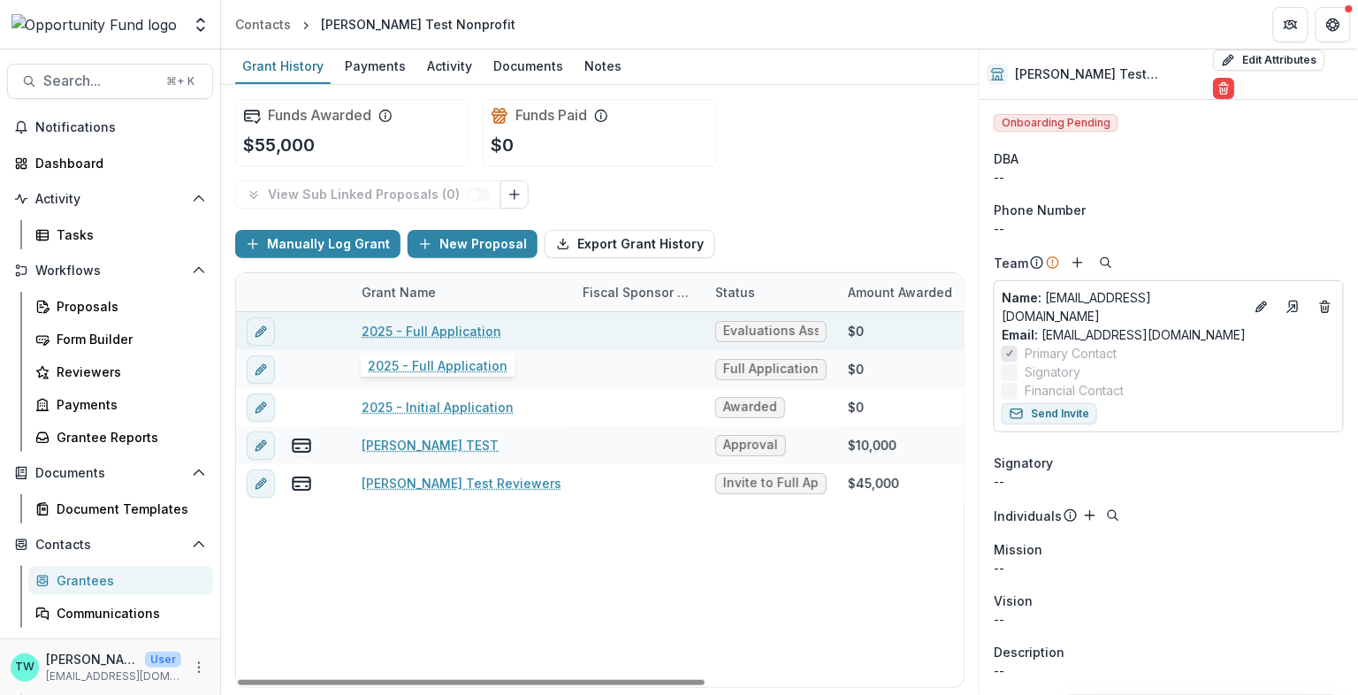
click at [442, 328] on link "2025 - Full Application" at bounding box center [432, 331] width 140 height 19
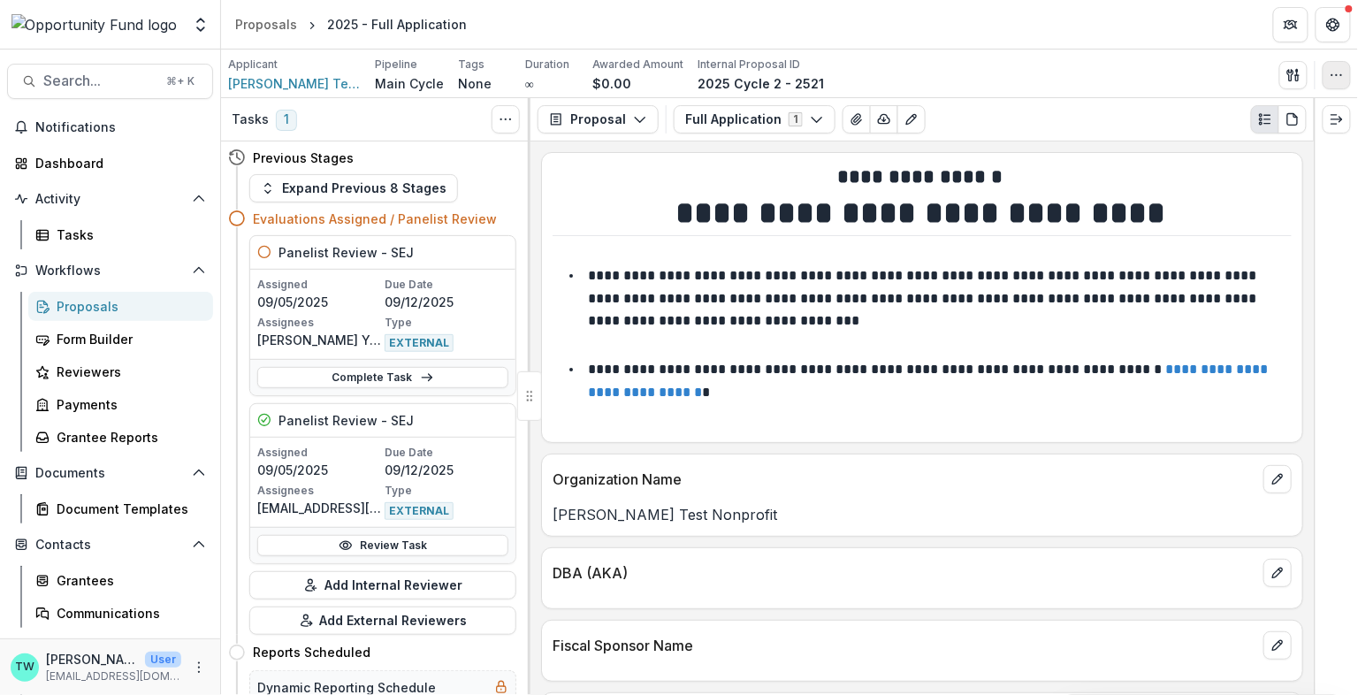
click at [1331, 72] on icon "button" at bounding box center [1337, 75] width 14 height 14
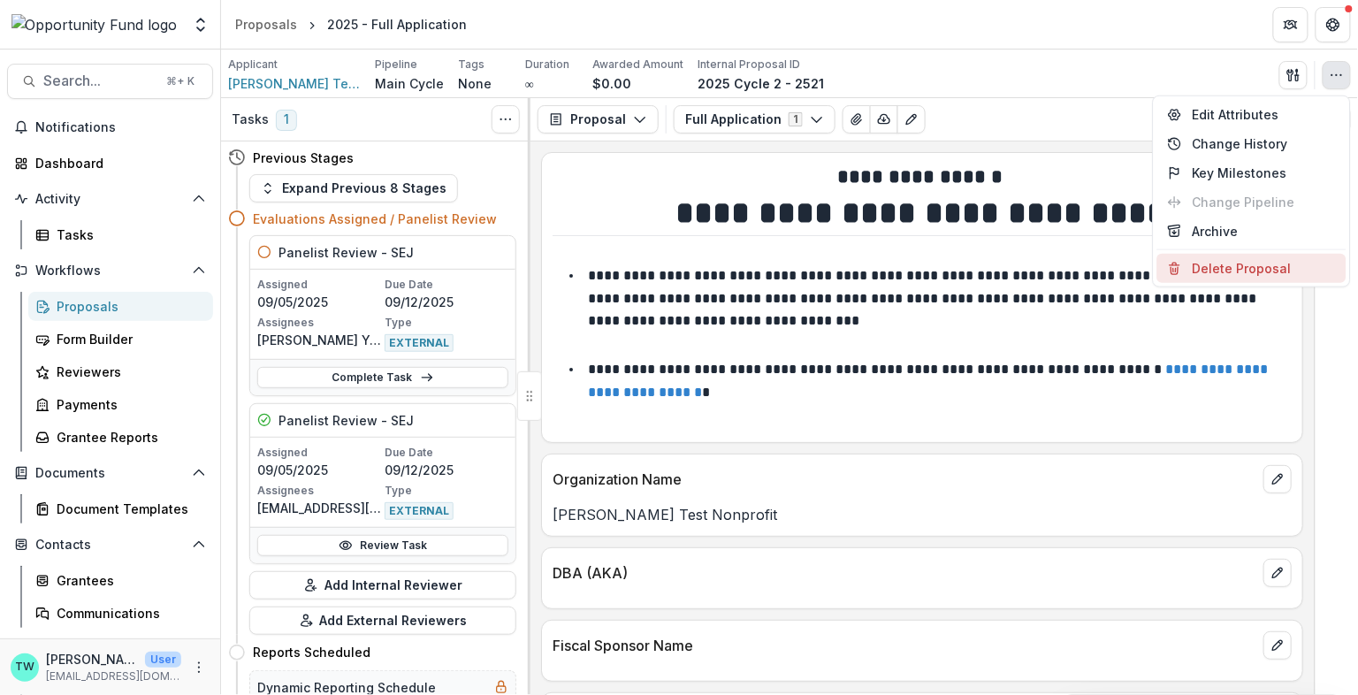
click at [1241, 265] on button "Delete Proposal" at bounding box center [1251, 268] width 189 height 29
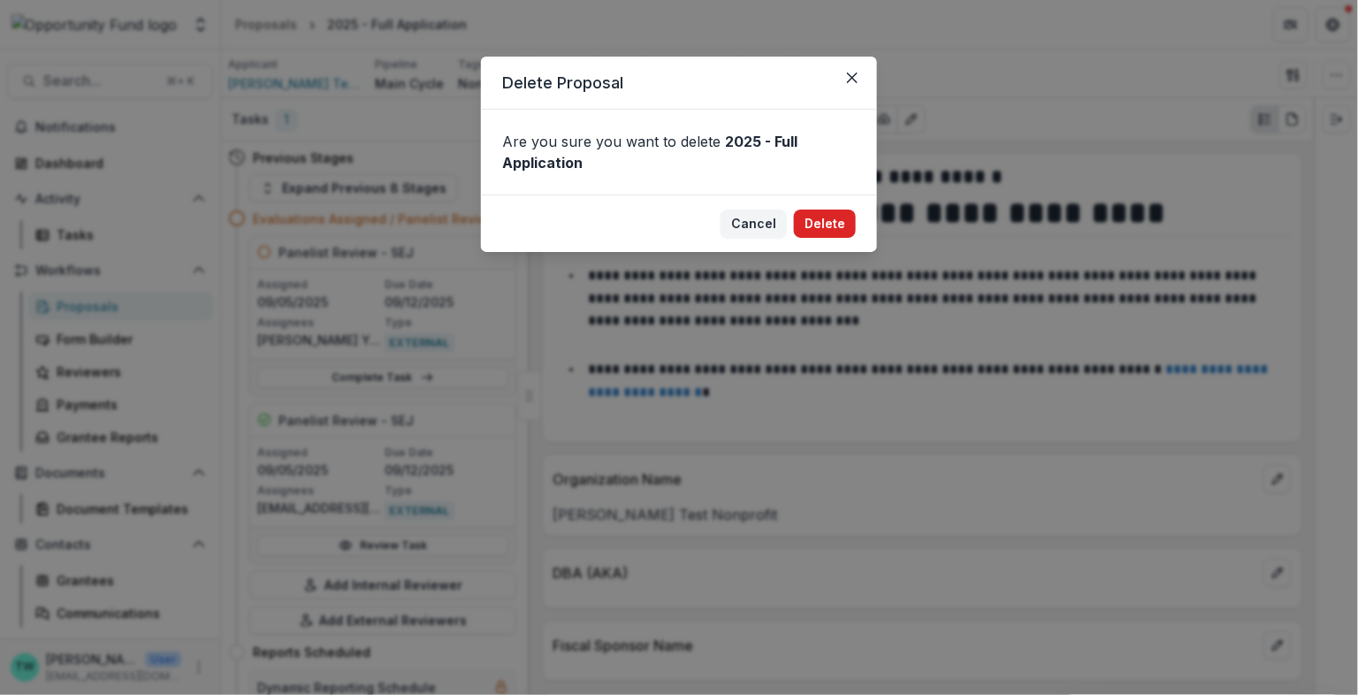
click at [827, 218] on button "Delete" at bounding box center [825, 224] width 62 height 28
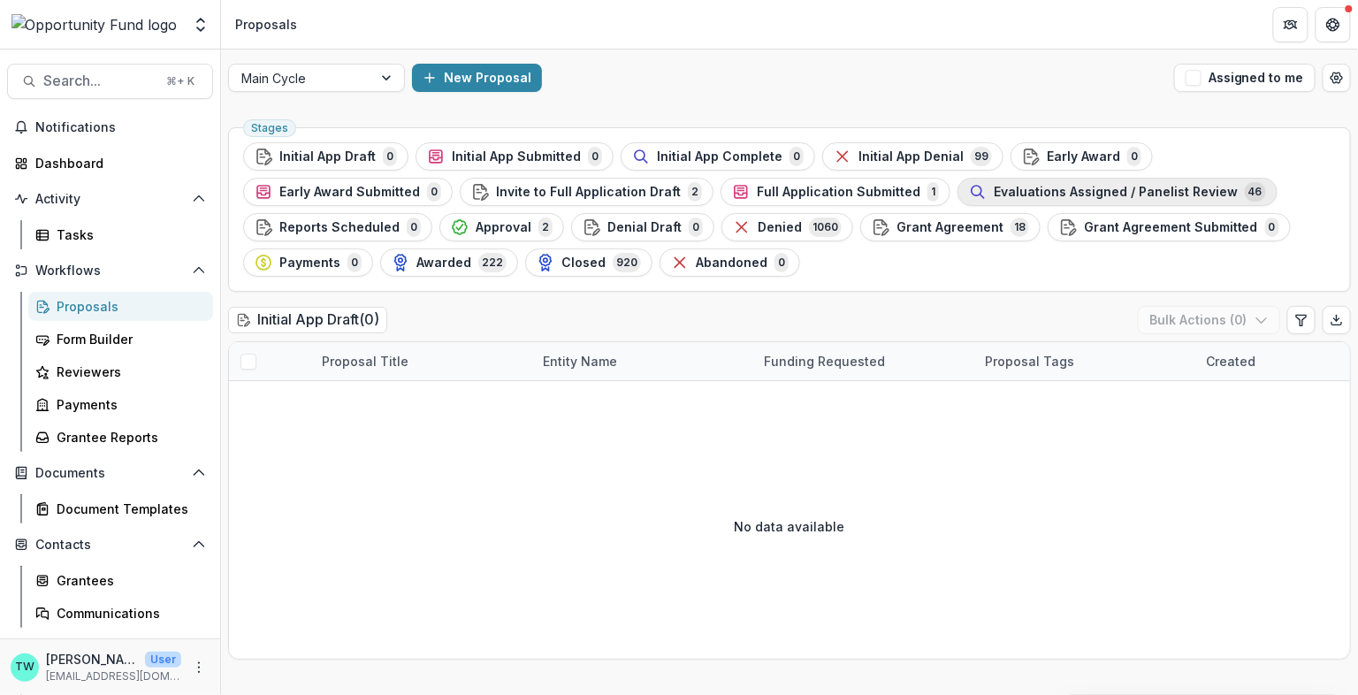
click at [1079, 188] on span "Evaluations Assigned / Panelist Review" at bounding box center [1116, 192] width 244 height 15
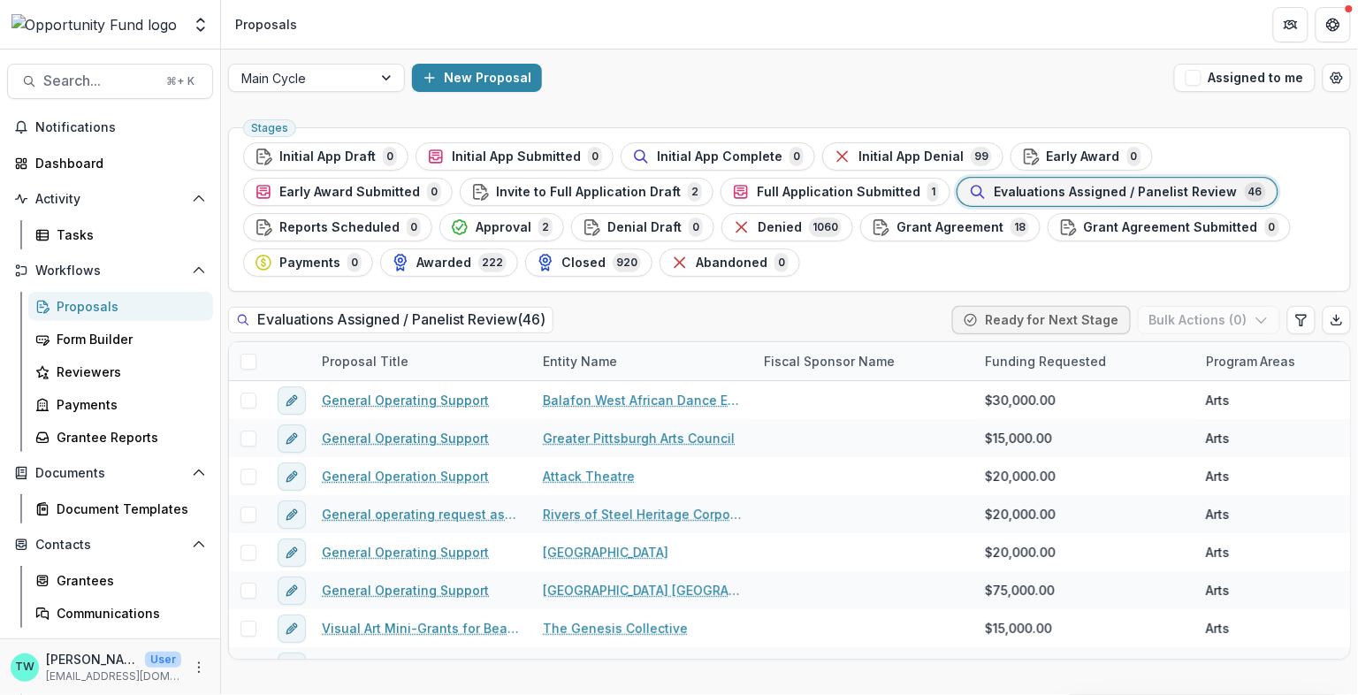
click at [793, 310] on div "Evaluations Assigned / Panelist Review ( 46 ) Ready for Next Stage Bulk Actions…" at bounding box center [789, 323] width 1123 height 35
click at [1339, 320] on icon "Export table data" at bounding box center [1337, 320] width 14 height 14
click at [101, 575] on div "Grantees" at bounding box center [128, 580] width 142 height 19
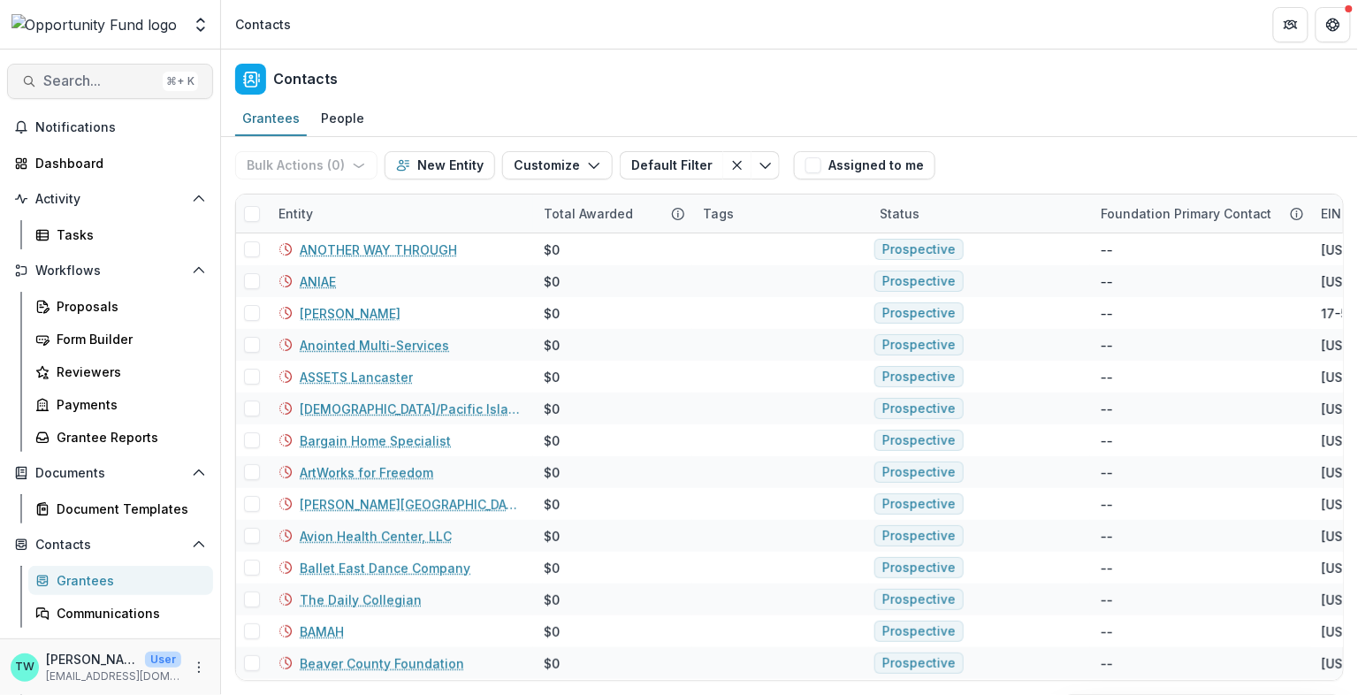
click at [107, 80] on span "Search..." at bounding box center [99, 80] width 112 height 17
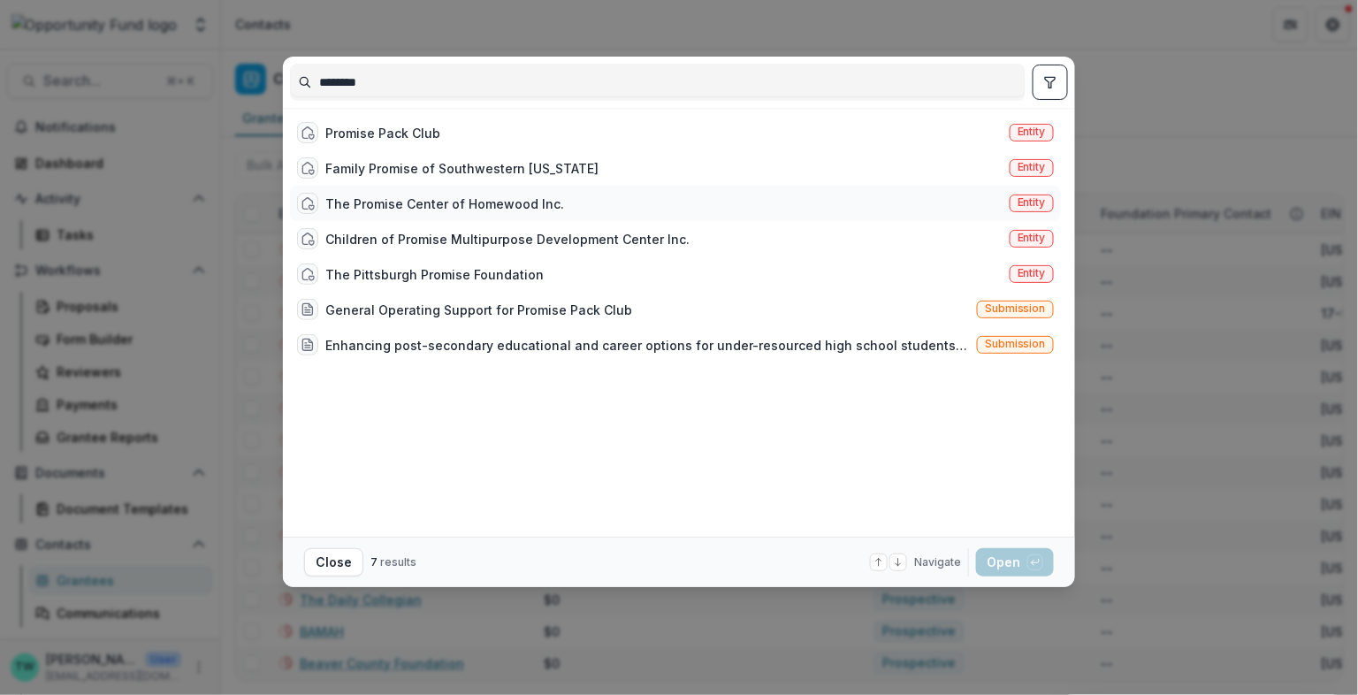
type input "*******"
click at [393, 198] on div "The Promise Center of Homewood Inc." at bounding box center [444, 203] width 239 height 19
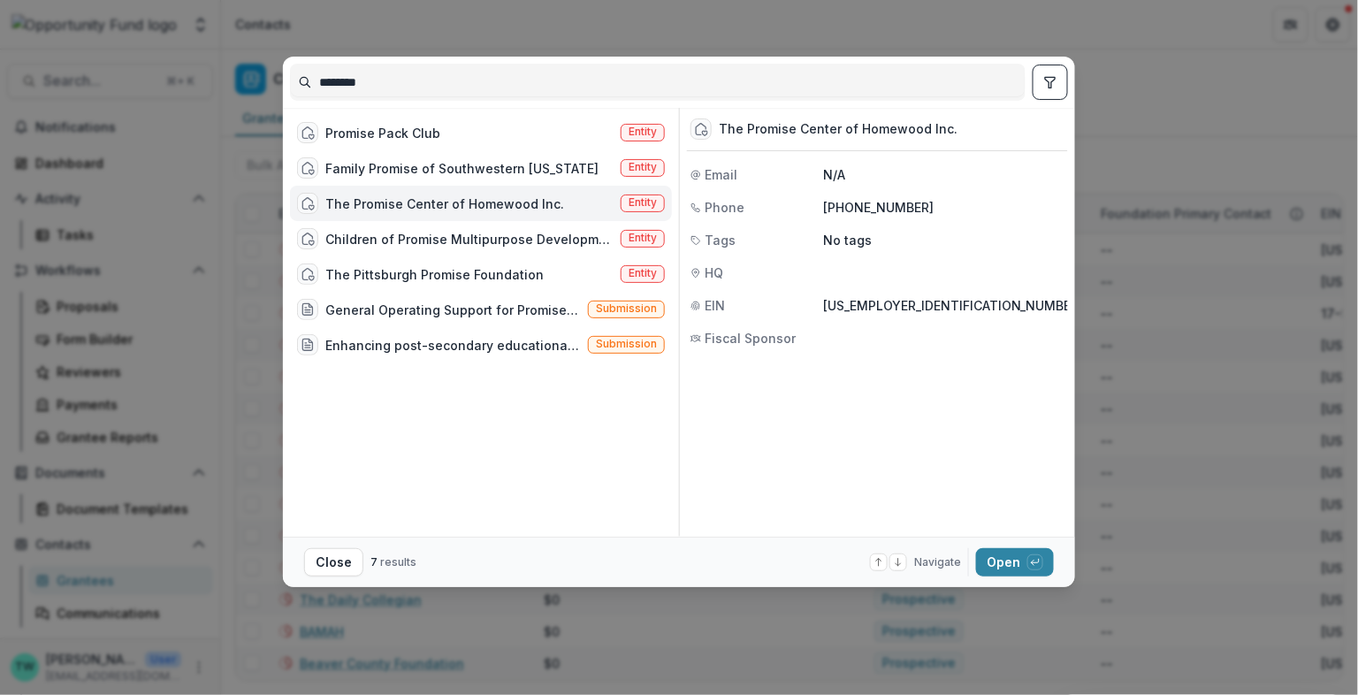
click at [650, 205] on span "Entity" at bounding box center [643, 202] width 28 height 12
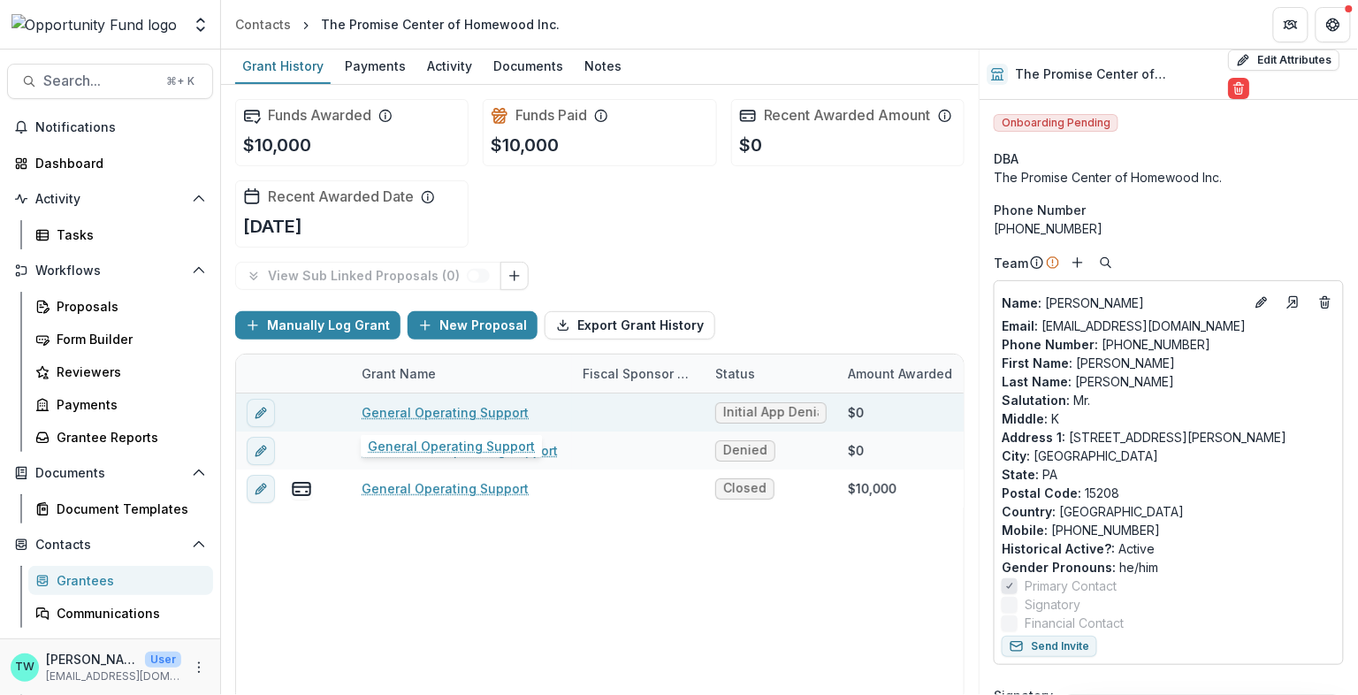
click at [441, 408] on link "General Operating Support" at bounding box center [445, 412] width 167 height 19
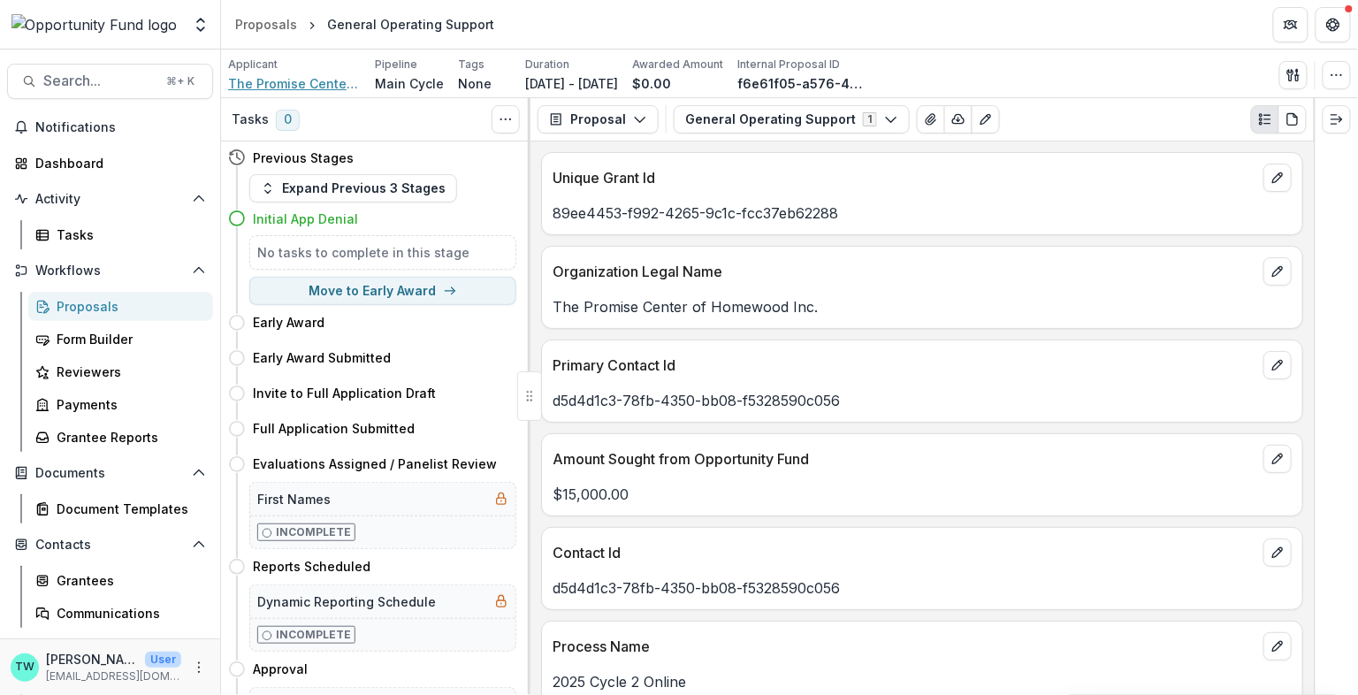
click at [293, 79] on span "The Promise Center of Homewood Inc." at bounding box center [294, 83] width 133 height 19
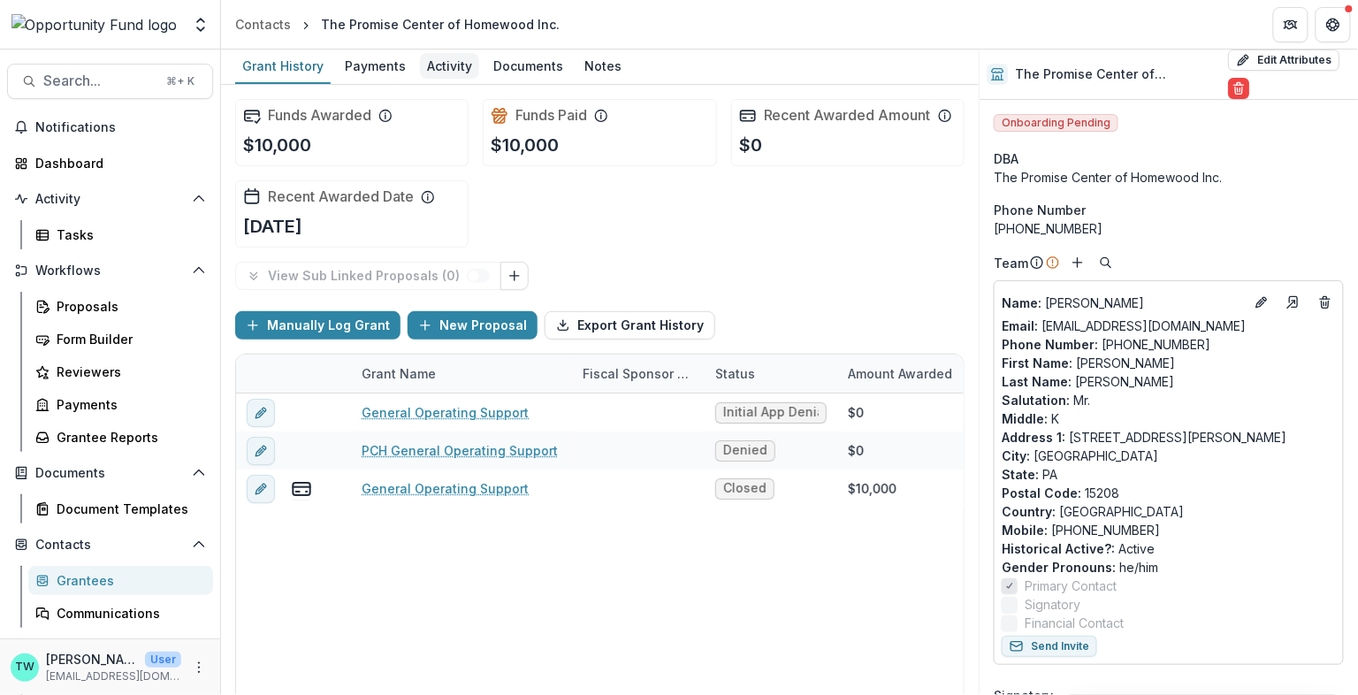
click at [449, 60] on div "Activity" at bounding box center [449, 66] width 59 height 26
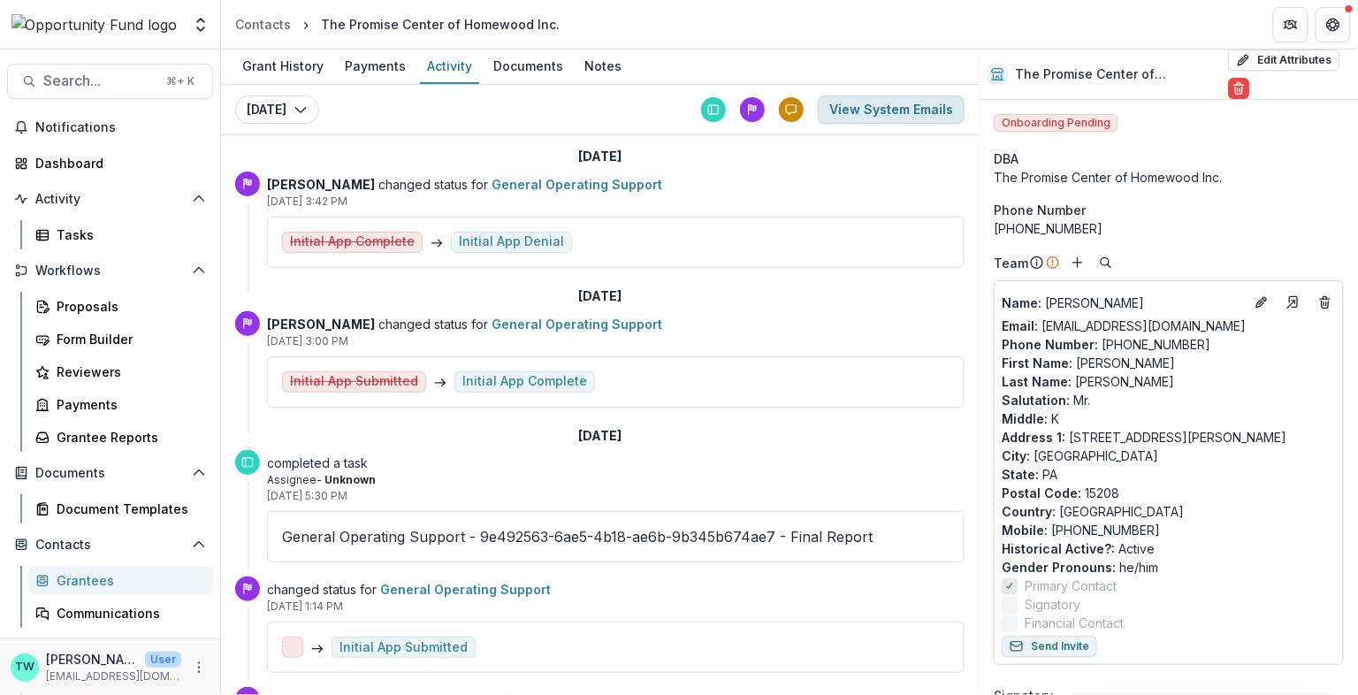
click at [884, 104] on button "View System Emails" at bounding box center [891, 109] width 147 height 28
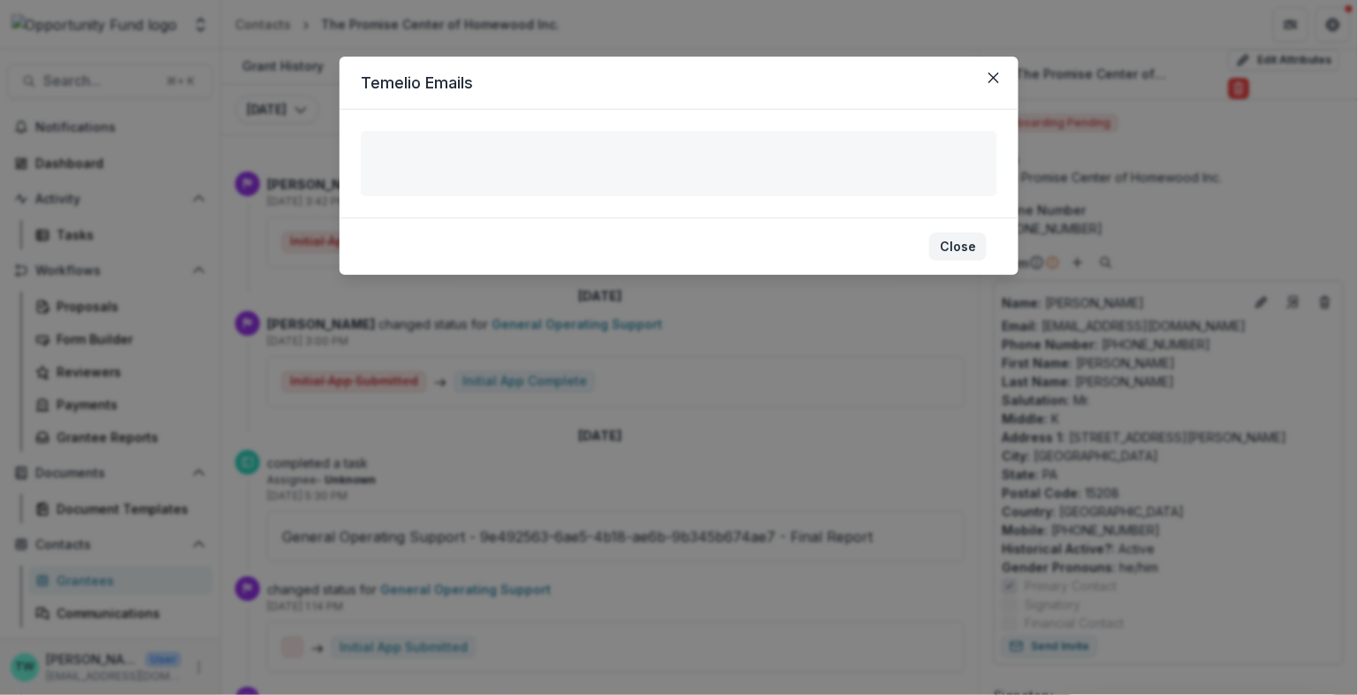
click at [964, 248] on button "Close" at bounding box center [957, 247] width 57 height 28
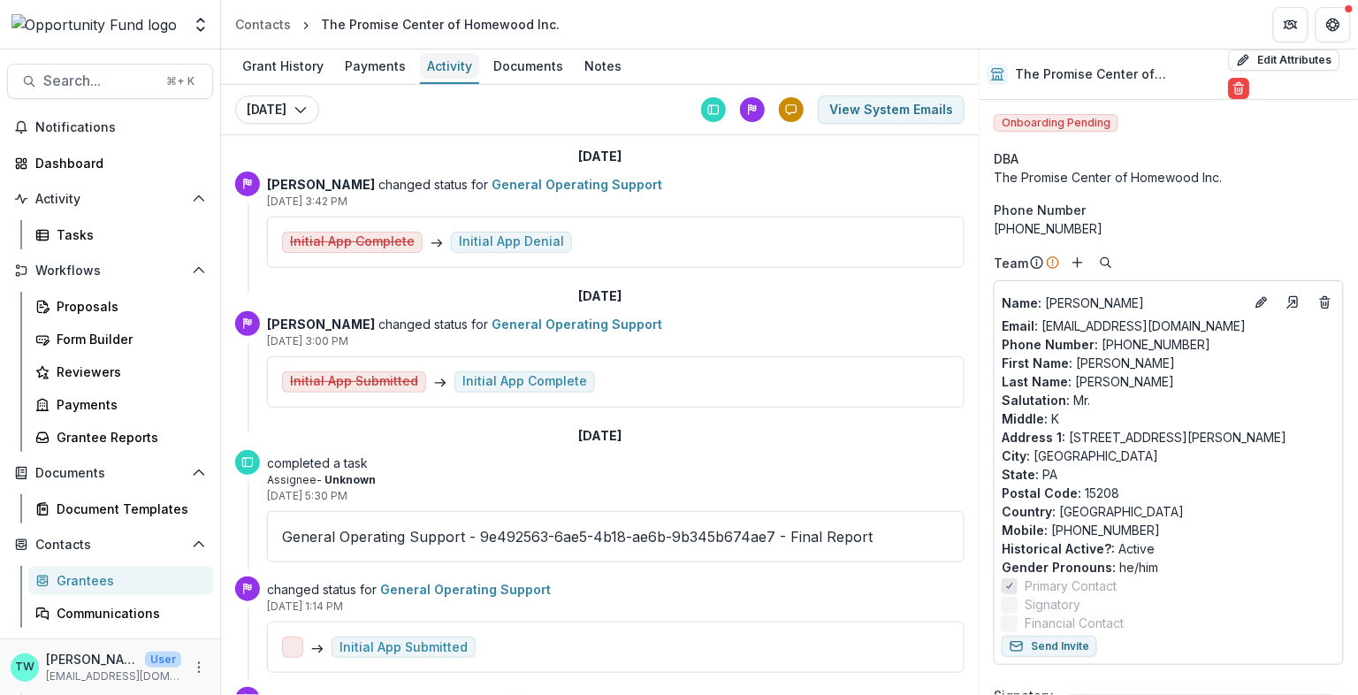
click at [439, 58] on div "Activity" at bounding box center [449, 66] width 59 height 26
click at [901, 115] on button "View System Emails" at bounding box center [891, 109] width 147 height 28
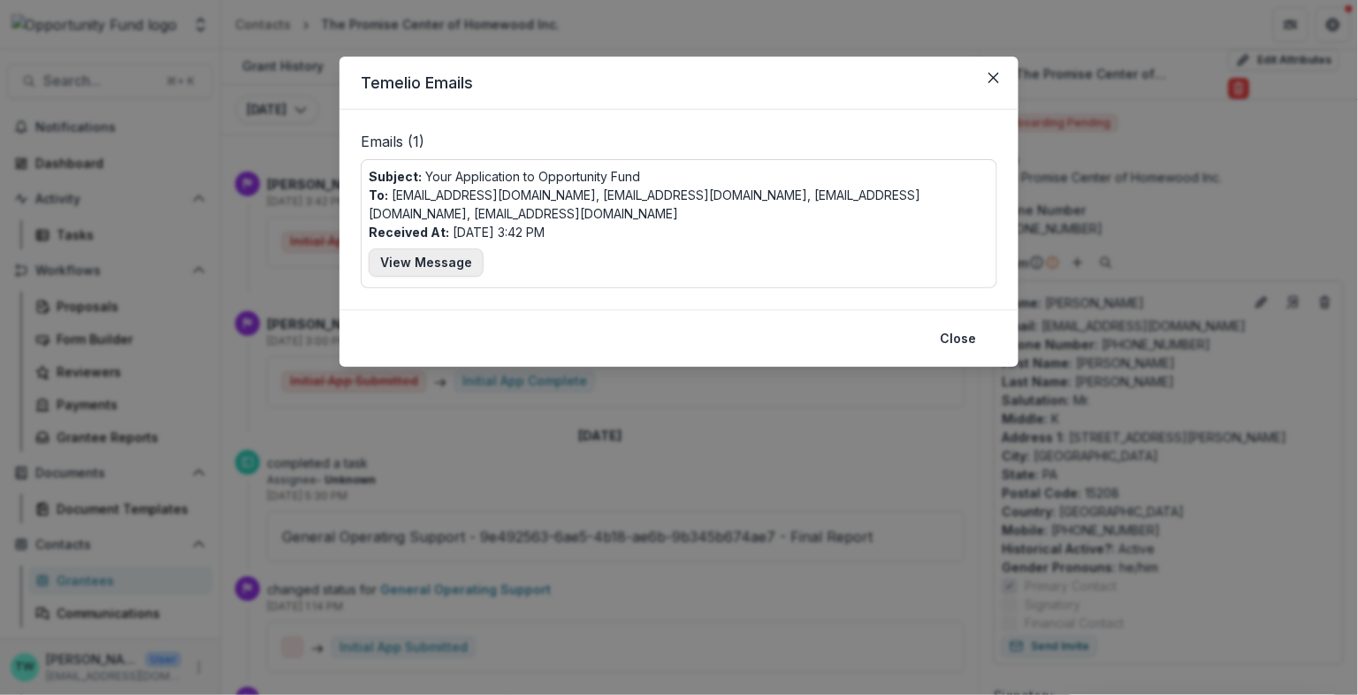
click at [437, 263] on button "View Message" at bounding box center [426, 262] width 115 height 28
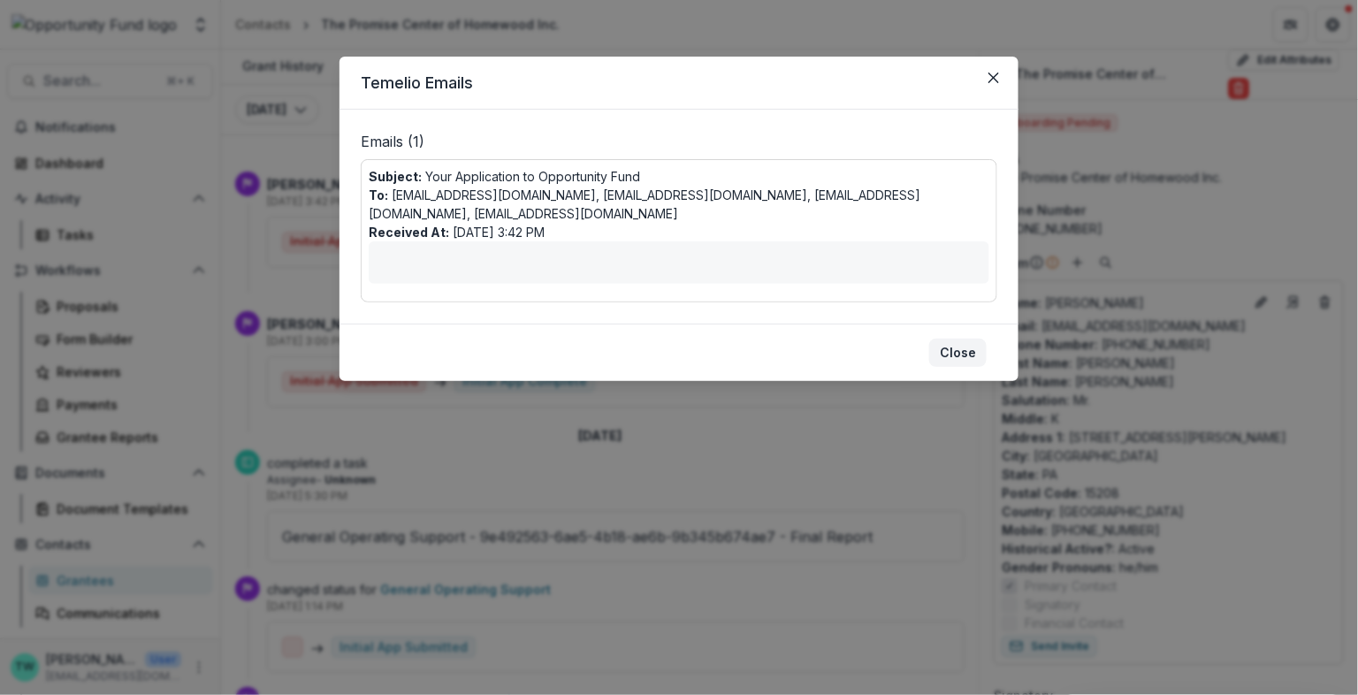
click at [961, 348] on button "Close" at bounding box center [957, 353] width 57 height 28
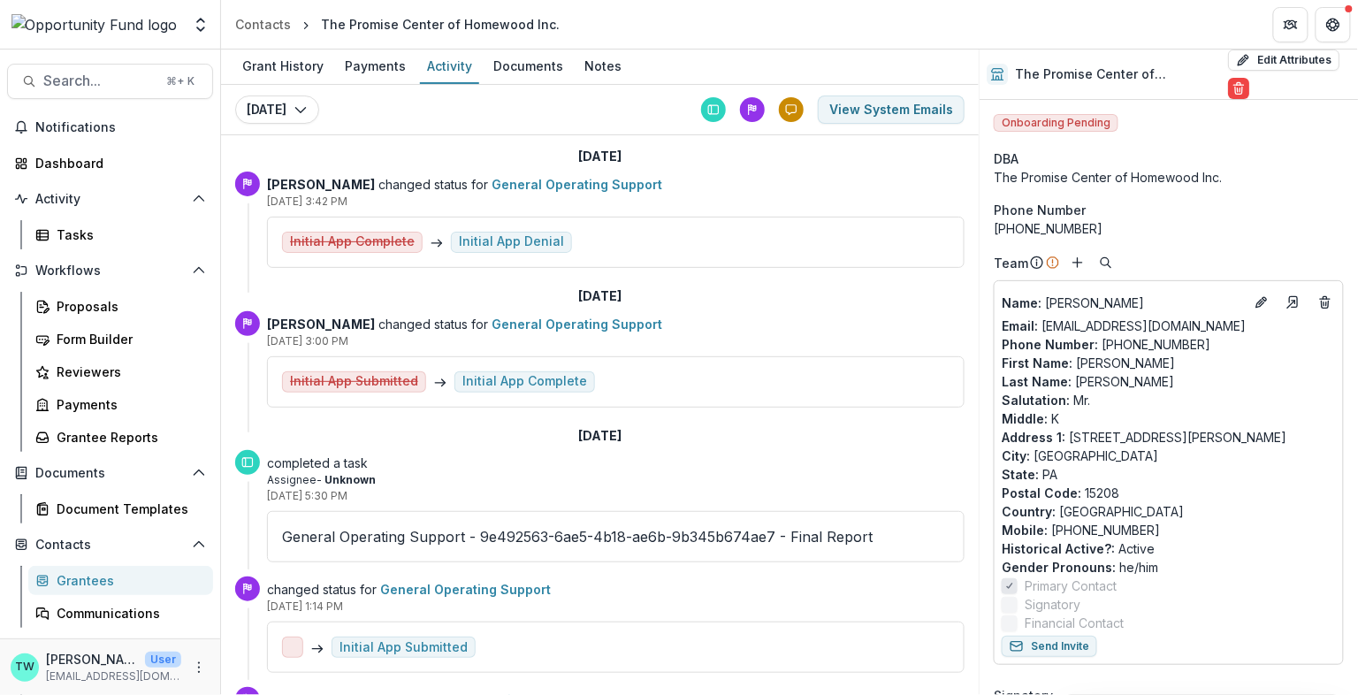
click at [1236, 428] on p "Address 1 : 7825 Hamilton Avenue" at bounding box center [1169, 437] width 334 height 19
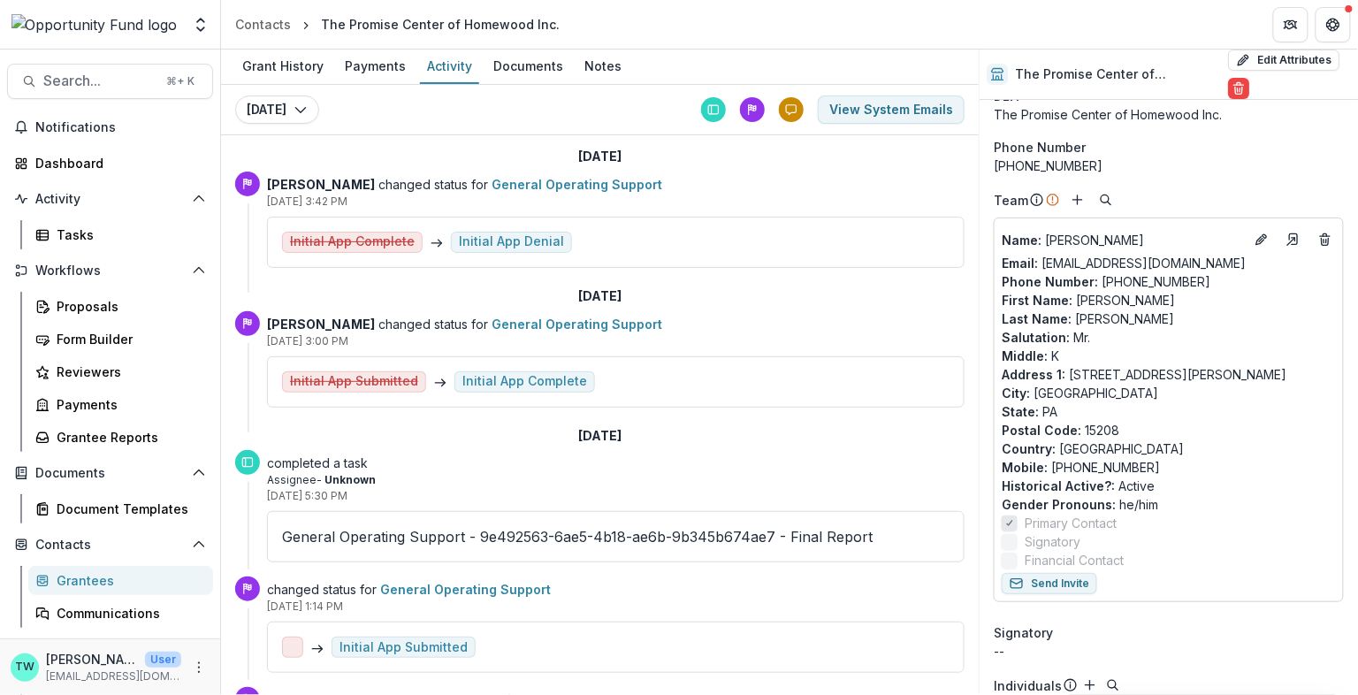
scroll to position [103, 0]
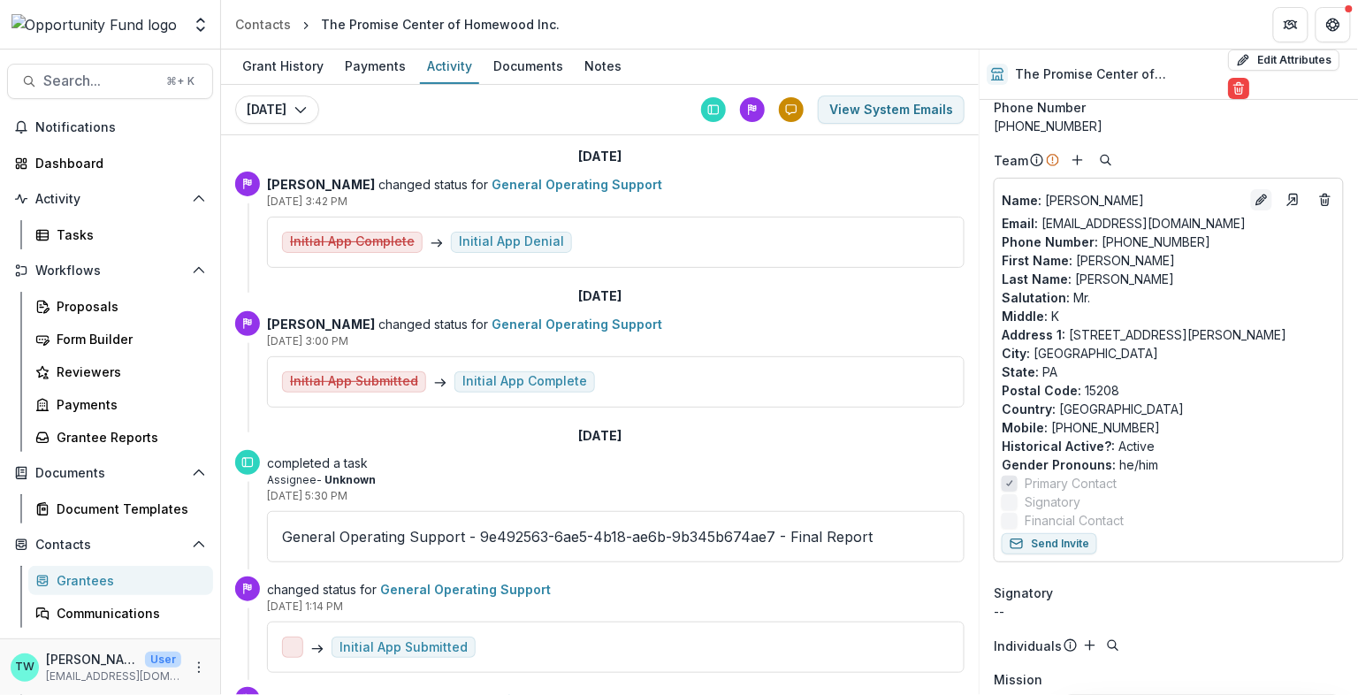
click at [1261, 194] on icon "Edit" at bounding box center [1262, 200] width 14 height 14
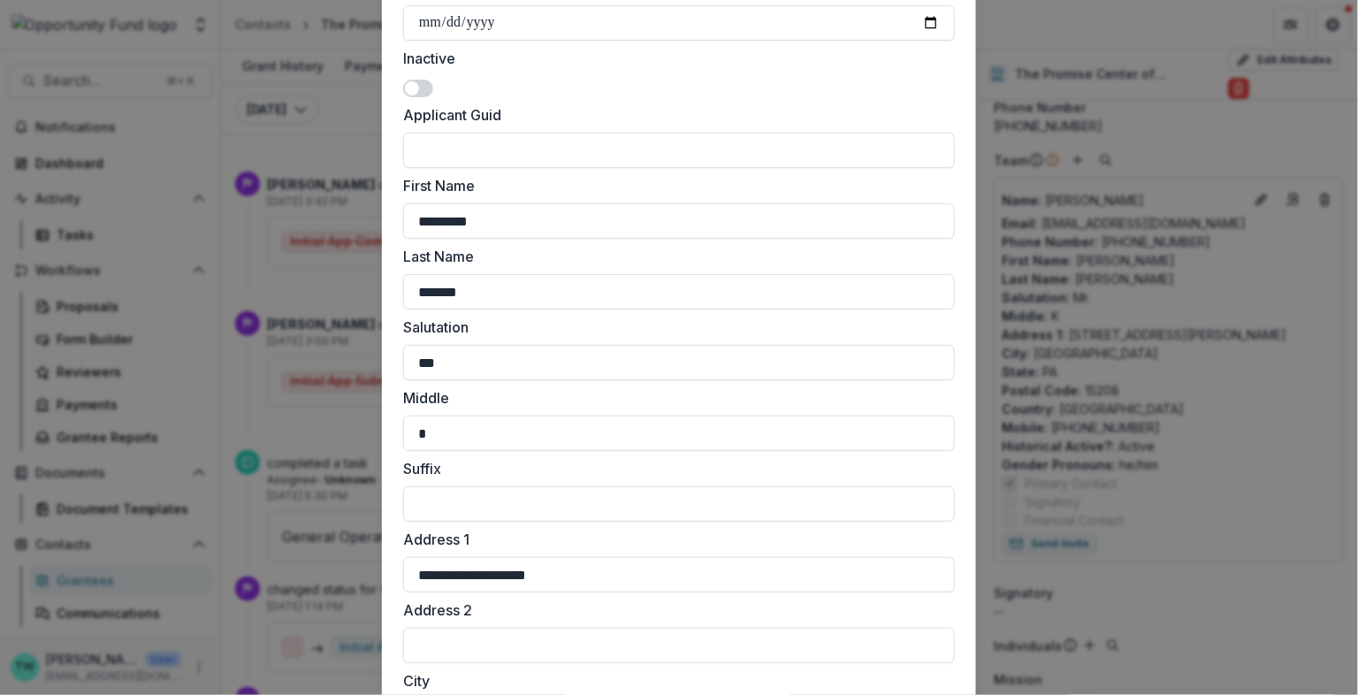
scroll to position [0, 0]
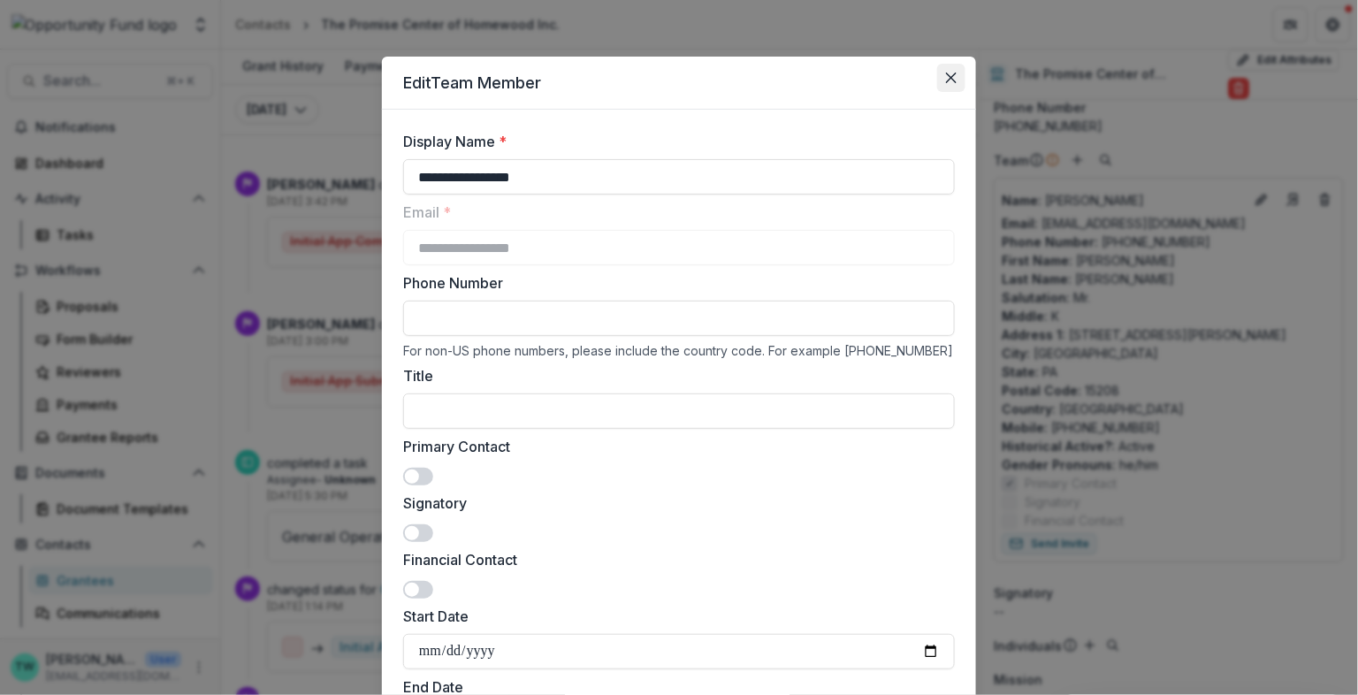
click at [947, 81] on icon "Close" at bounding box center [951, 77] width 11 height 11
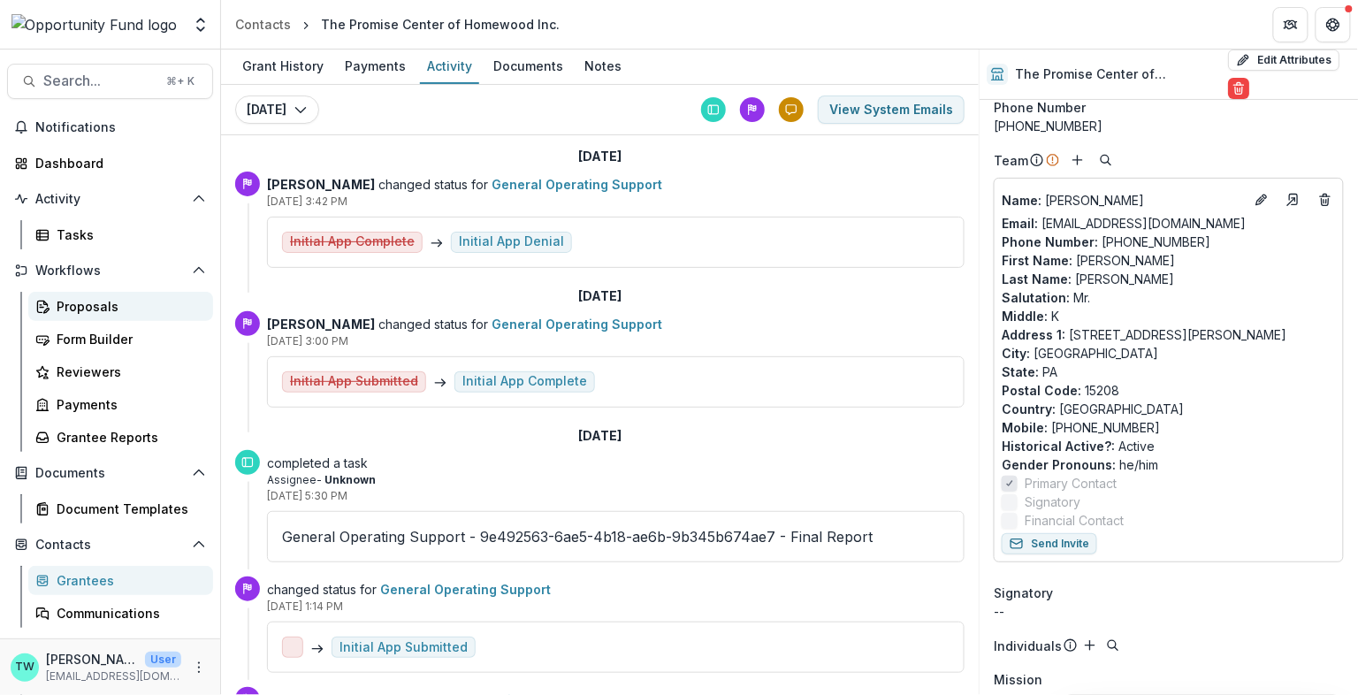
click at [88, 304] on div "Proposals" at bounding box center [128, 306] width 142 height 19
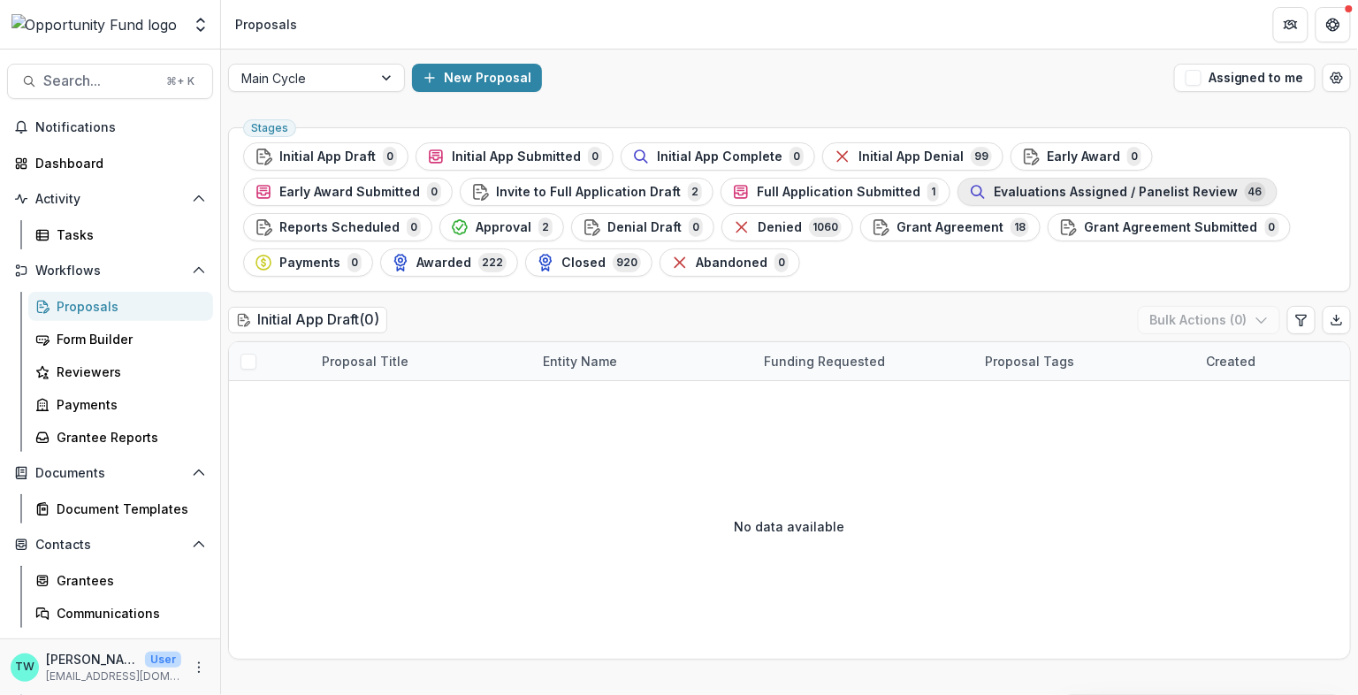
click at [1064, 196] on span "Evaluations Assigned / Panelist Review" at bounding box center [1116, 192] width 244 height 15
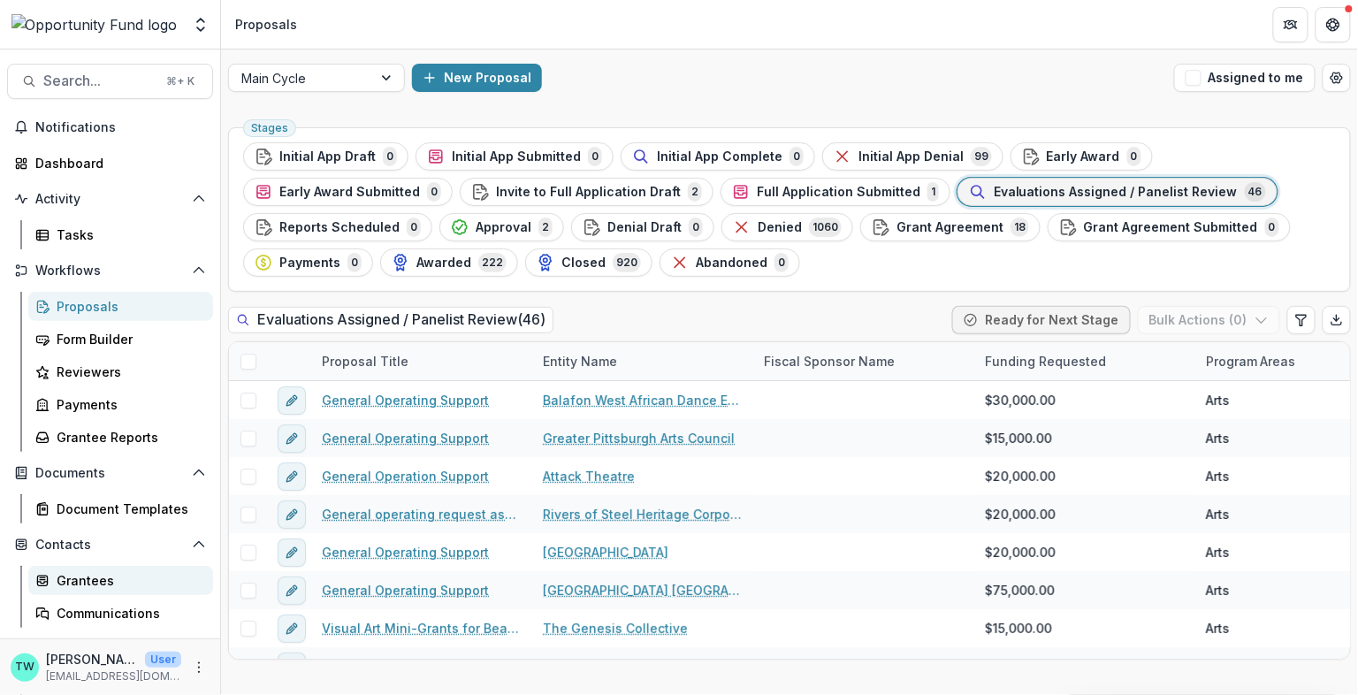
click at [87, 588] on div "Grantees" at bounding box center [128, 580] width 142 height 19
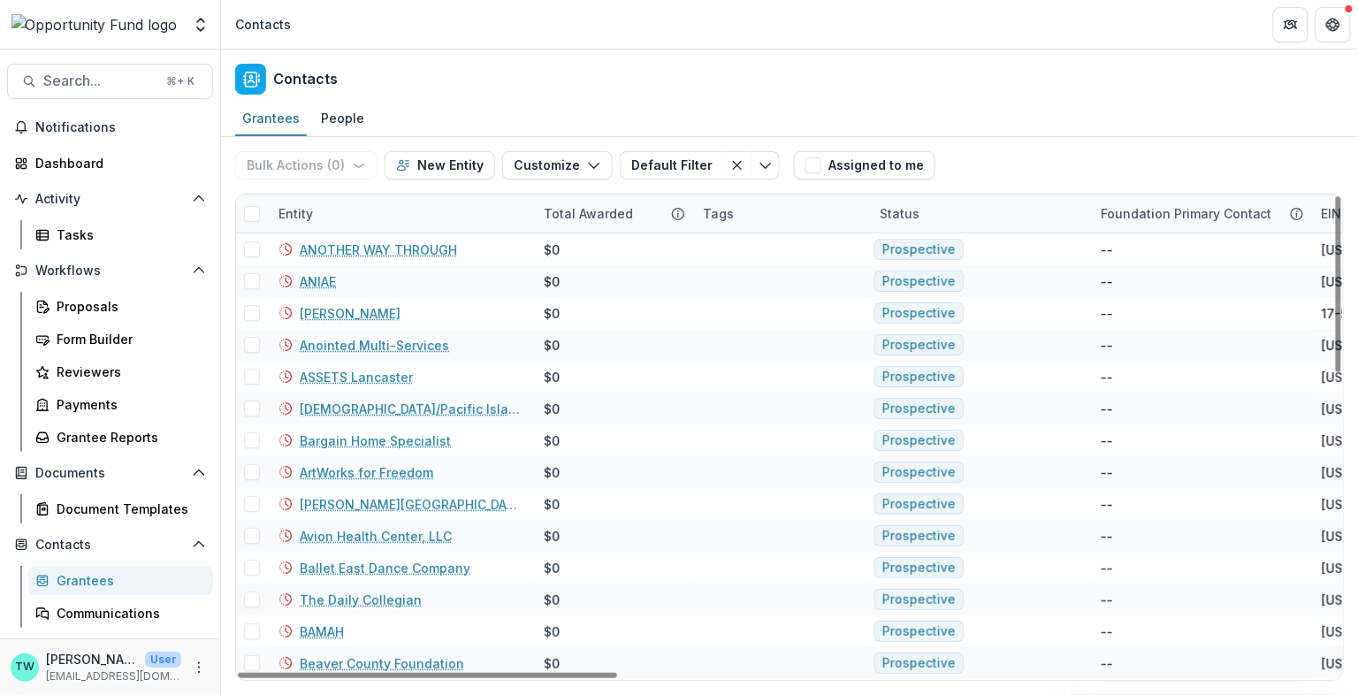
click at [339, 213] on div "Entity" at bounding box center [400, 213] width 265 height 38
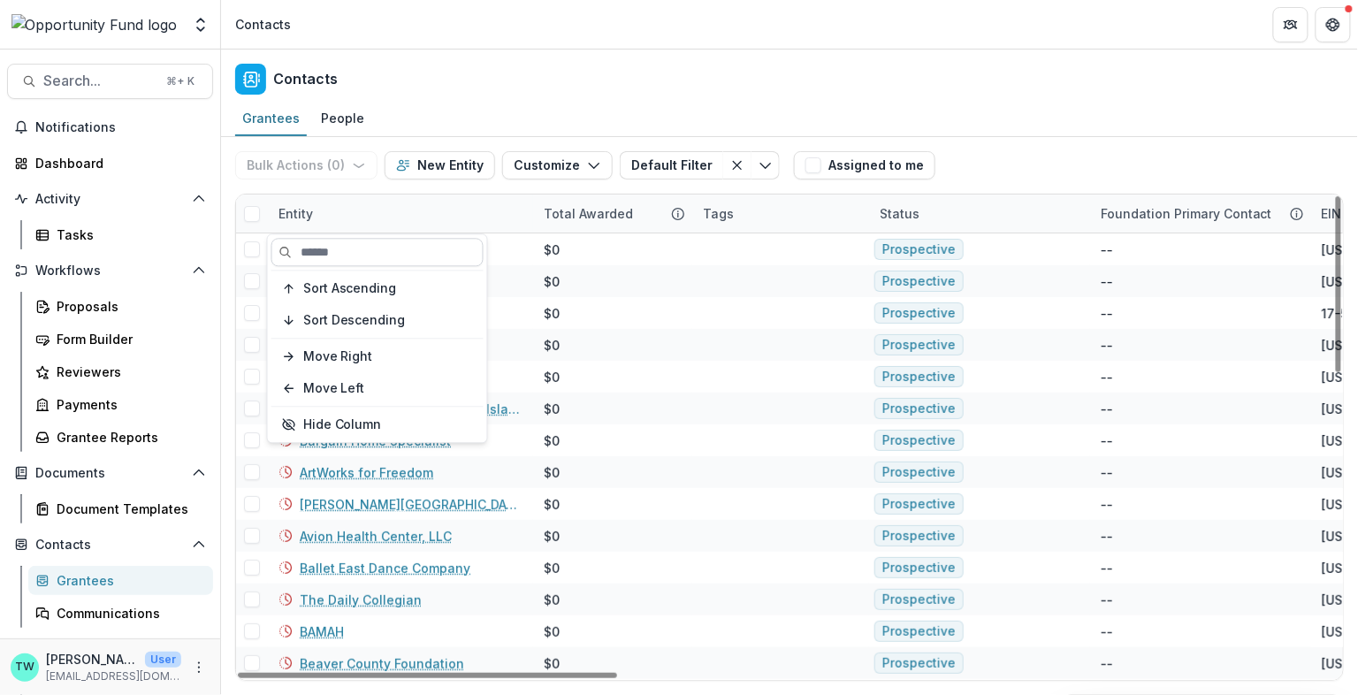
click at [338, 244] on input at bounding box center [377, 252] width 212 height 28
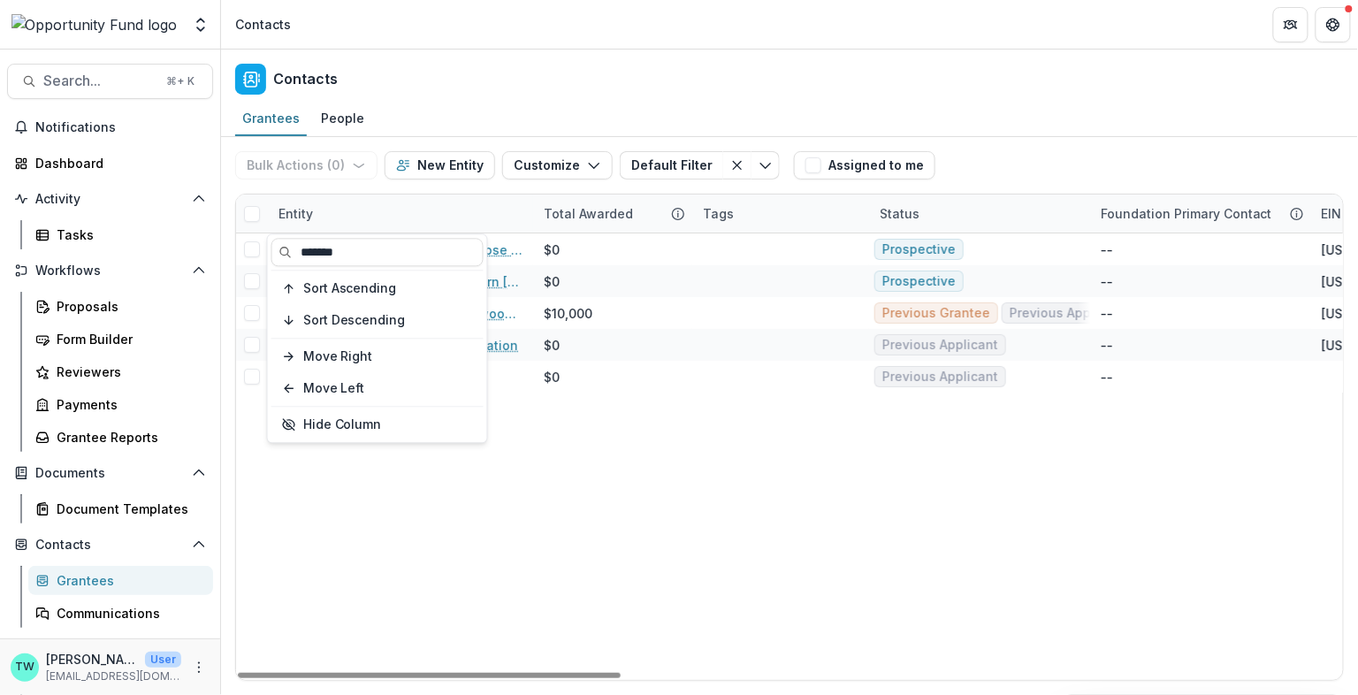
type input "*******"
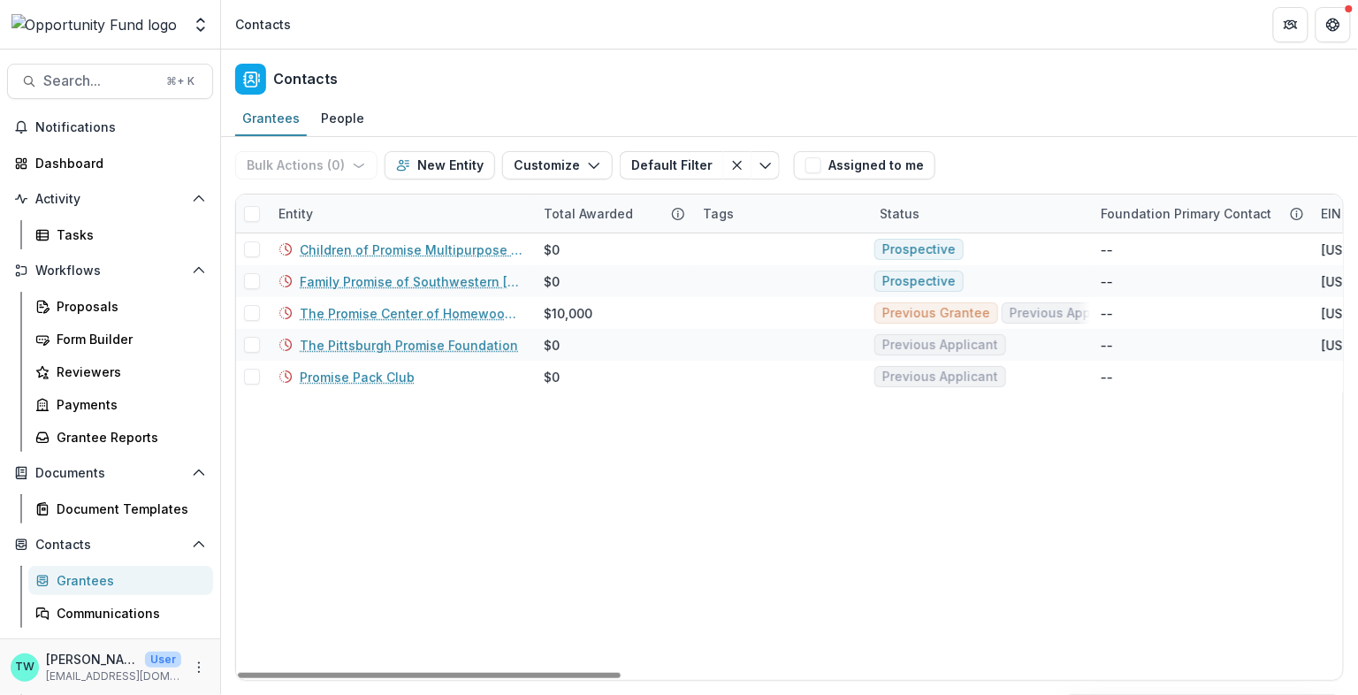
click at [543, 70] on div "Contacts" at bounding box center [789, 76] width 1137 height 52
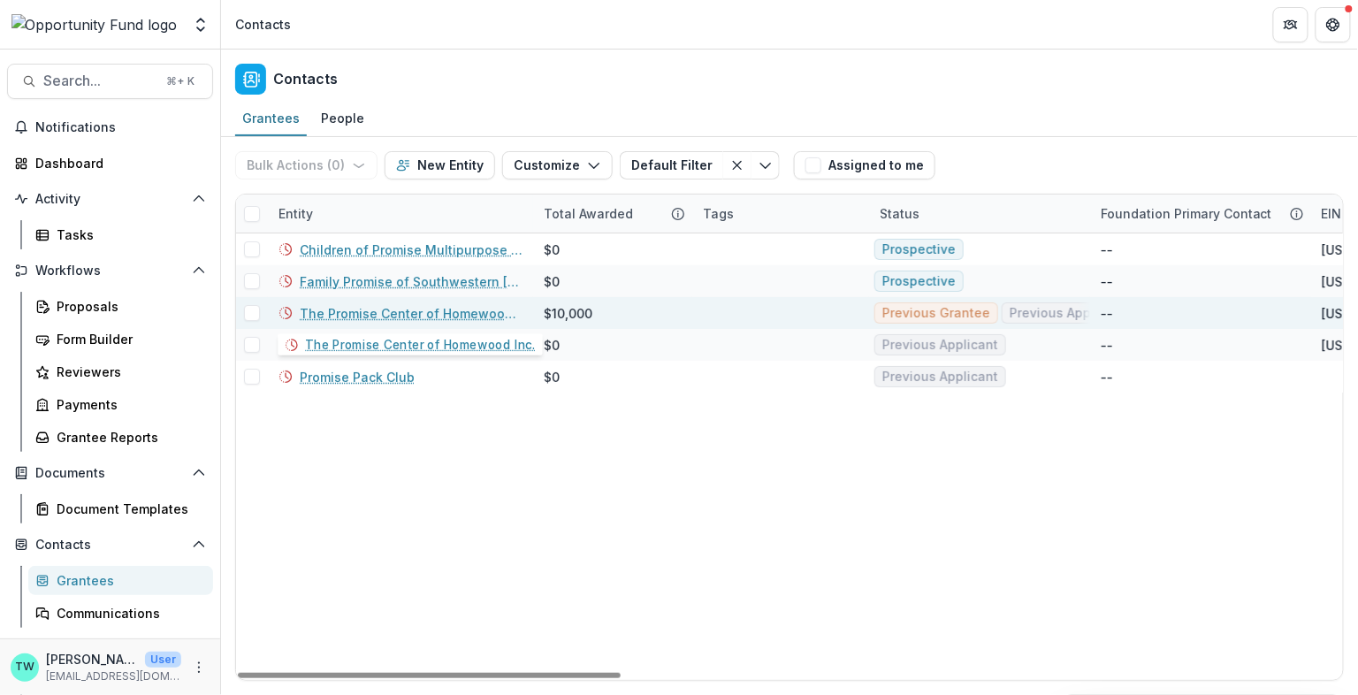
click at [377, 309] on link "The Promise Center of Homewood Inc." at bounding box center [411, 313] width 223 height 19
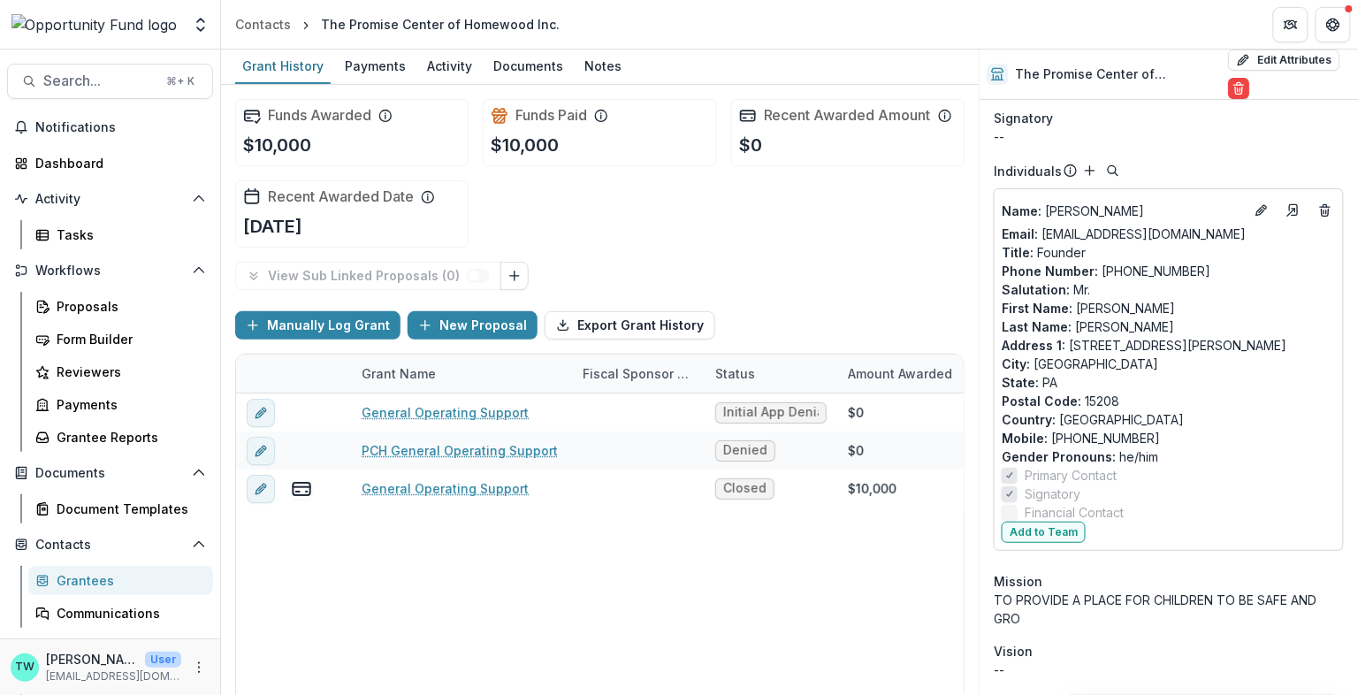
scroll to position [183, 0]
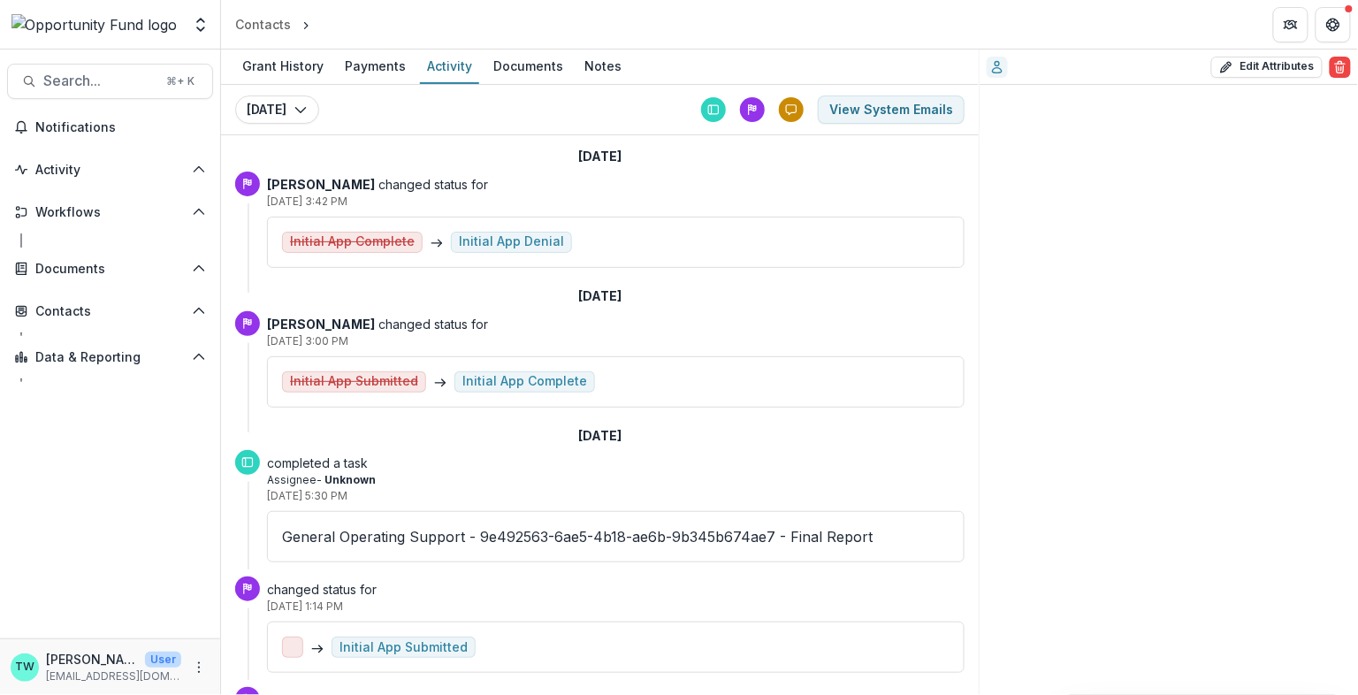
click at [121, 24] on img at bounding box center [94, 24] width 166 height 21
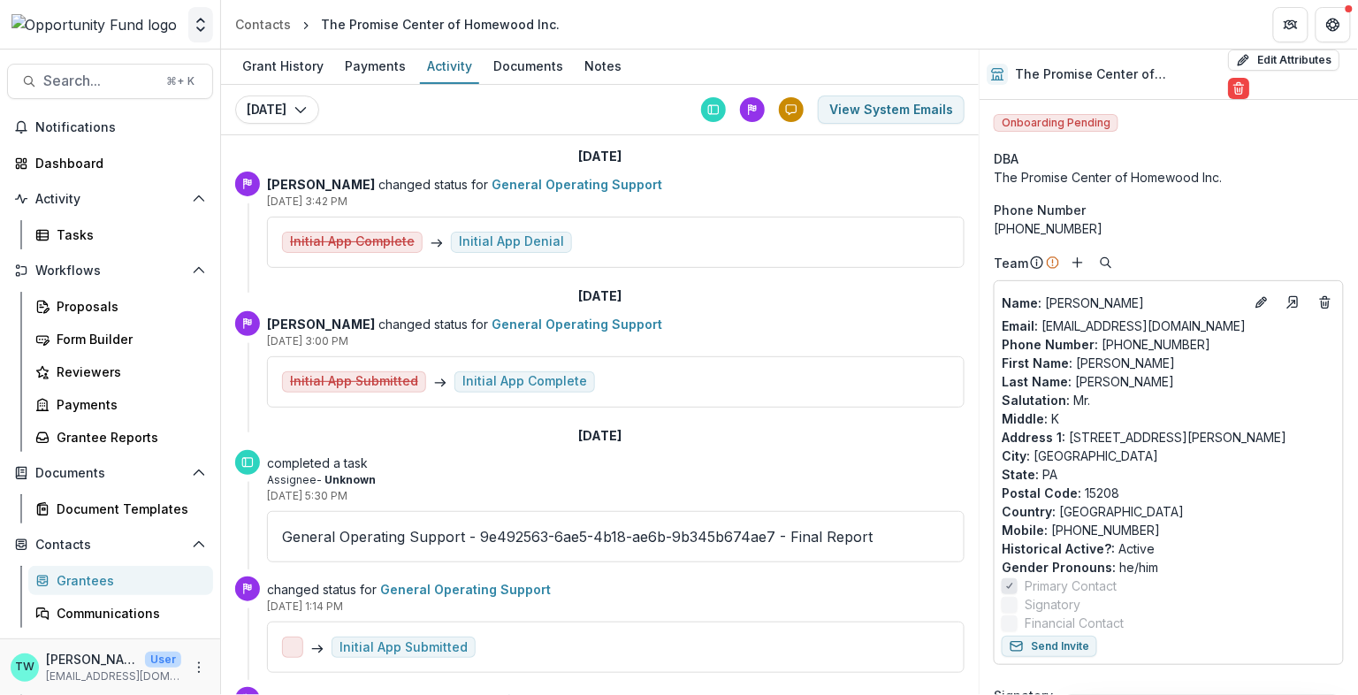
click at [199, 31] on icon "Open entity switcher" at bounding box center [201, 25] width 18 height 18
click at [126, 66] on link "Admin Settings" at bounding box center [110, 68] width 212 height 29
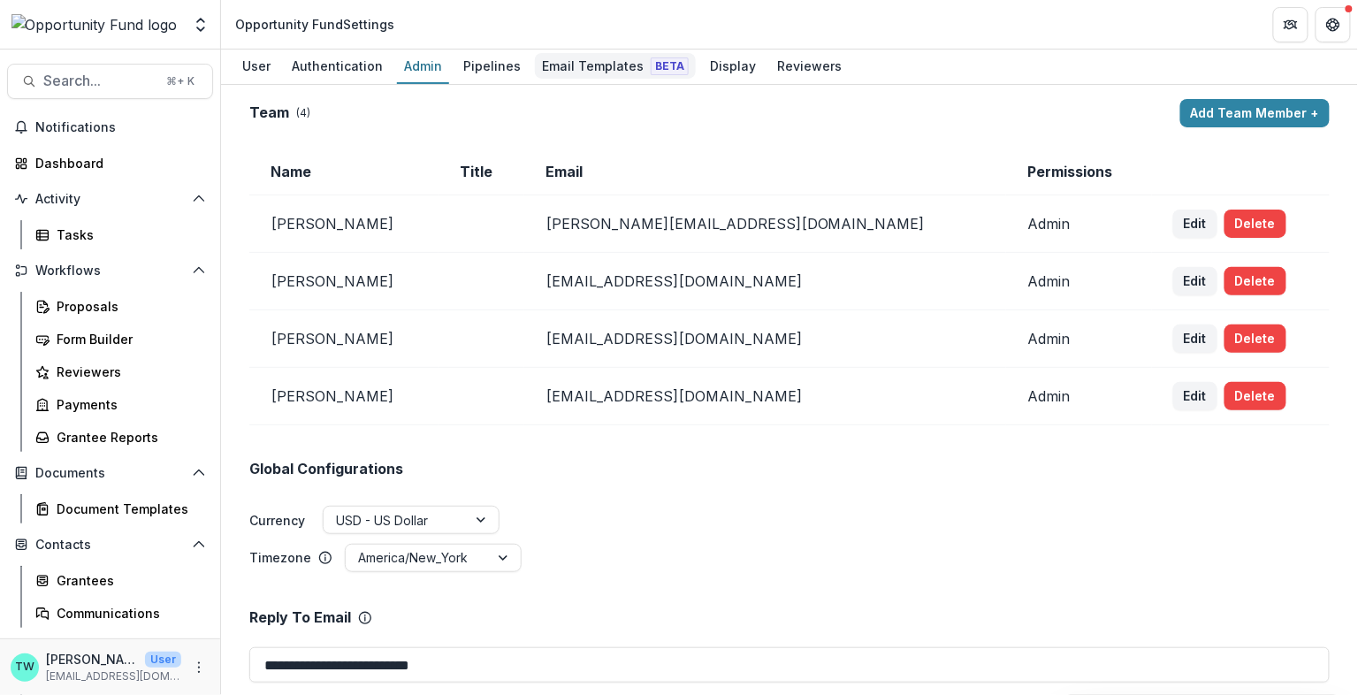
click at [586, 68] on div "Email Templates Beta" at bounding box center [615, 66] width 161 height 26
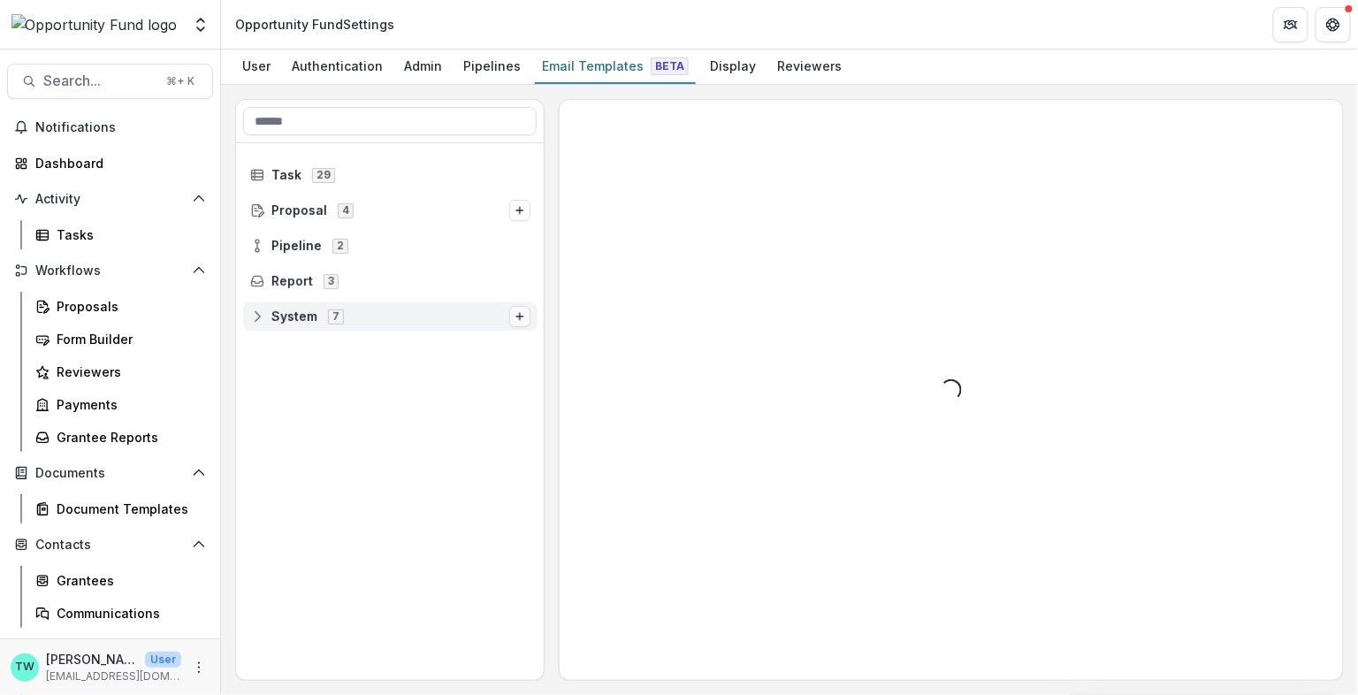
click at [510, 312] on button "Options" at bounding box center [519, 316] width 21 height 21
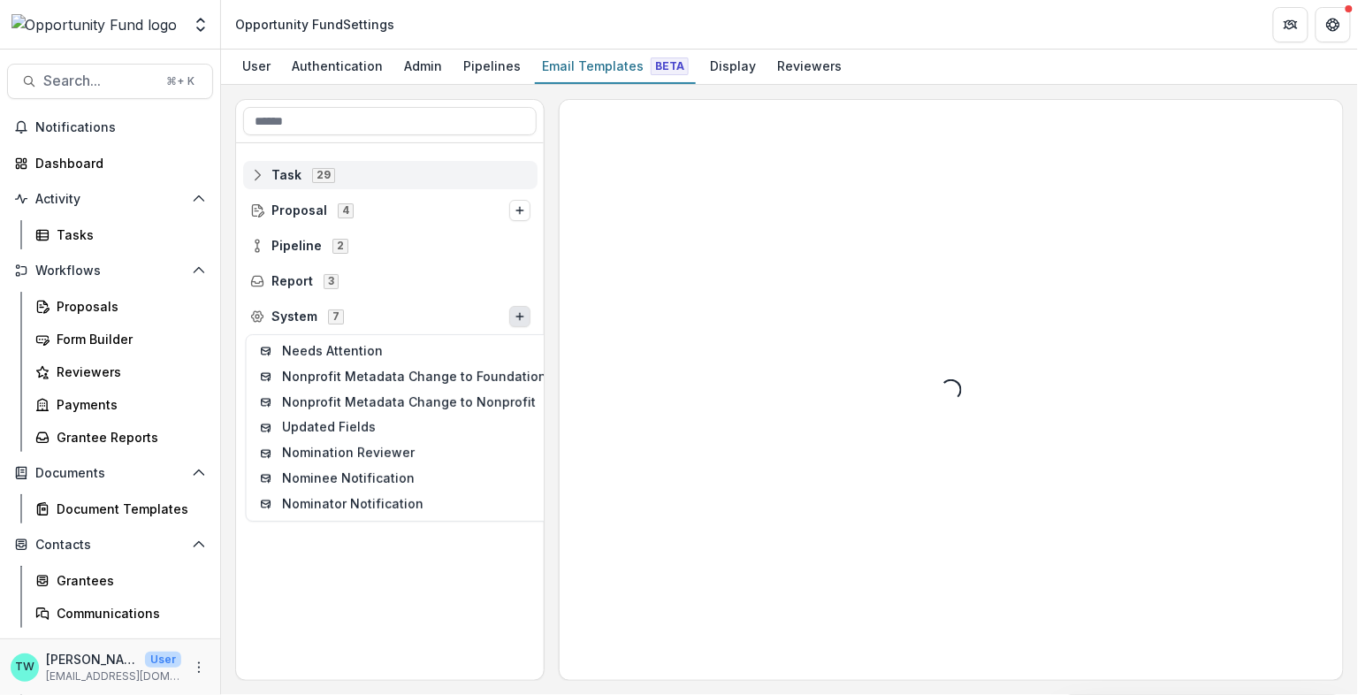
click at [257, 173] on icon at bounding box center [257, 175] width 14 height 14
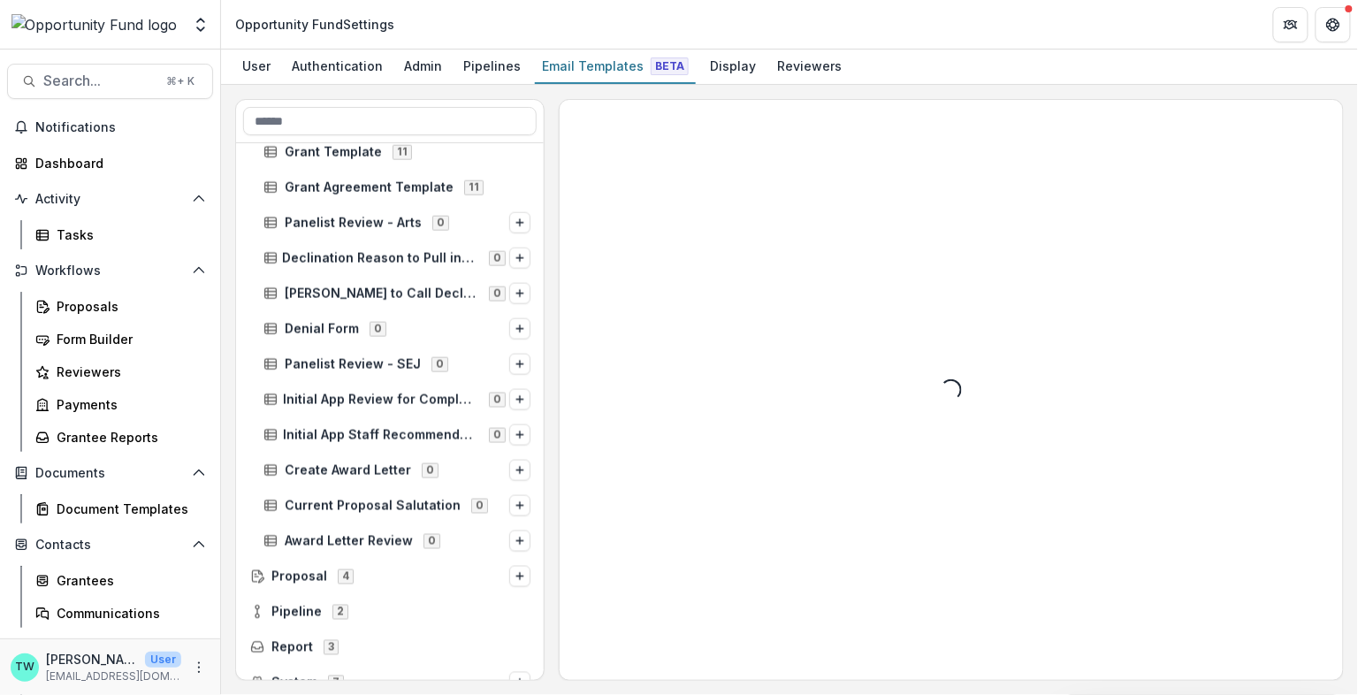
scroll to position [677, 0]
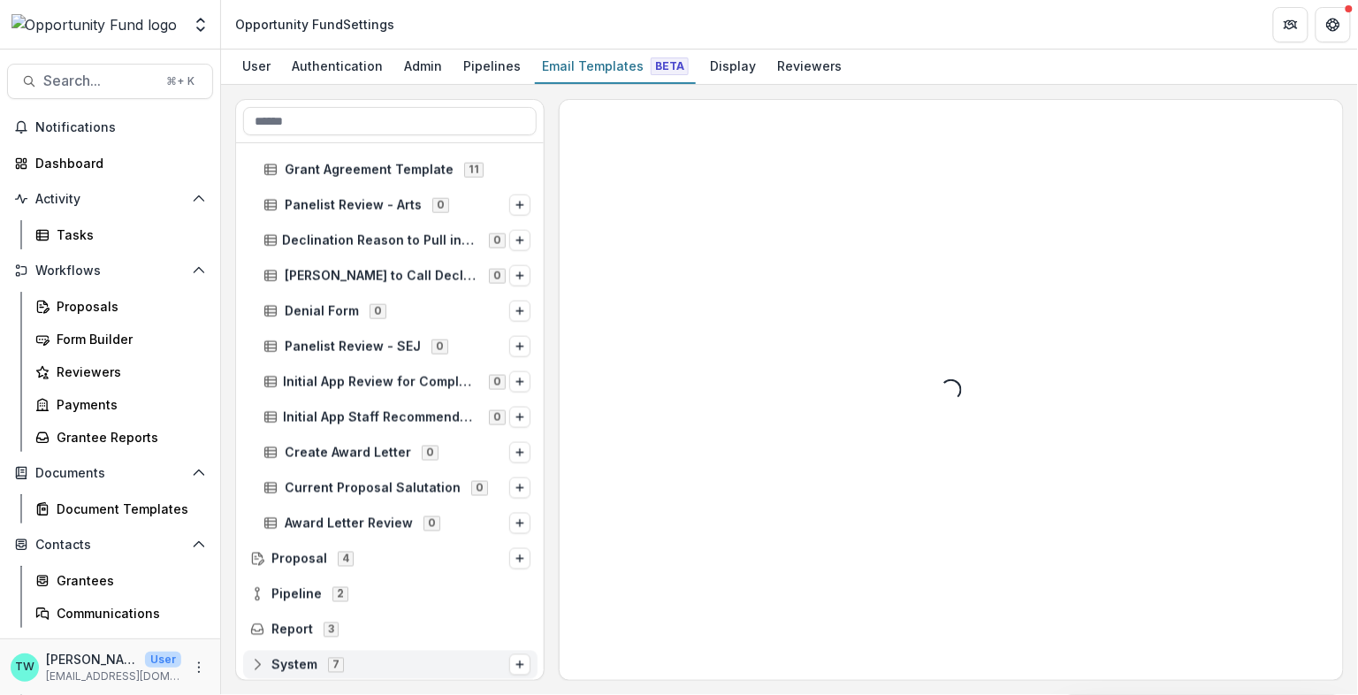
click at [253, 661] on icon at bounding box center [257, 665] width 11 height 11
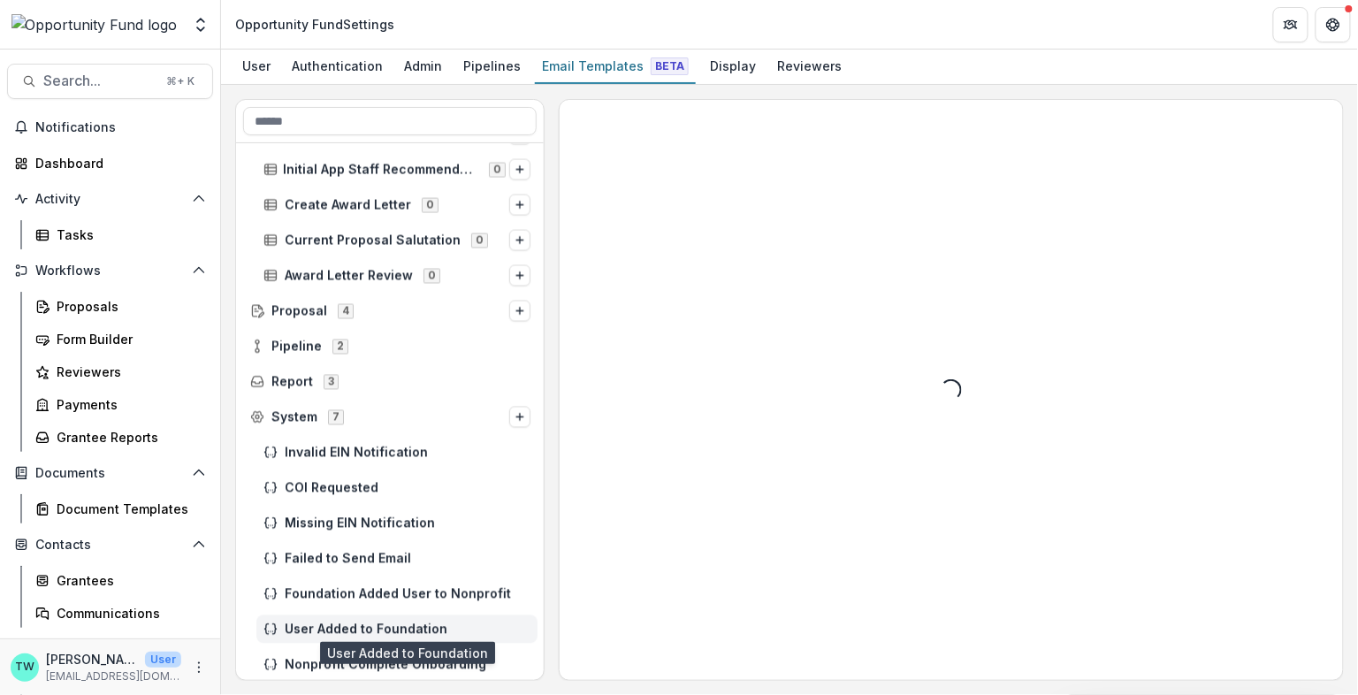
click at [288, 628] on span "User Added to Foundation" at bounding box center [408, 629] width 246 height 15
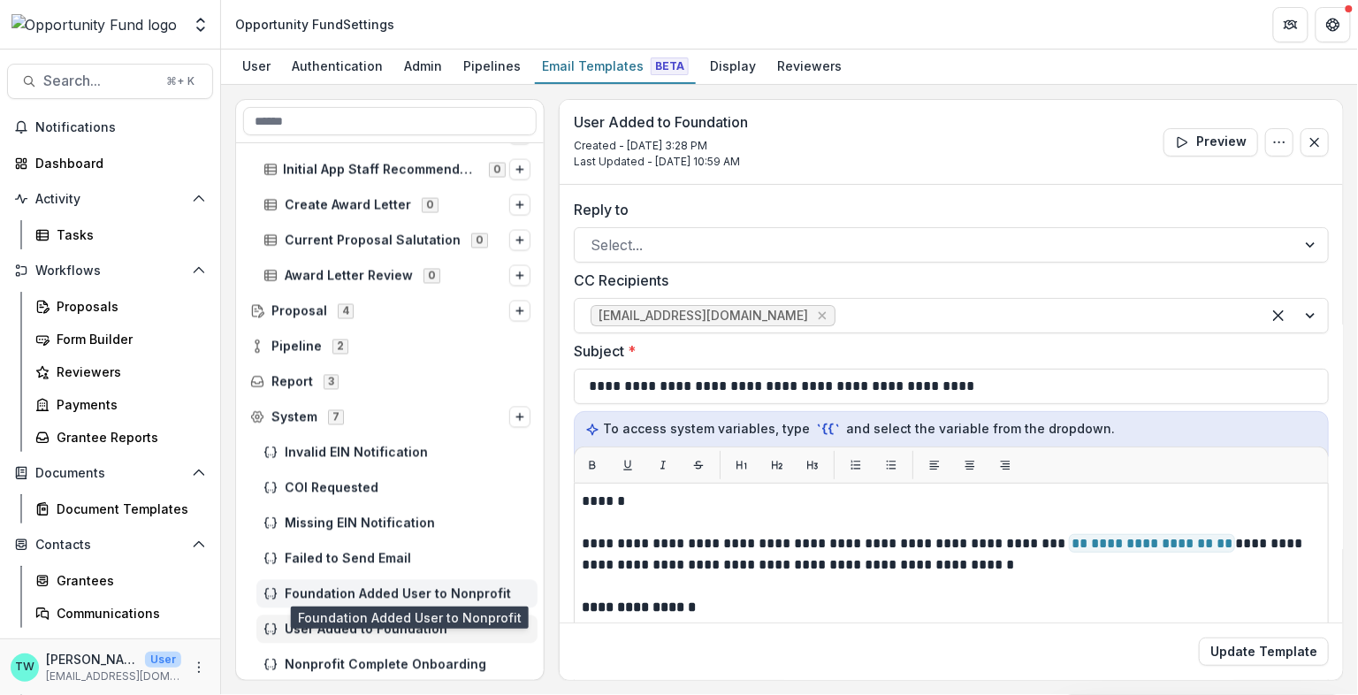
click at [300, 589] on span "Foundation Added User to Nonprofit" at bounding box center [408, 594] width 246 height 15
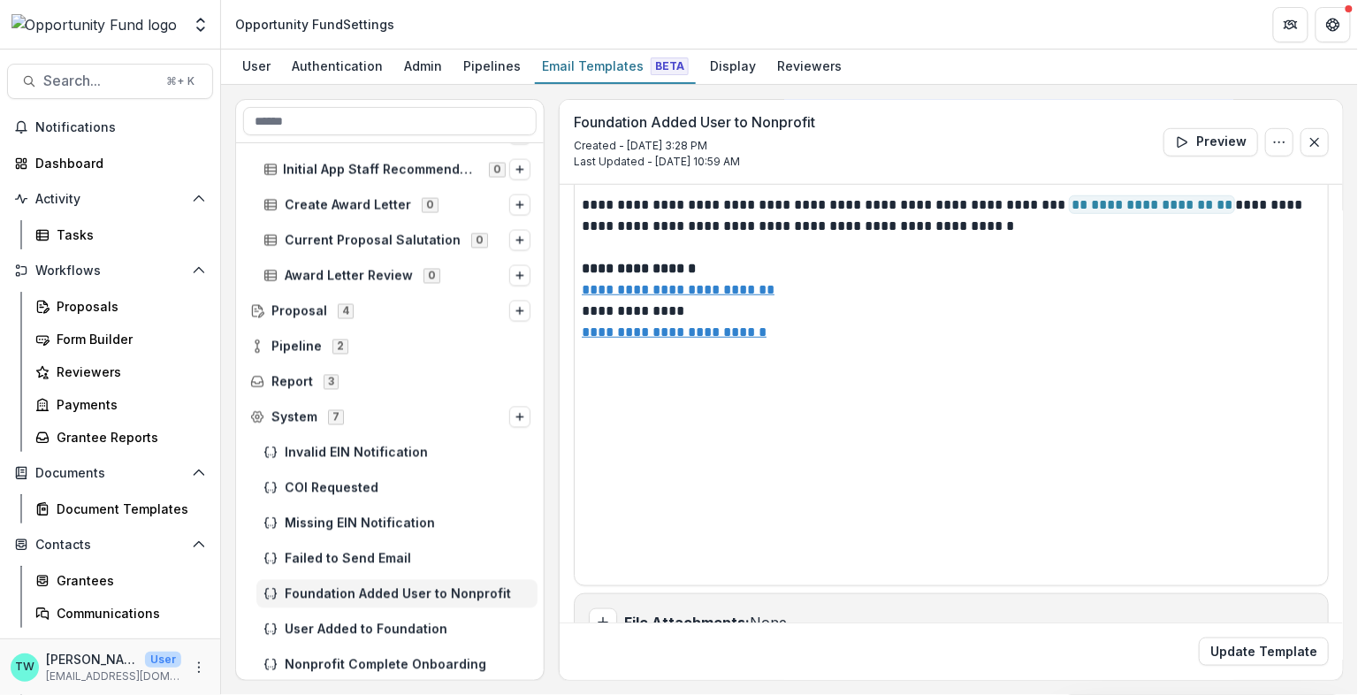
scroll to position [291, 0]
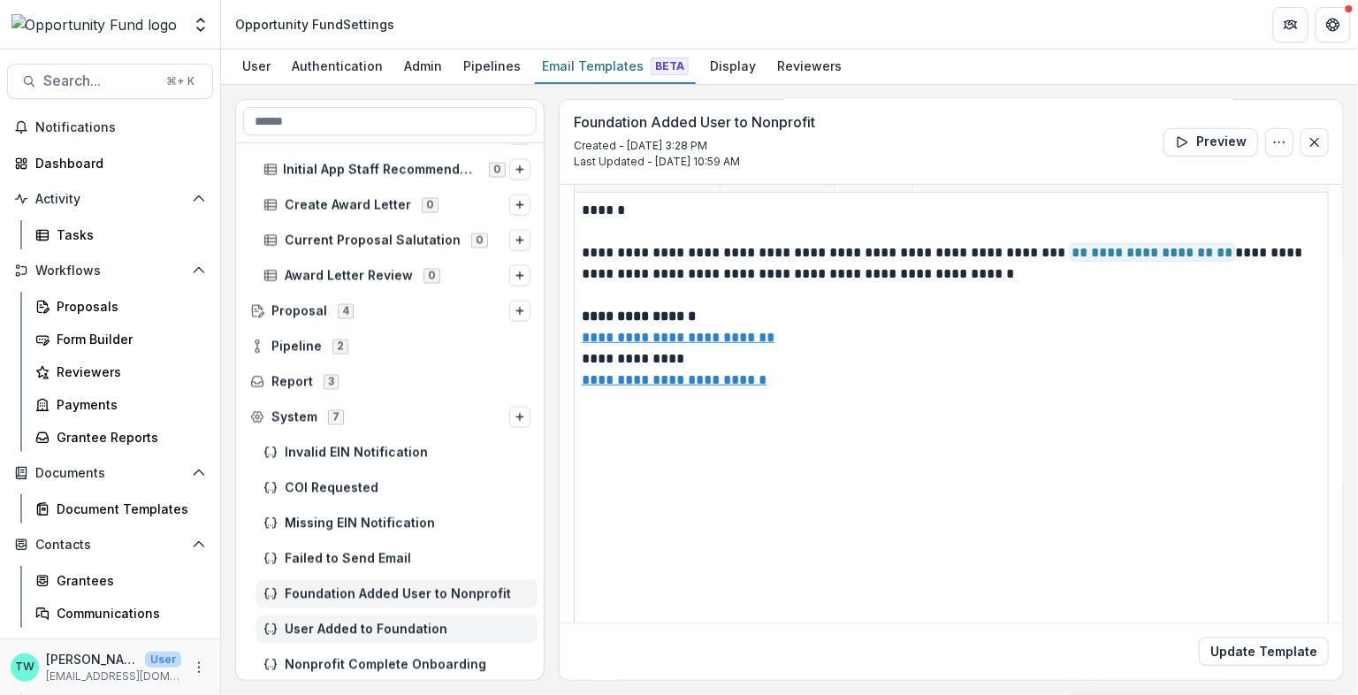
click at [361, 624] on span "User Added to Foundation" at bounding box center [408, 629] width 246 height 15
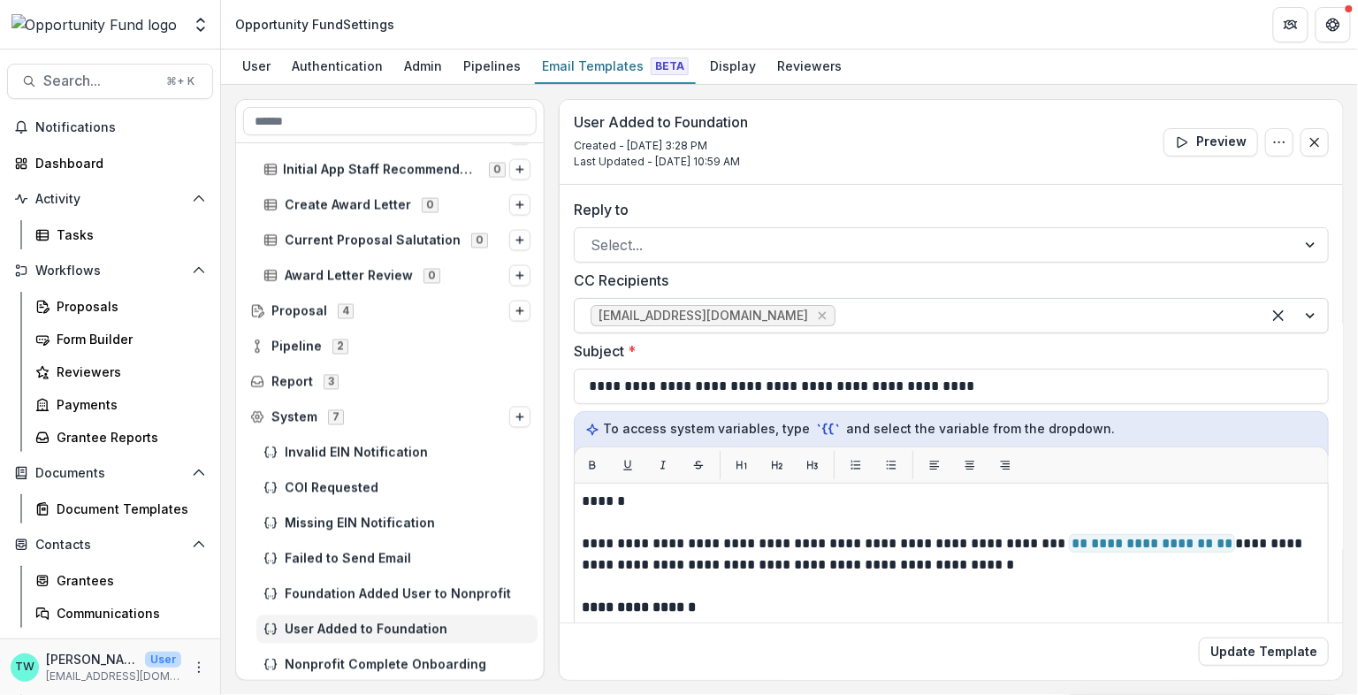
click at [898, 310] on div at bounding box center [1042, 315] width 406 height 25
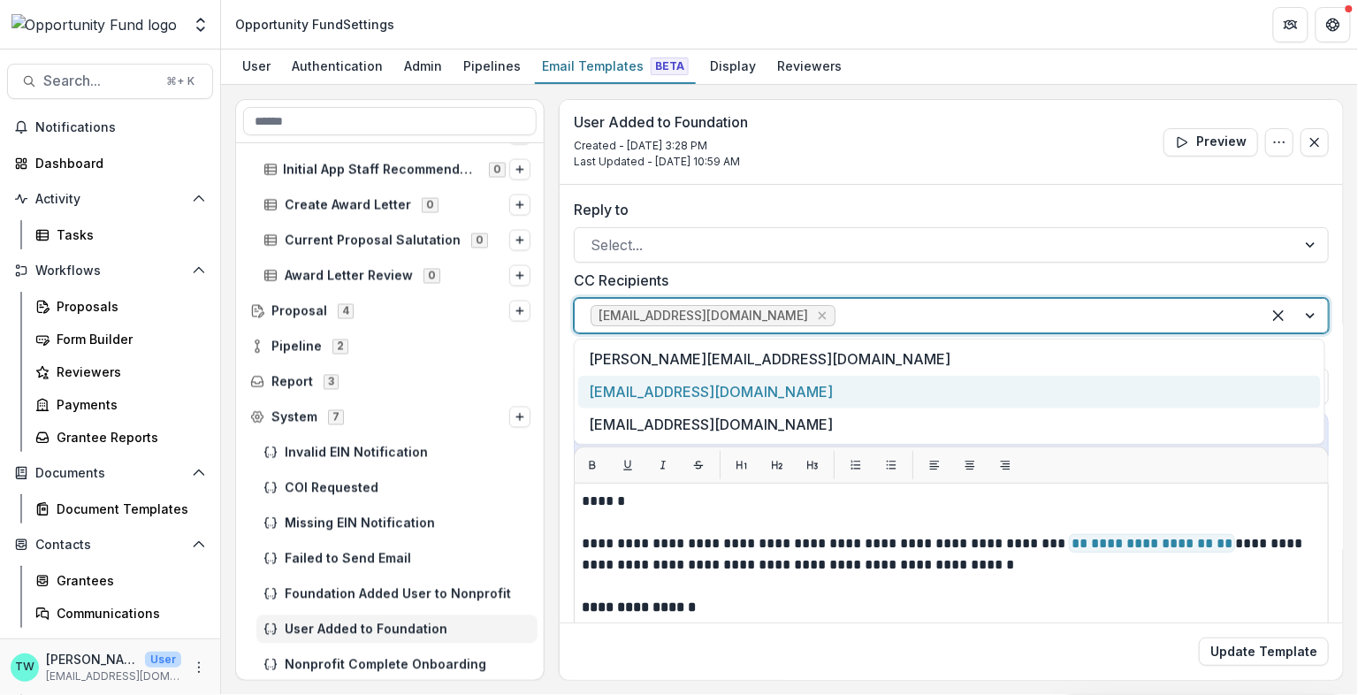
click at [832, 388] on div "[EMAIL_ADDRESS][DOMAIN_NAME]" at bounding box center [949, 392] width 743 height 33
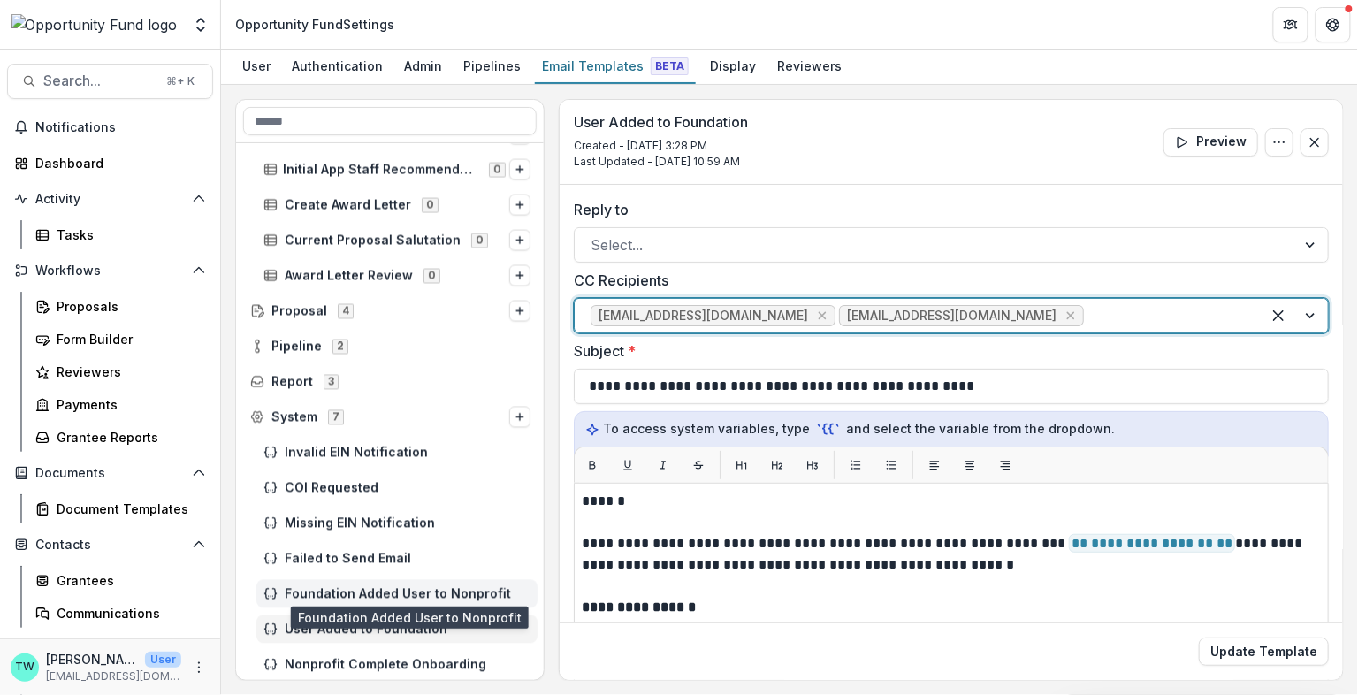
click at [409, 597] on span "Foundation Added User to Nonprofit" at bounding box center [408, 594] width 246 height 15
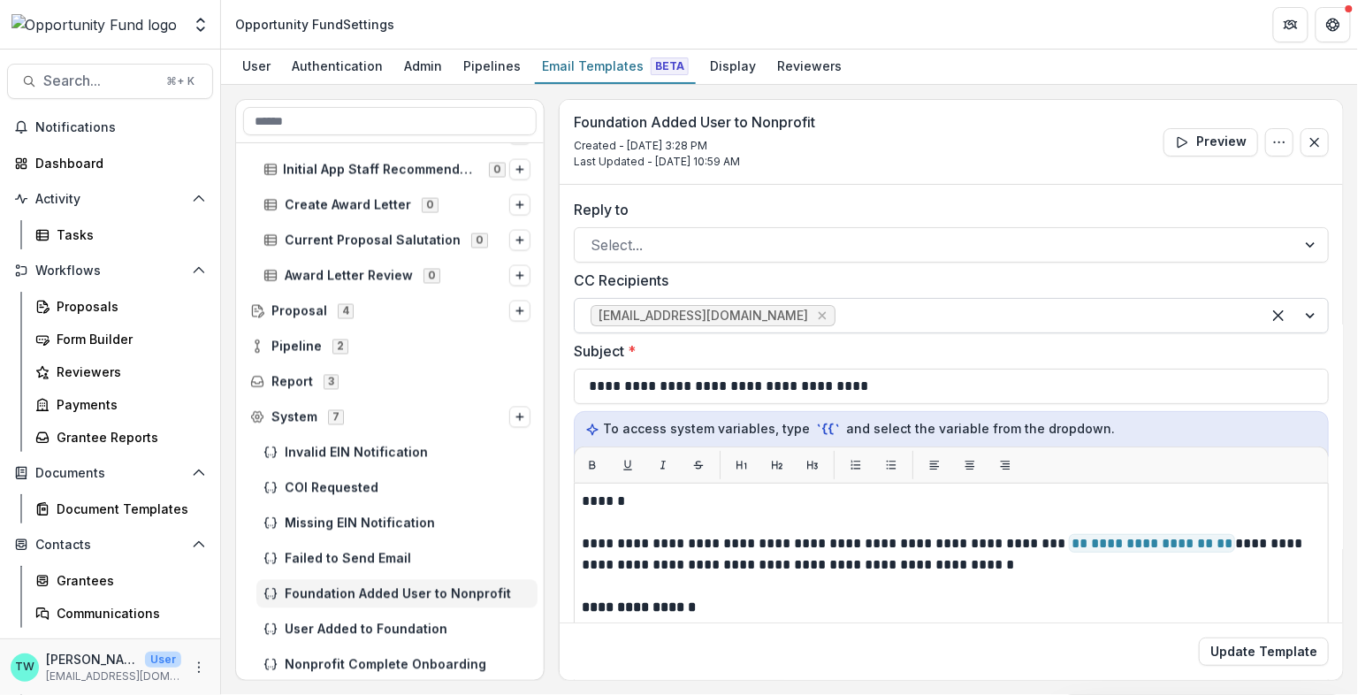
click at [903, 324] on div at bounding box center [1042, 315] width 406 height 25
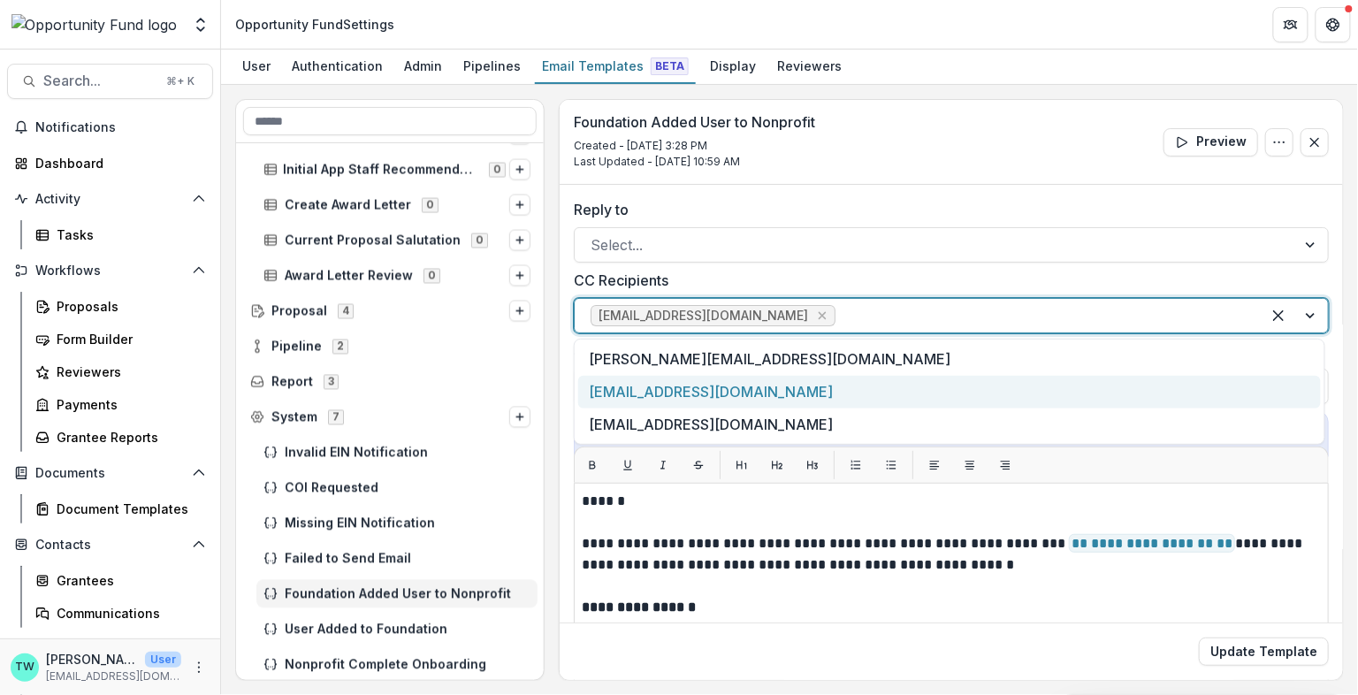
click at [820, 391] on div "[EMAIL_ADDRESS][DOMAIN_NAME]" at bounding box center [949, 392] width 743 height 33
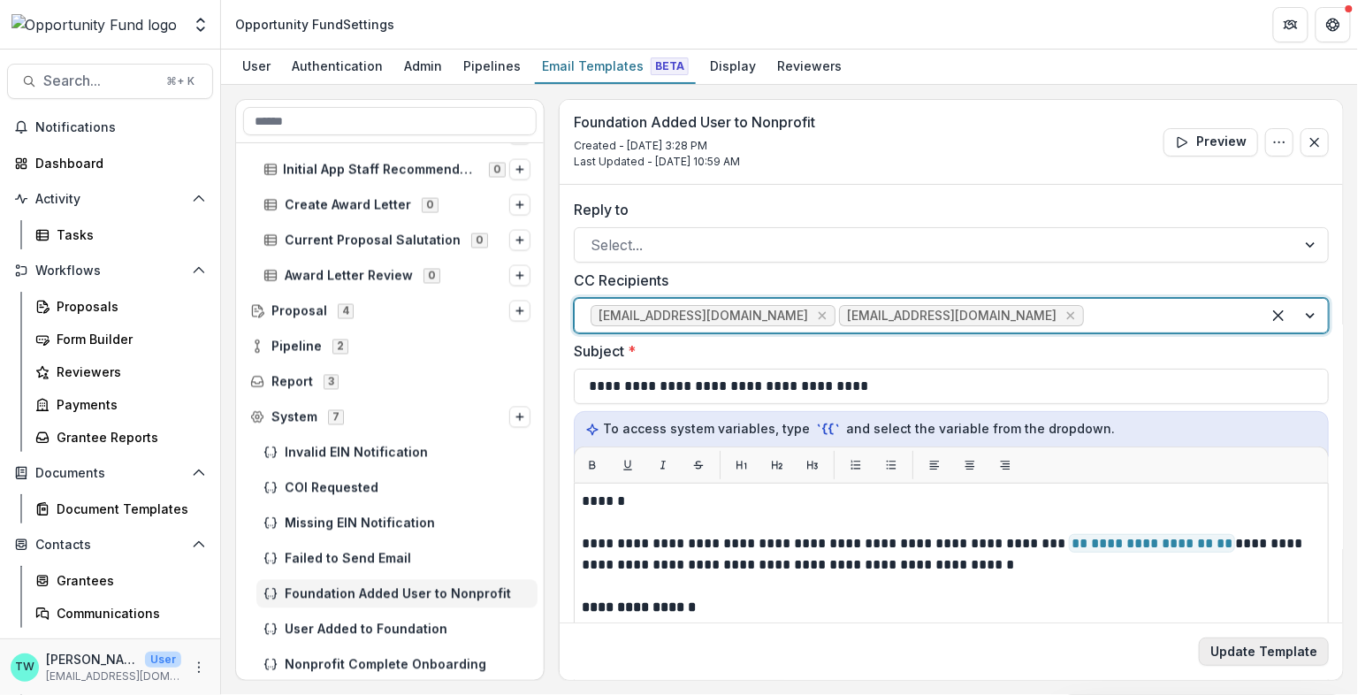
click at [1242, 657] on button "Update Template" at bounding box center [1264, 651] width 130 height 28
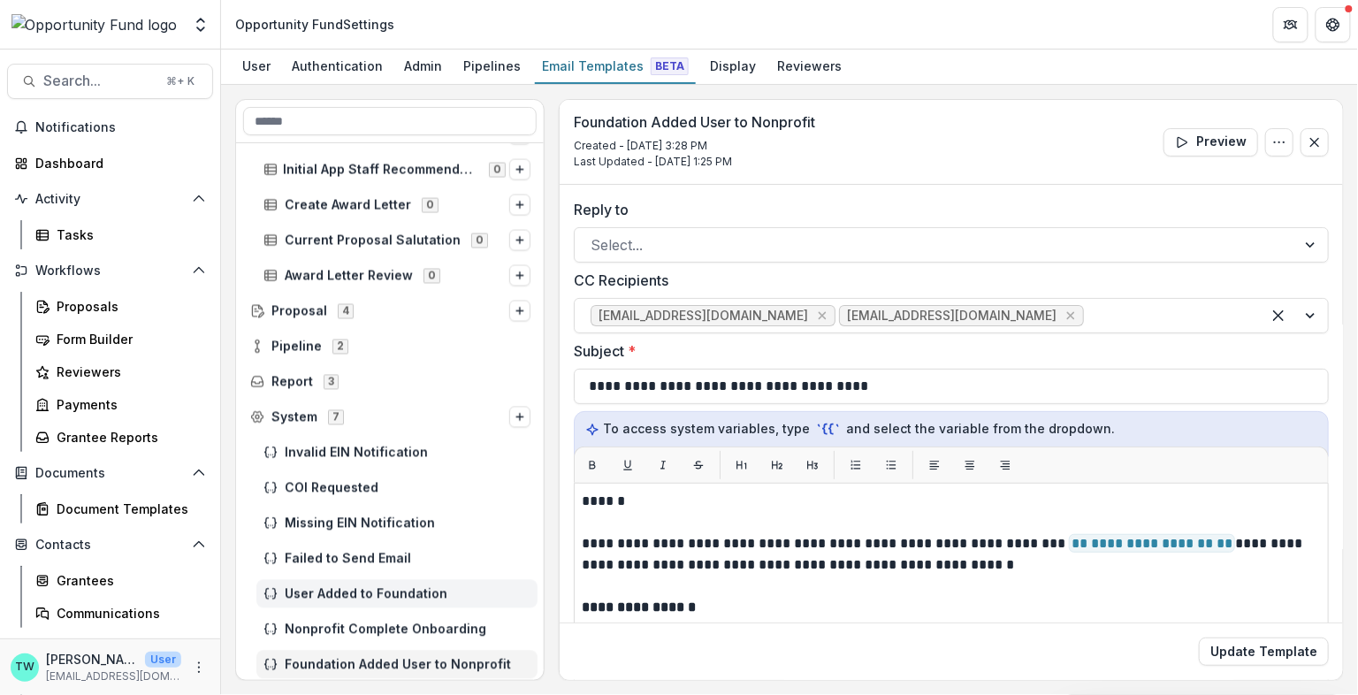
click at [380, 588] on span "User Added to Foundation" at bounding box center [408, 594] width 246 height 15
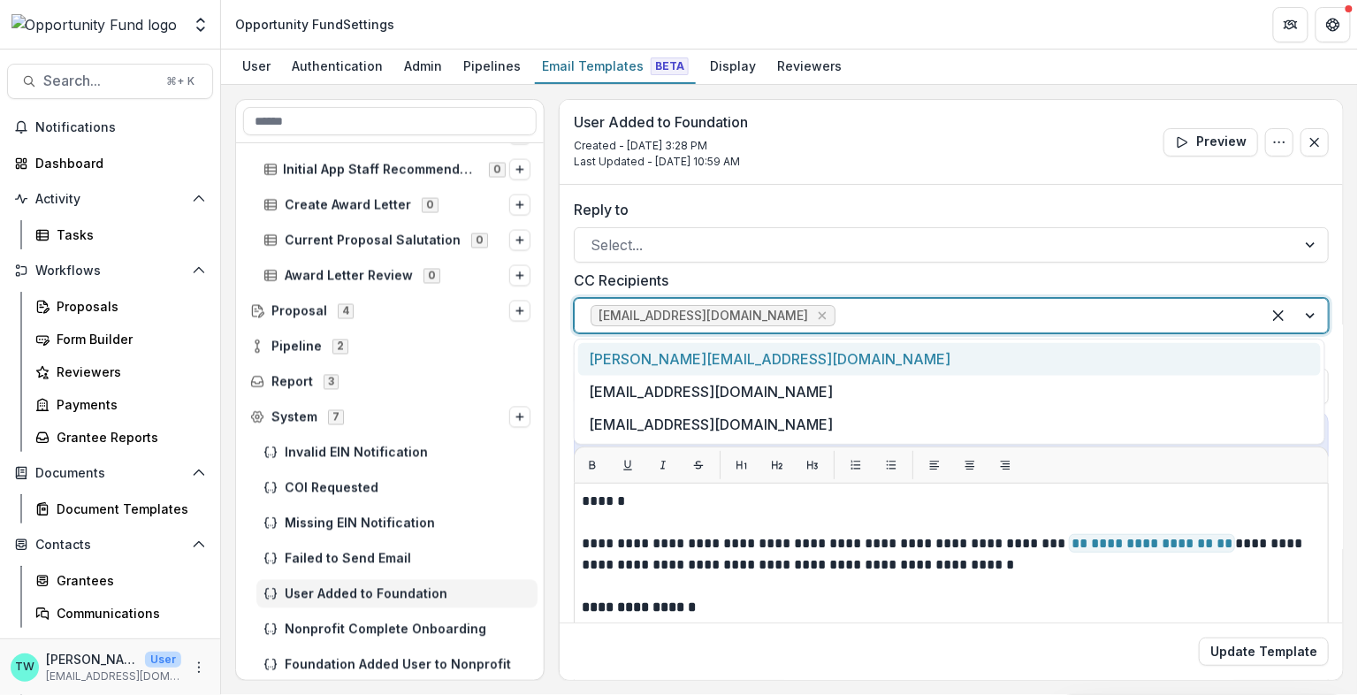
click at [907, 318] on div at bounding box center [1042, 315] width 406 height 25
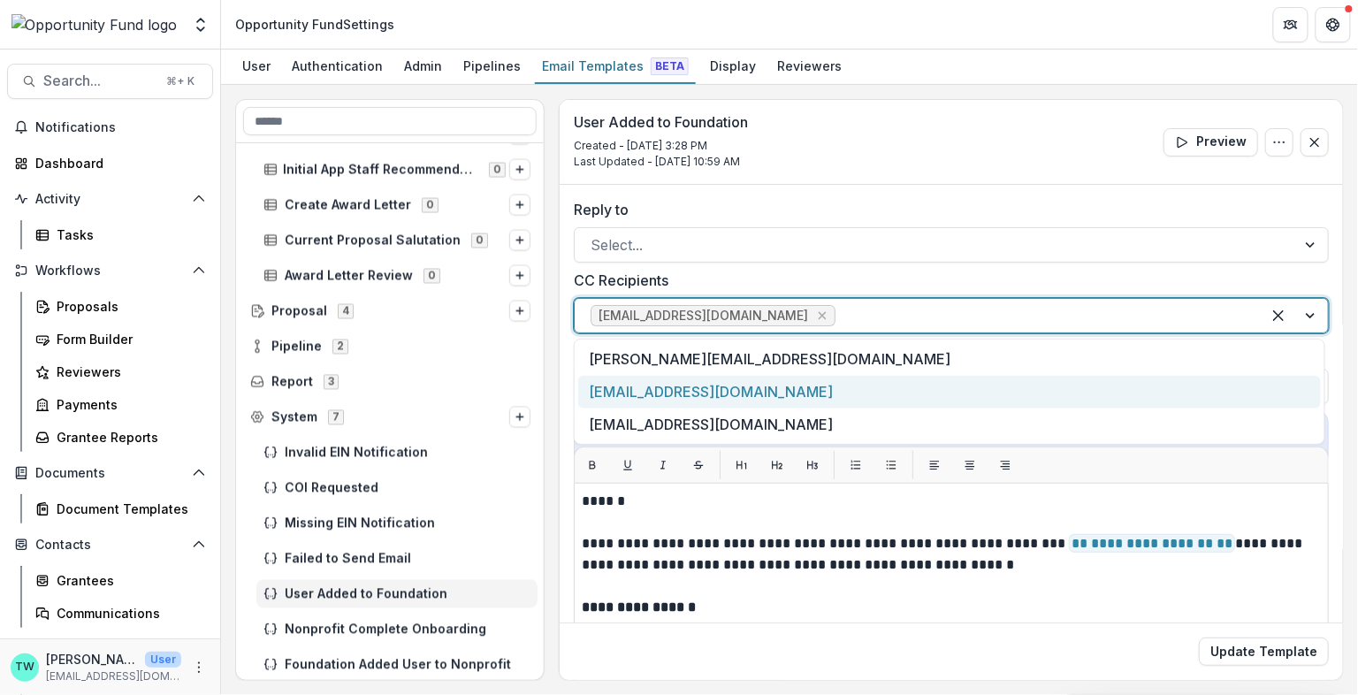
click at [804, 391] on div "[EMAIL_ADDRESS][DOMAIN_NAME]" at bounding box center [949, 392] width 743 height 33
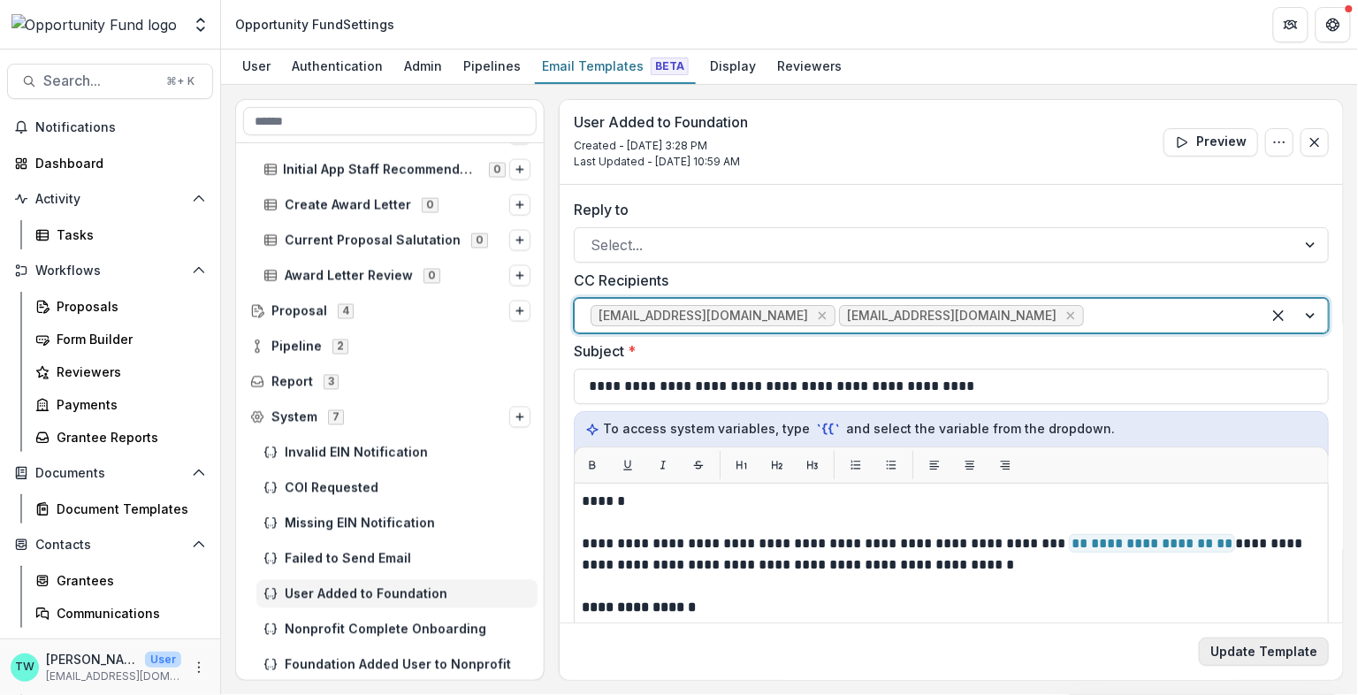
click at [1262, 649] on button "Update Template" at bounding box center [1264, 651] width 130 height 28
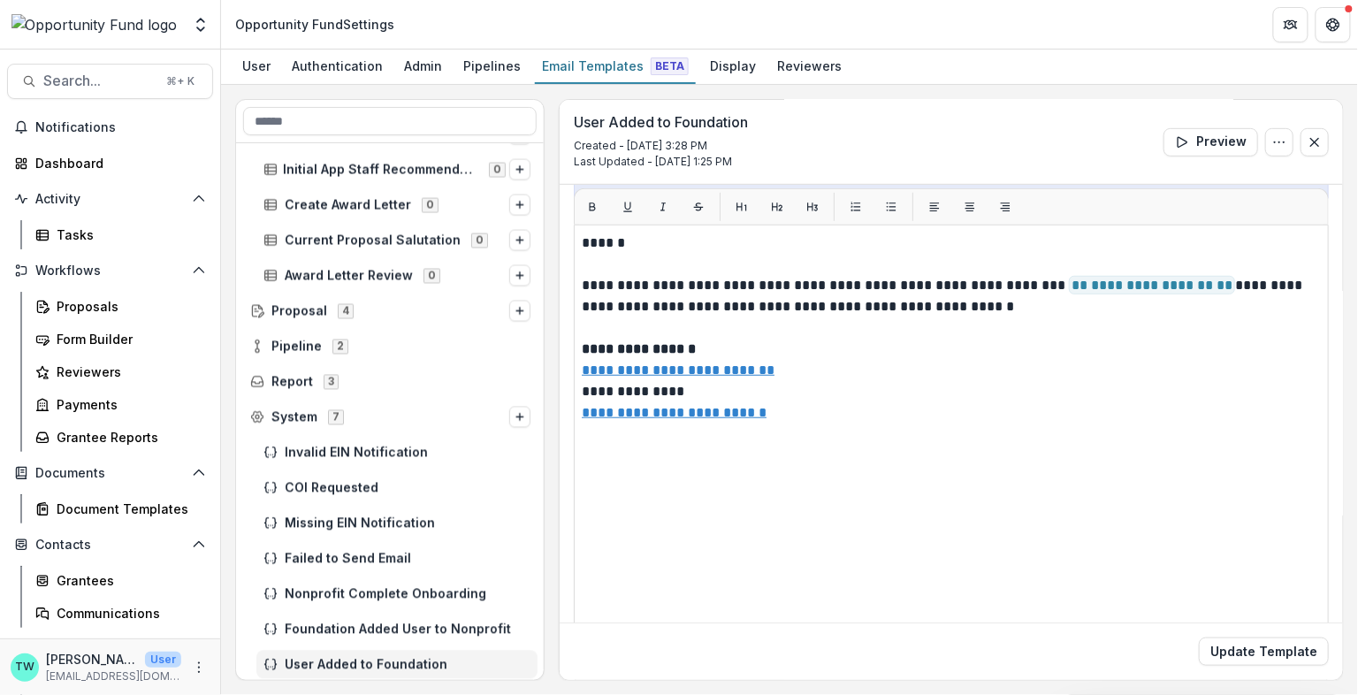
scroll to position [376, 0]
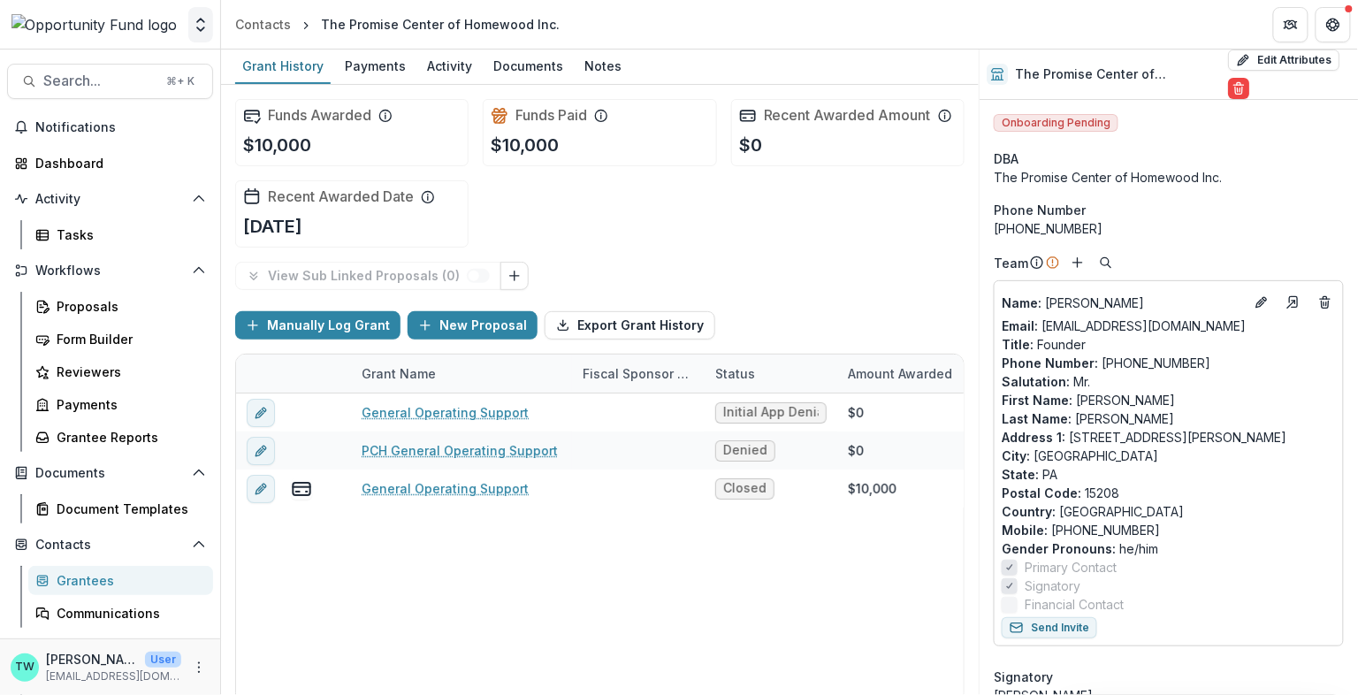
click at [200, 22] on icon "Open entity switcher" at bounding box center [201, 25] width 18 height 18
click at [122, 71] on link "Admin Settings" at bounding box center [110, 68] width 212 height 29
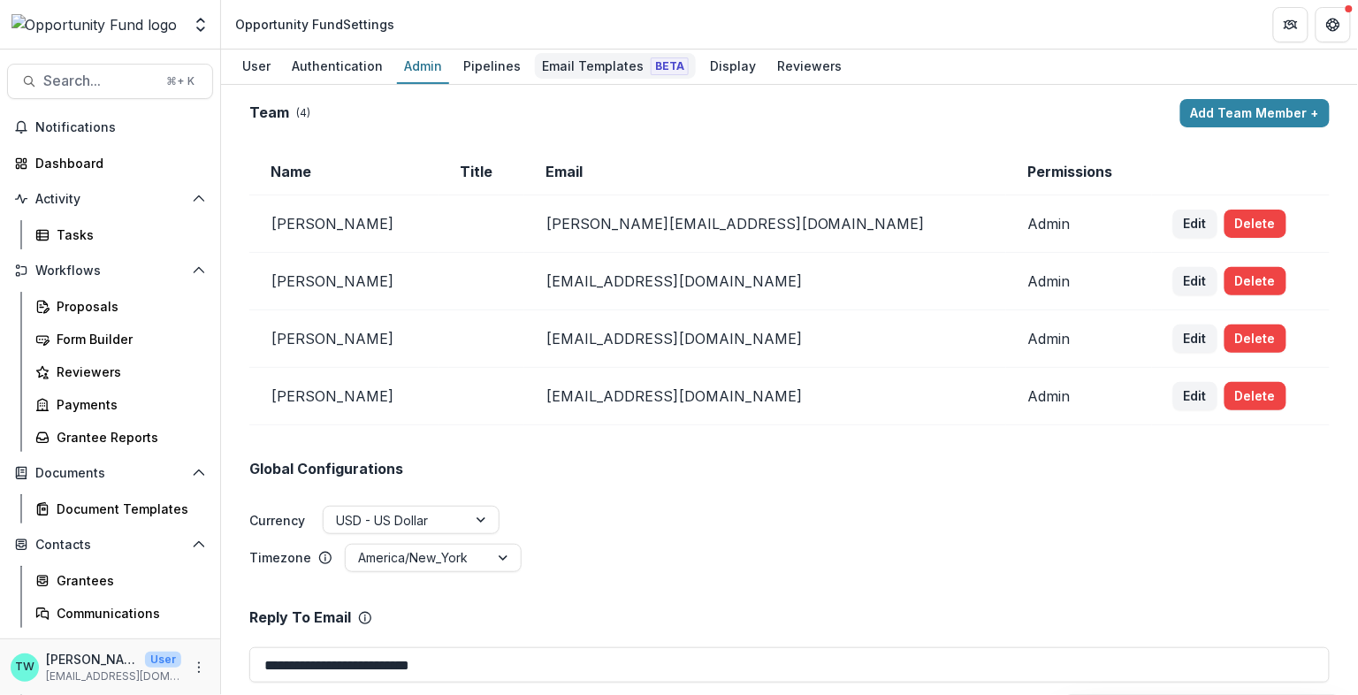
click at [586, 76] on div "Email Templates Beta" at bounding box center [615, 66] width 161 height 26
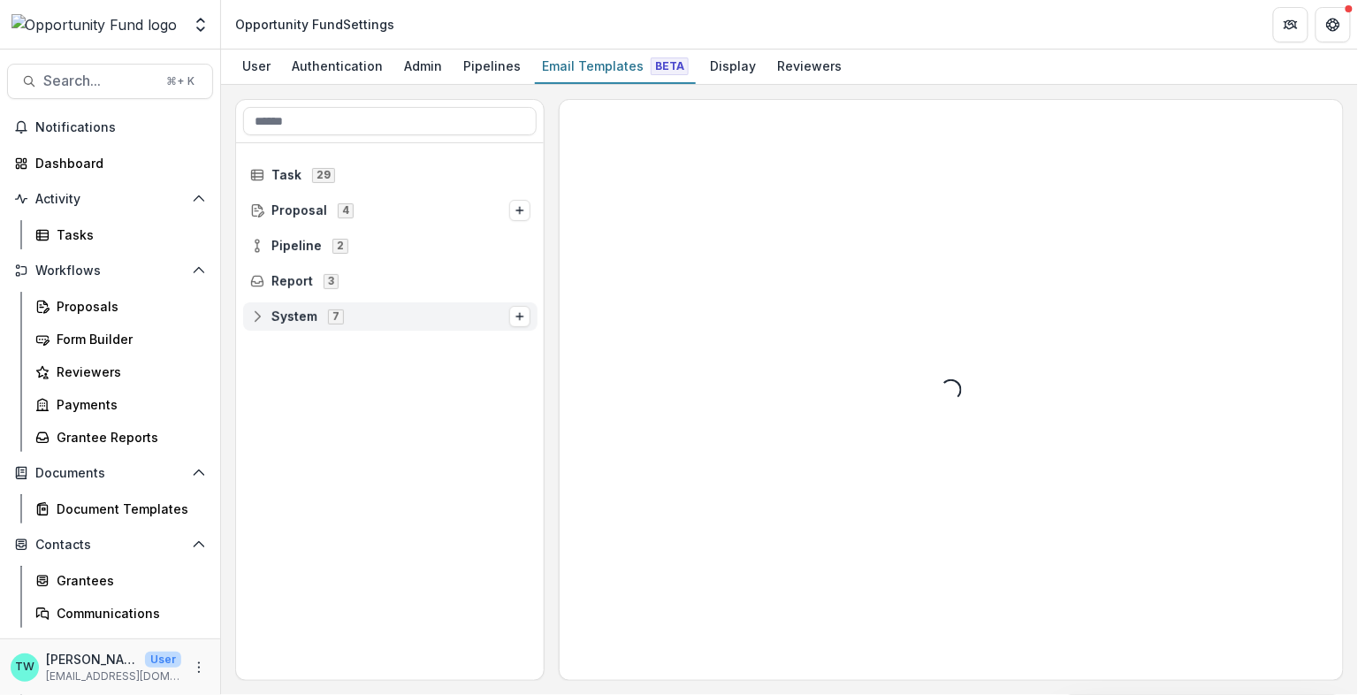
click at [253, 311] on icon at bounding box center [257, 316] width 11 height 11
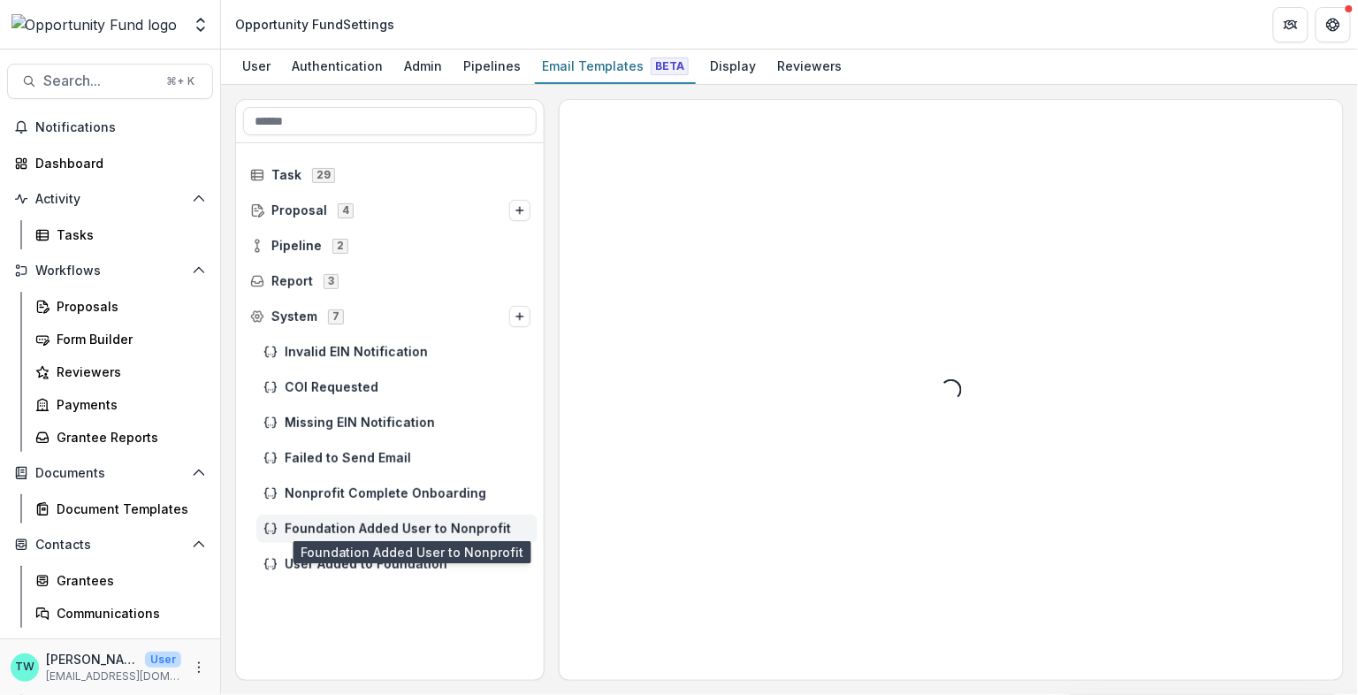
click at [408, 524] on span "Foundation Added User to Nonprofit" at bounding box center [408, 529] width 246 height 15
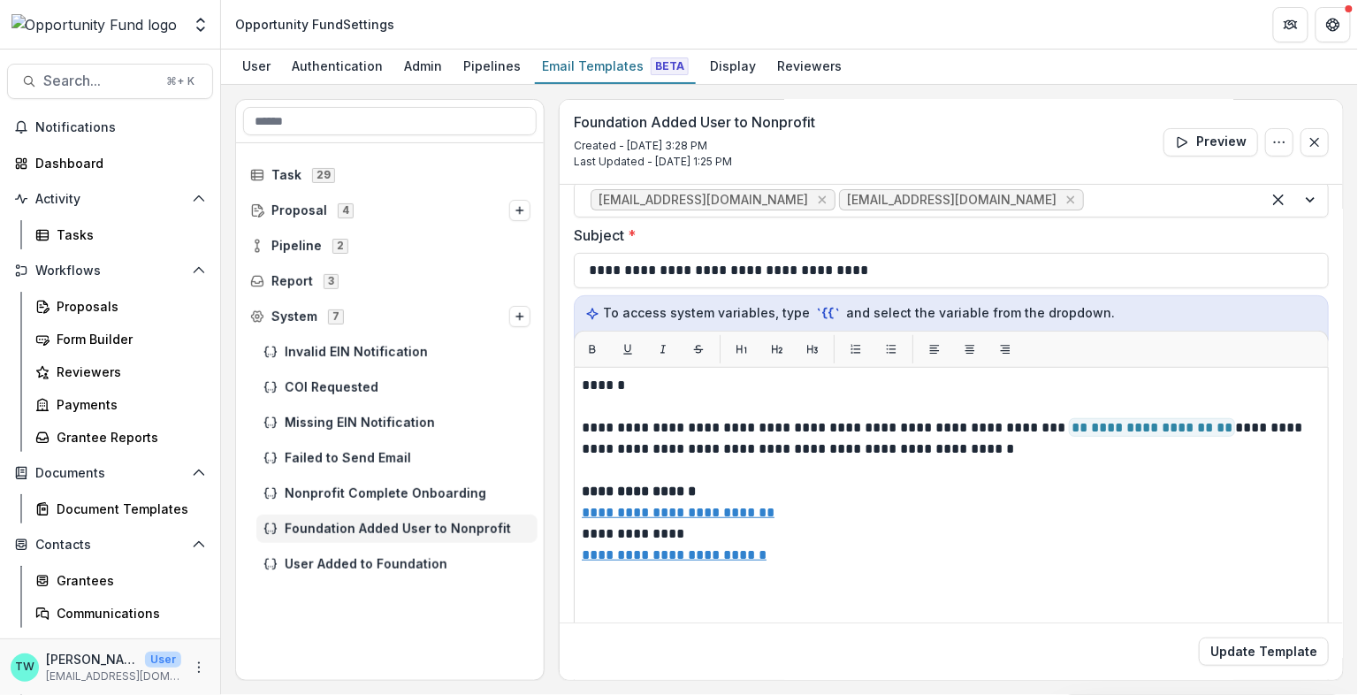
scroll to position [127, 0]
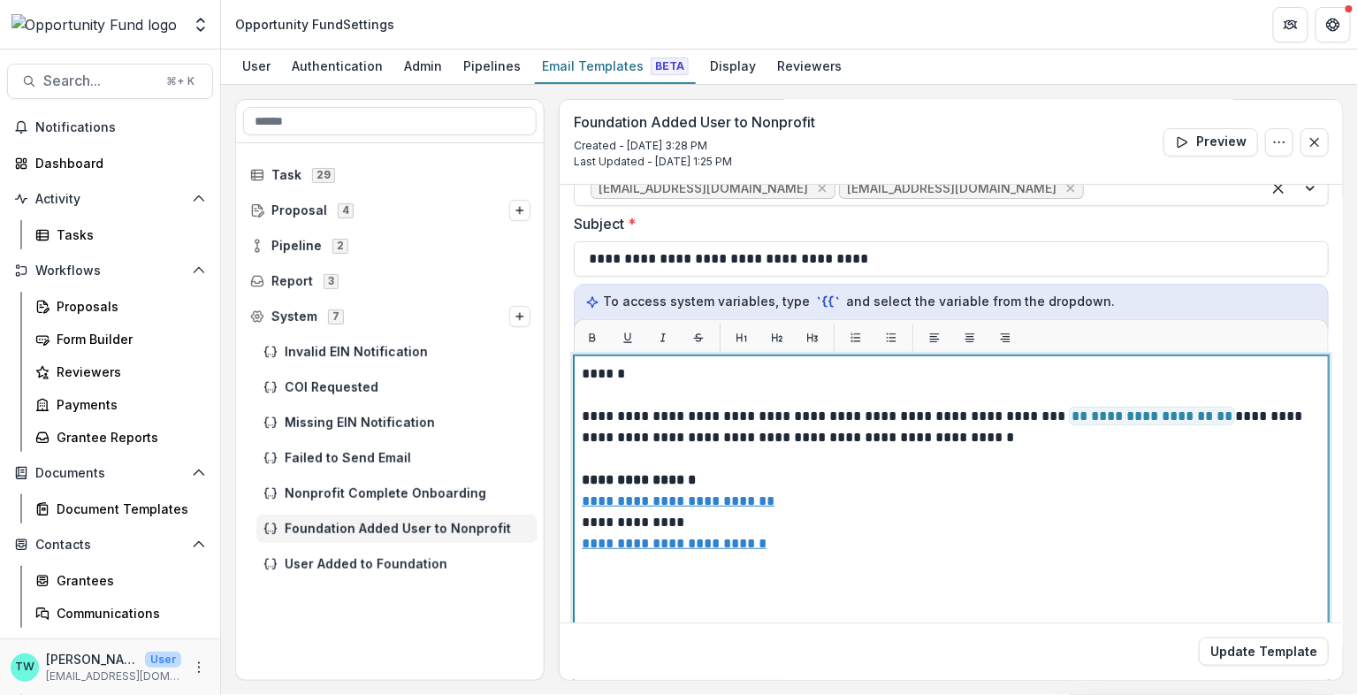
click at [1012, 413] on p "**********" at bounding box center [950, 427] width 736 height 42
click at [650, 428] on p "**********" at bounding box center [950, 427] width 736 height 42
click at [757, 434] on p "**********" at bounding box center [950, 427] width 736 height 42
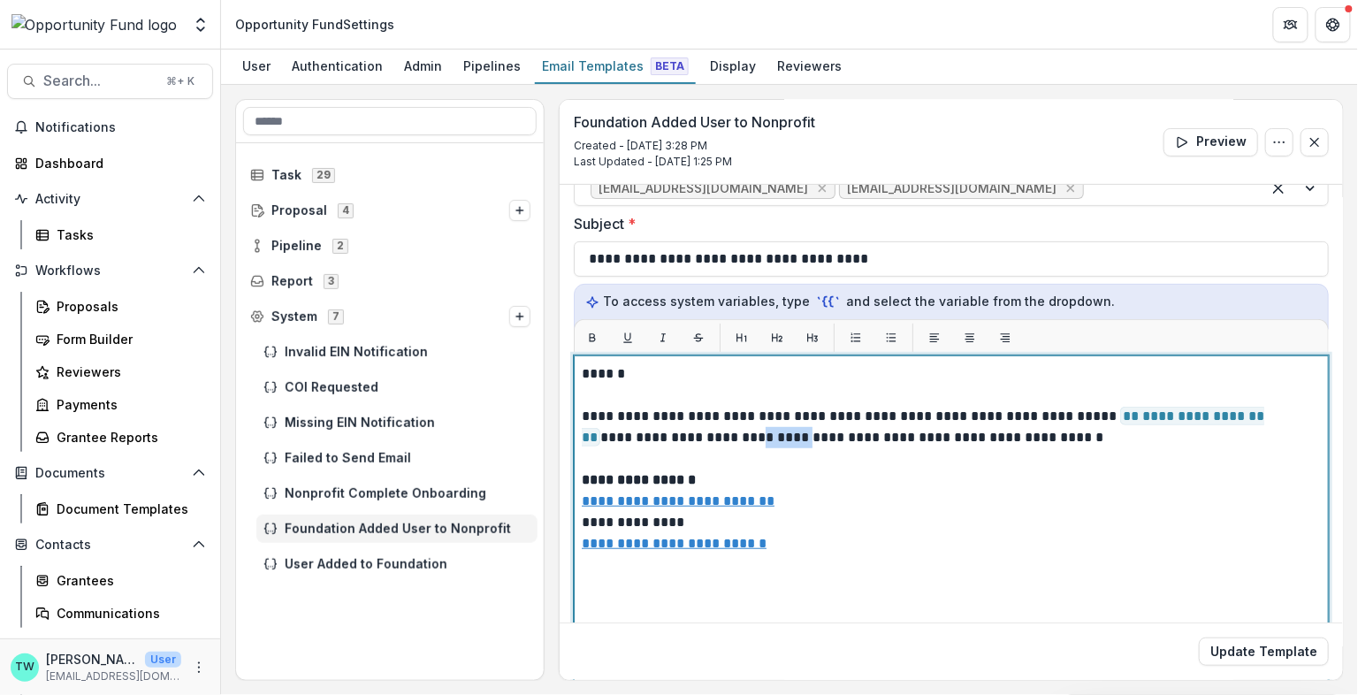
click at [757, 434] on p "**********" at bounding box center [950, 427] width 736 height 42
